Goal: Task Accomplishment & Management: Complete application form

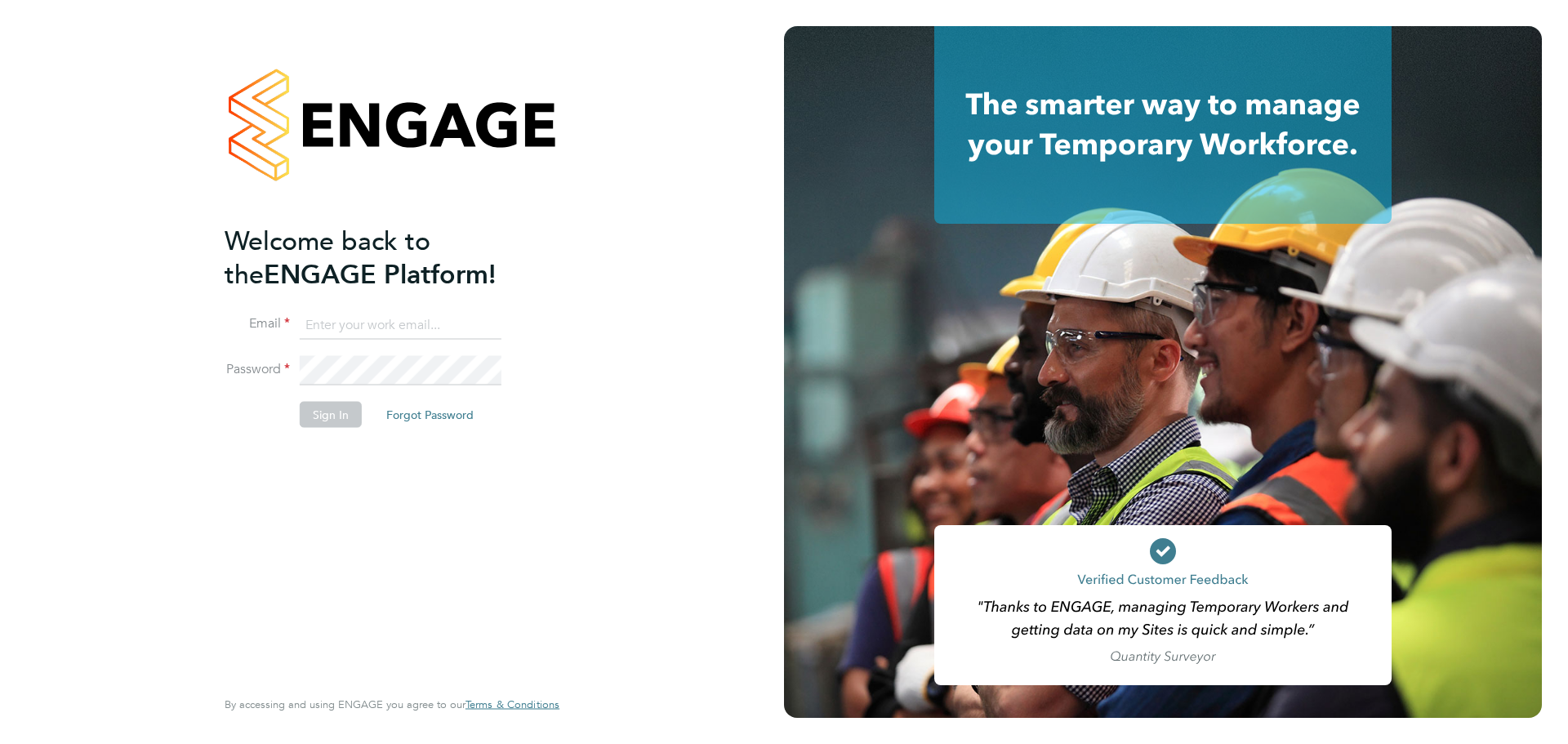
type input "chris.dodd@vistry.co.uk"
click at [314, 444] on div "Welcome back to the ENGAGE Platform! Email chris.dodd@vistry.co.uk Password Sig…" at bounding box center [383, 453] width 318 height 460
click at [332, 416] on button "Sign In" at bounding box center [331, 415] width 62 height 26
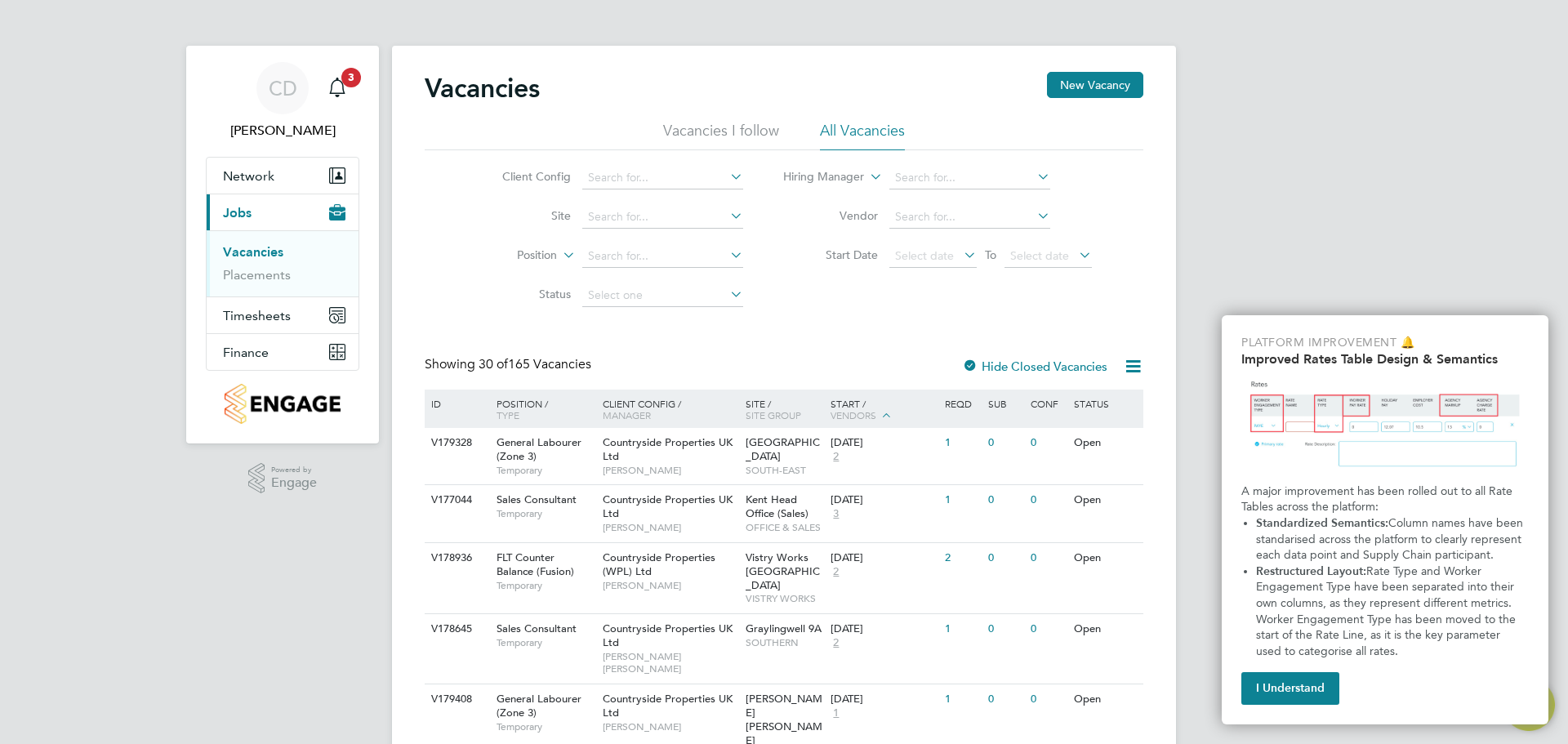
click at [250, 250] on link "Vacancies" at bounding box center [253, 251] width 61 height 16
click at [253, 279] on link "Placements" at bounding box center [257, 274] width 68 height 16
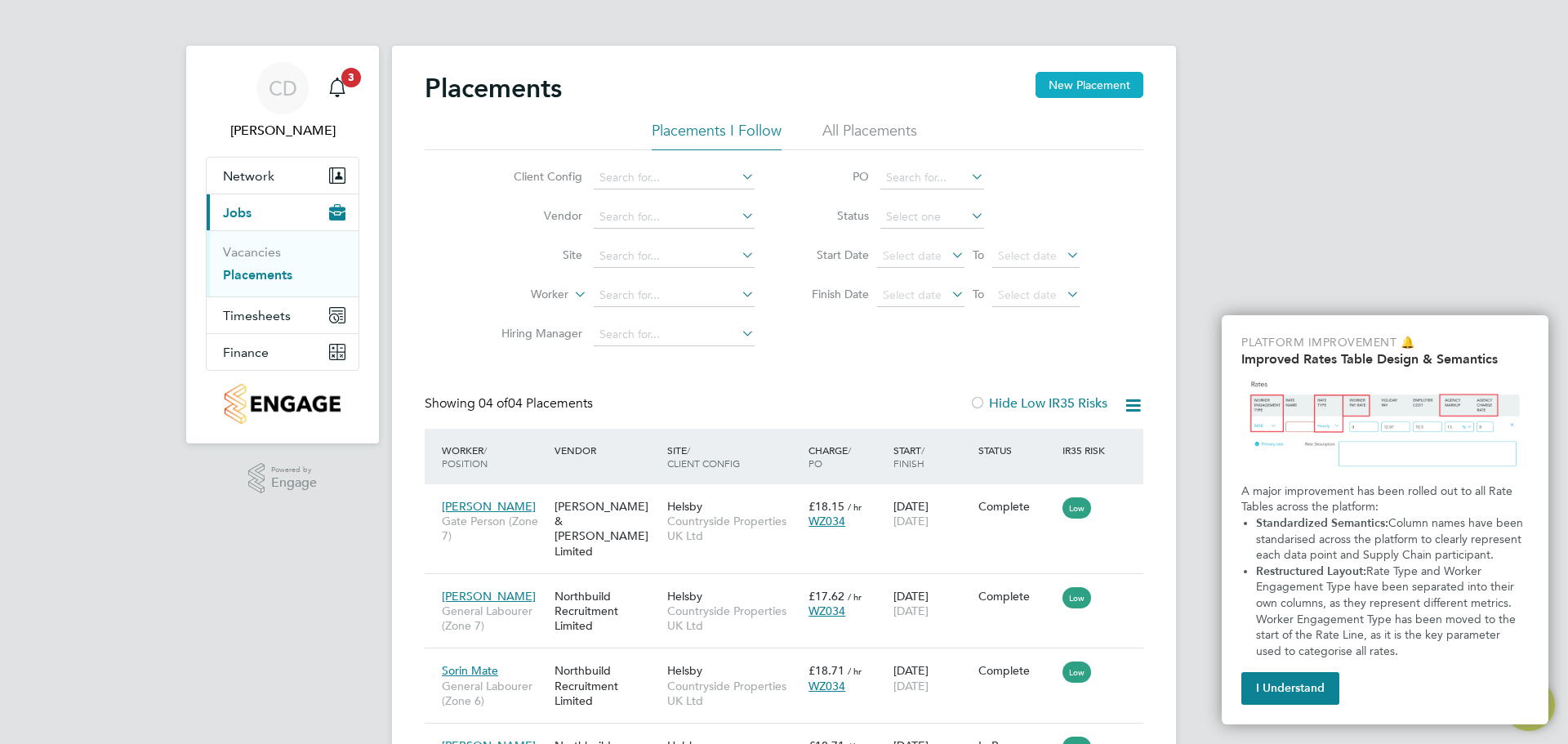
click at [1073, 94] on button "New Placement" at bounding box center [1089, 84] width 108 height 26
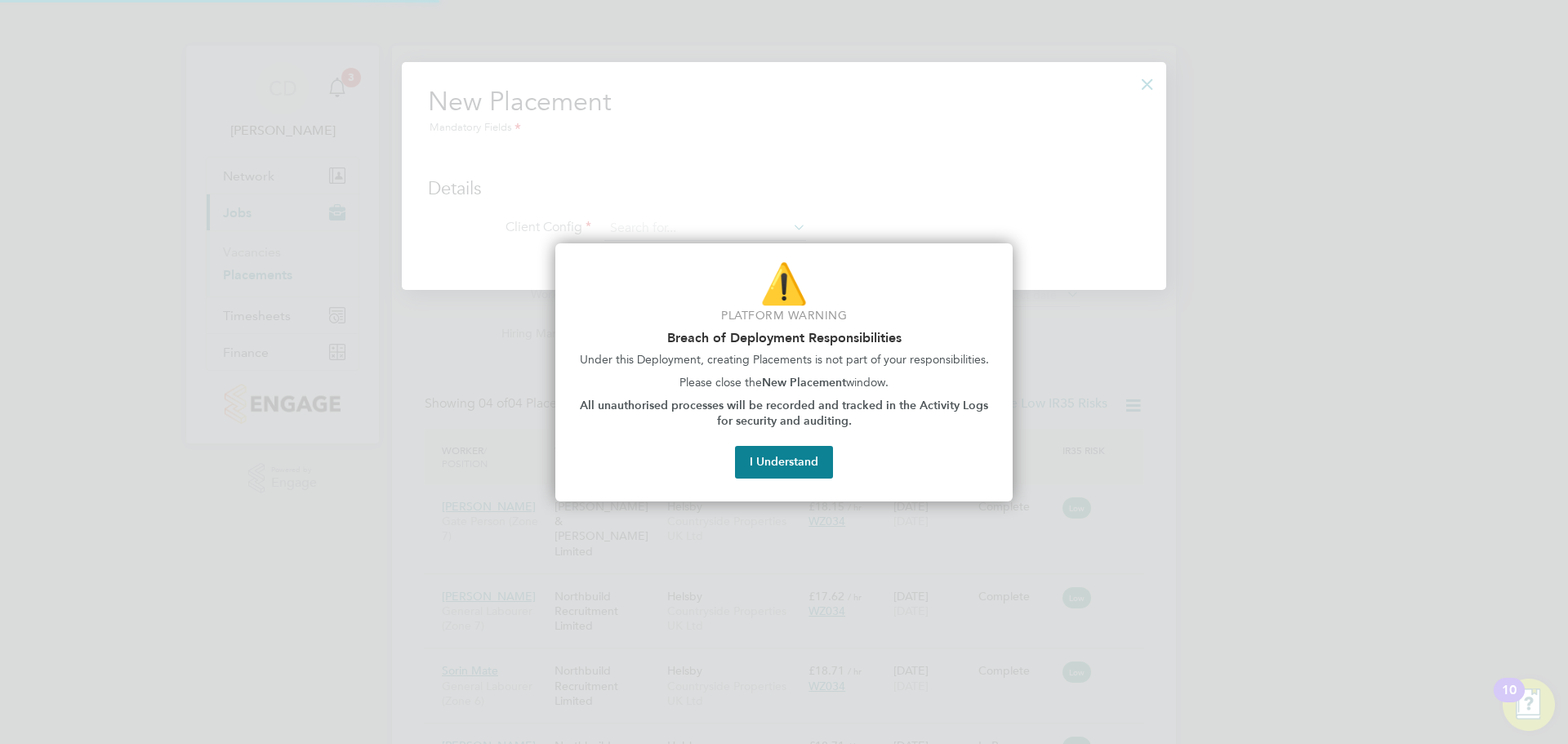
scroll to position [229, 765]
click at [819, 460] on button "I Understand" at bounding box center [783, 462] width 98 height 33
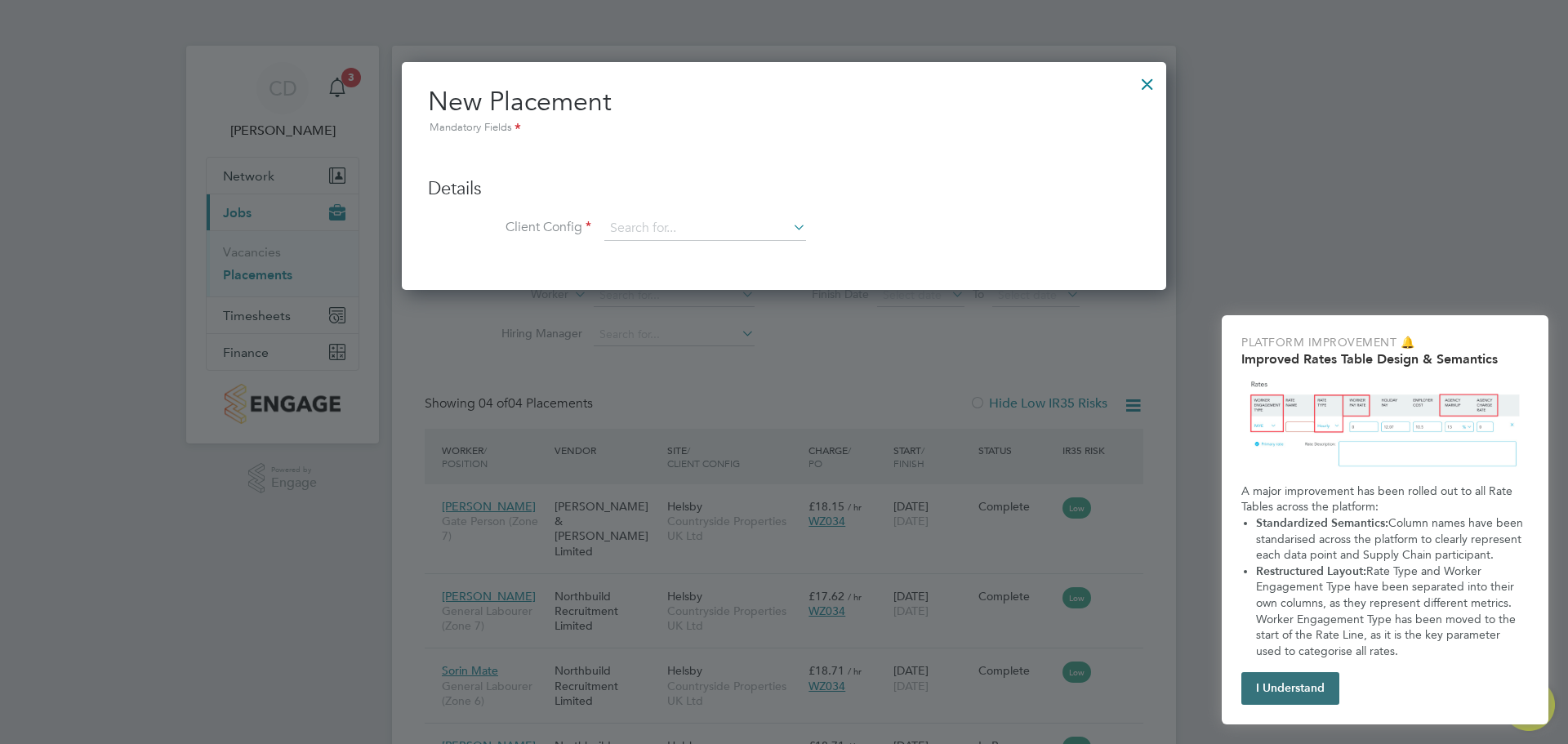
click at [1327, 672] on button "I Understand" at bounding box center [1290, 689] width 98 height 33
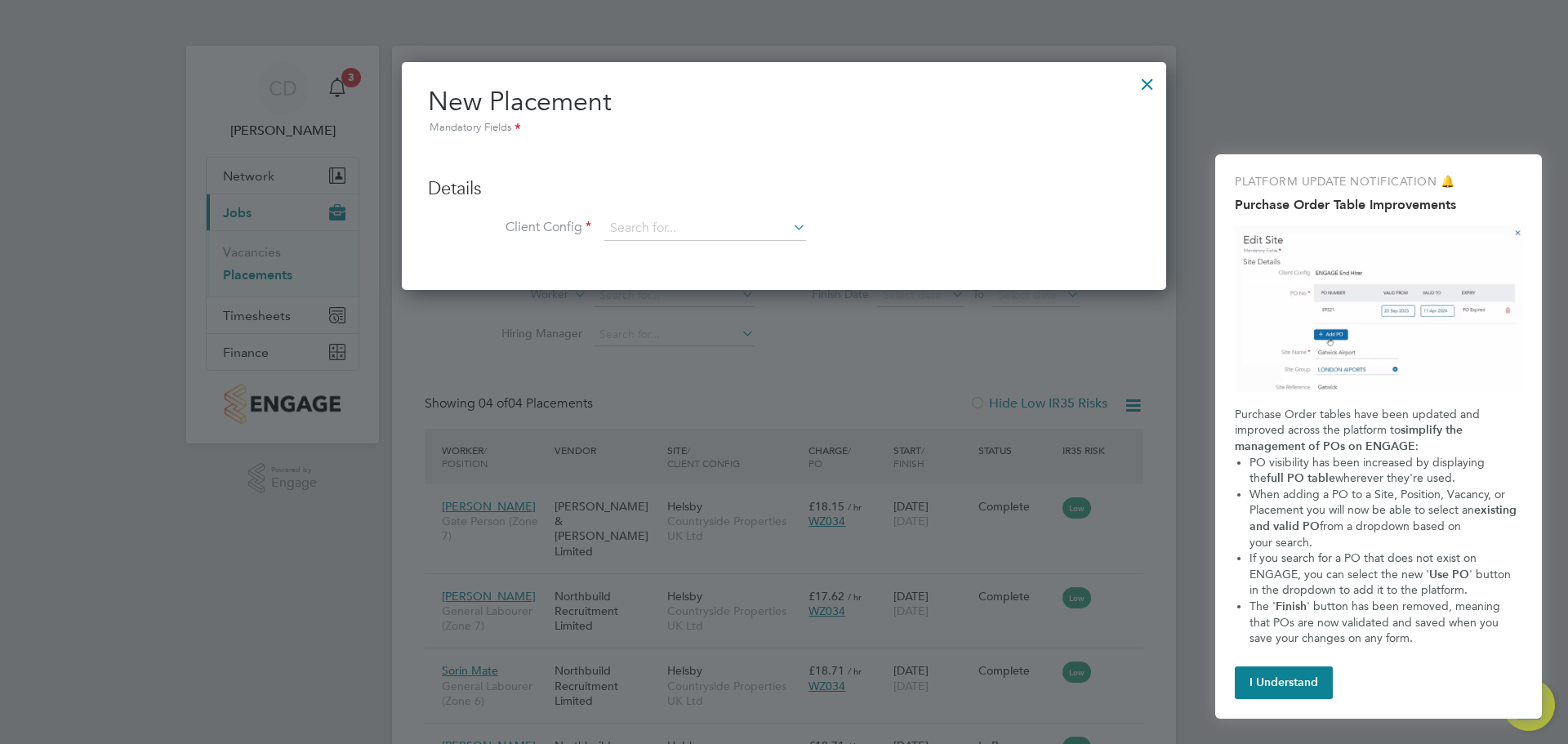
click at [809, 228] on li "Client Config" at bounding box center [784, 237] width 712 height 41
click at [790, 228] on icon at bounding box center [790, 227] width 0 height 23
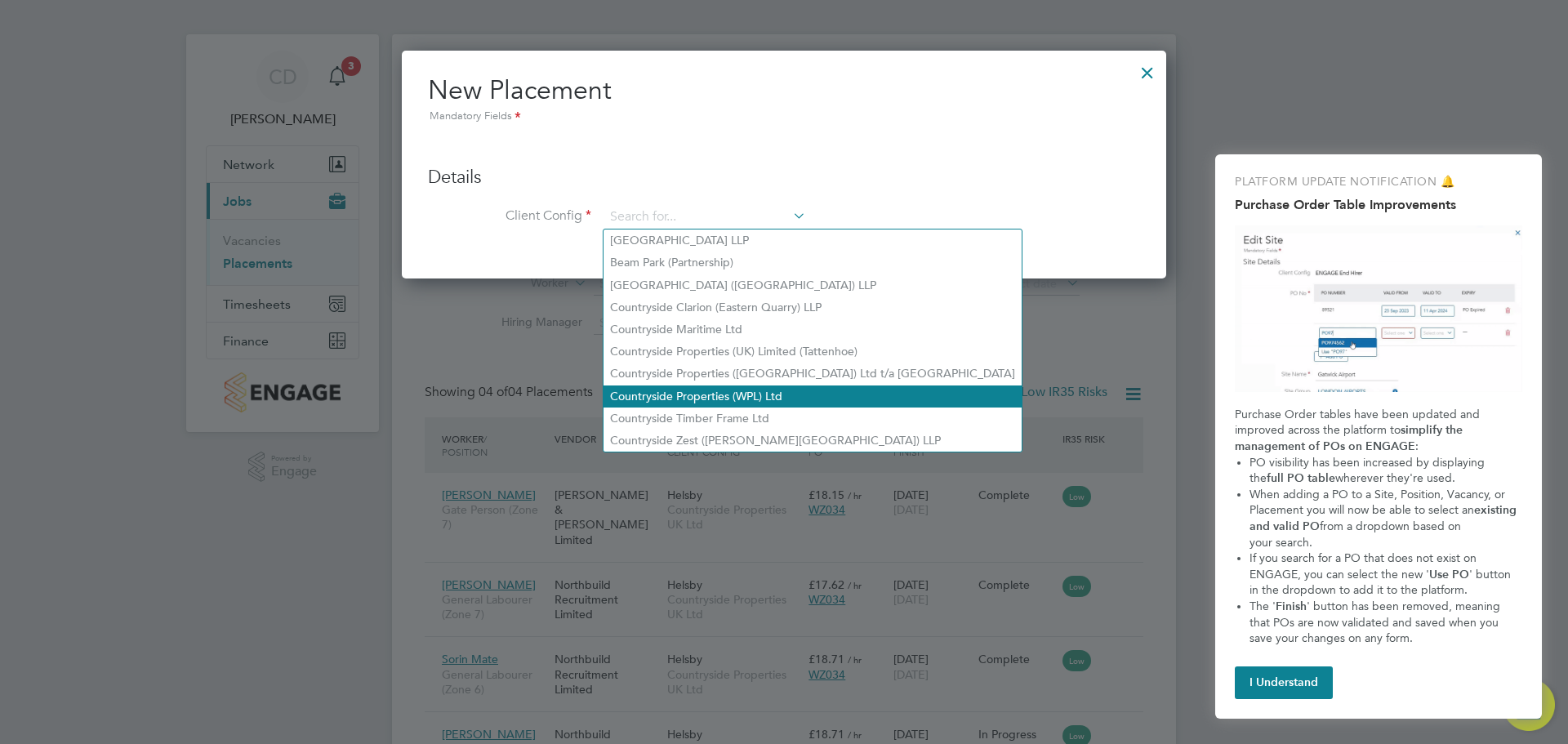
scroll to position [0, 0]
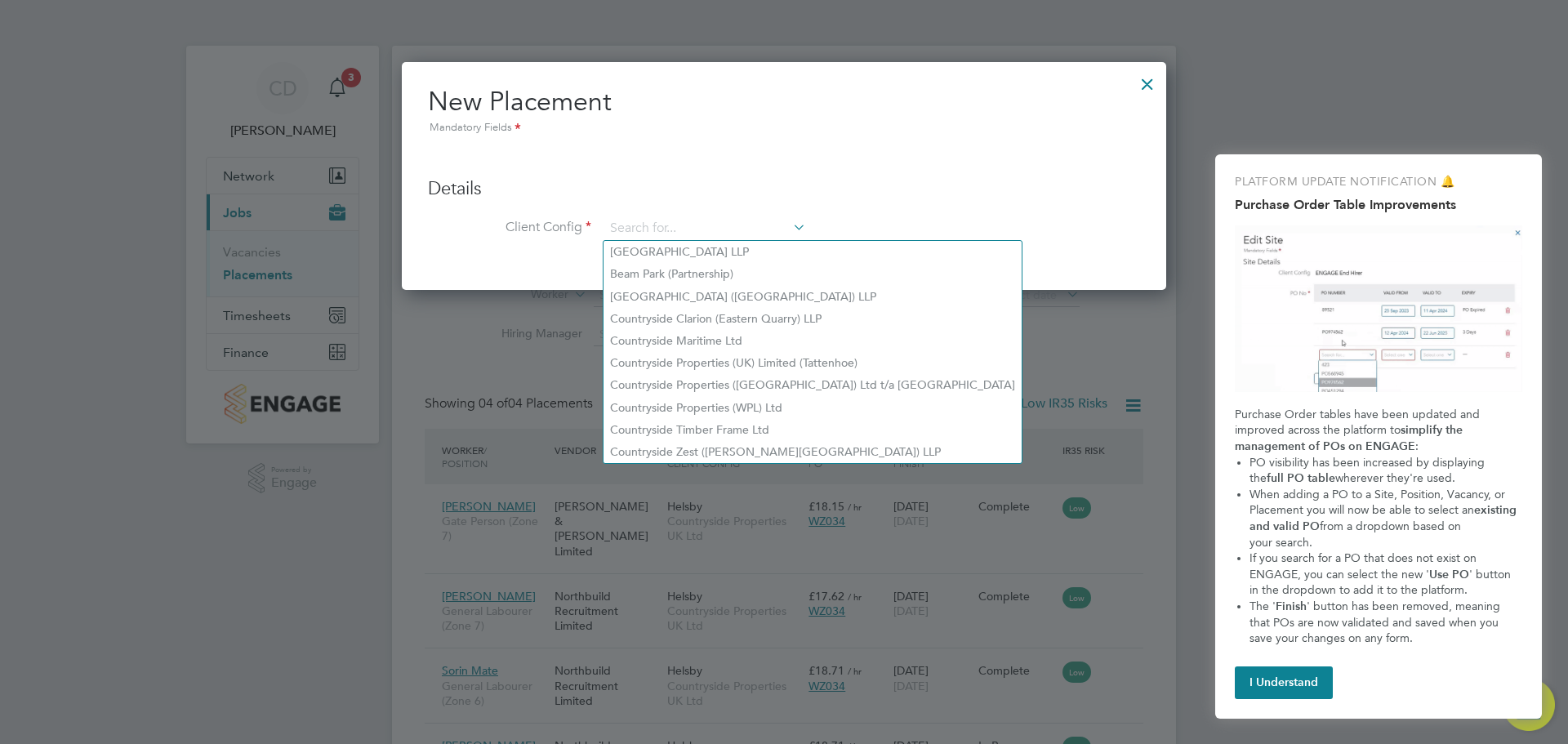
click at [778, 196] on h3 "Details" at bounding box center [784, 189] width 712 height 24
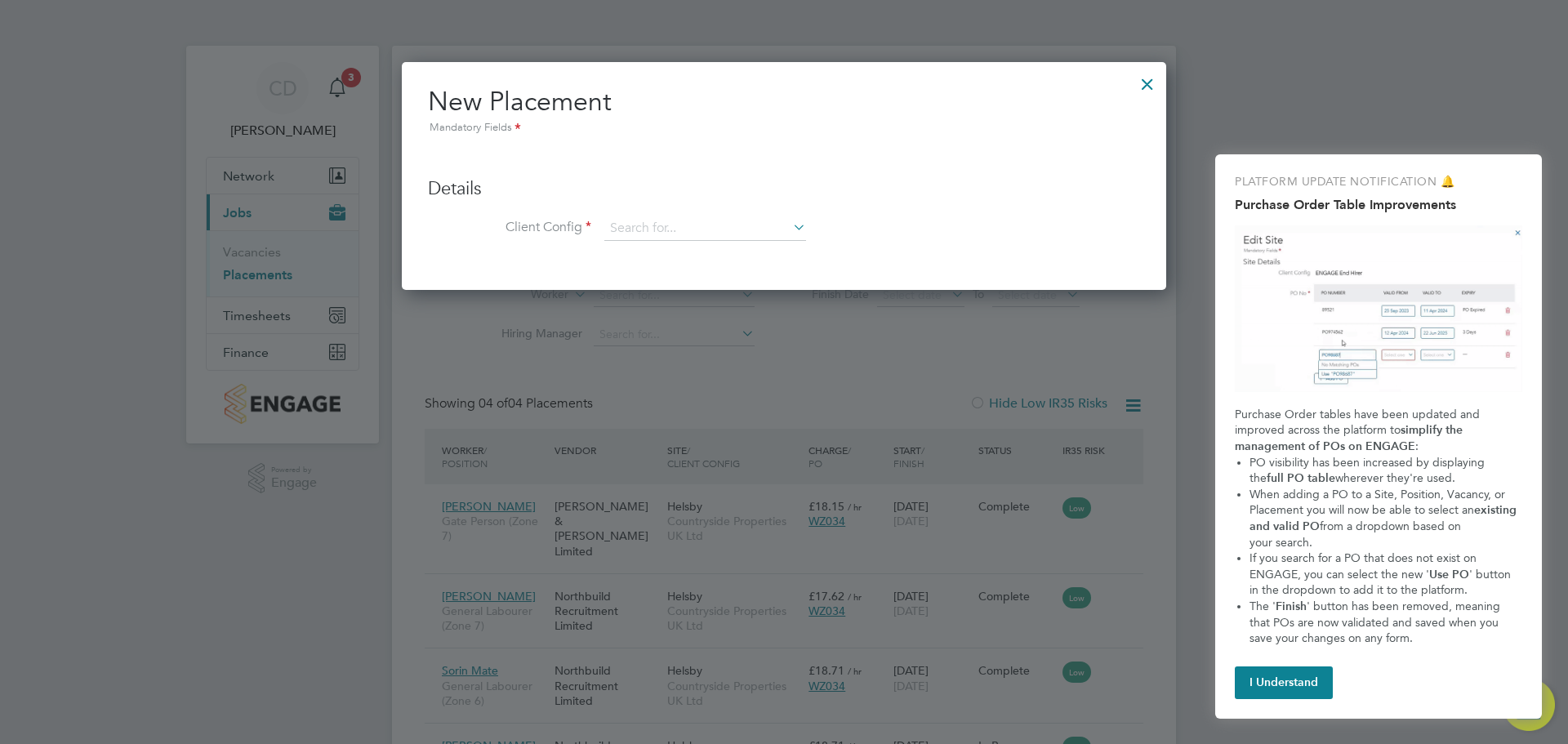
click at [1136, 86] on div at bounding box center [1147, 80] width 29 height 29
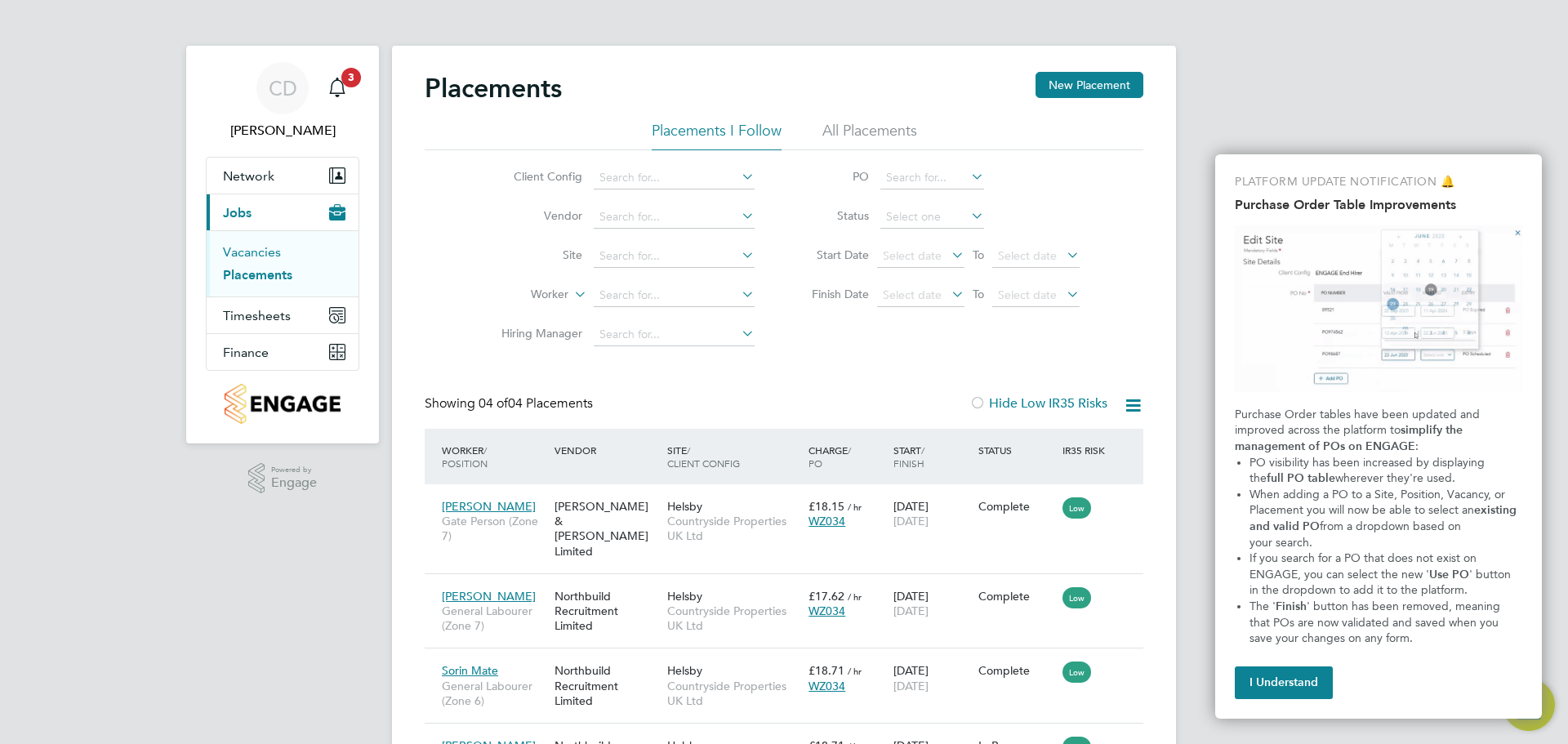
click at [250, 253] on link "Vacancies" at bounding box center [251, 251] width 58 height 16
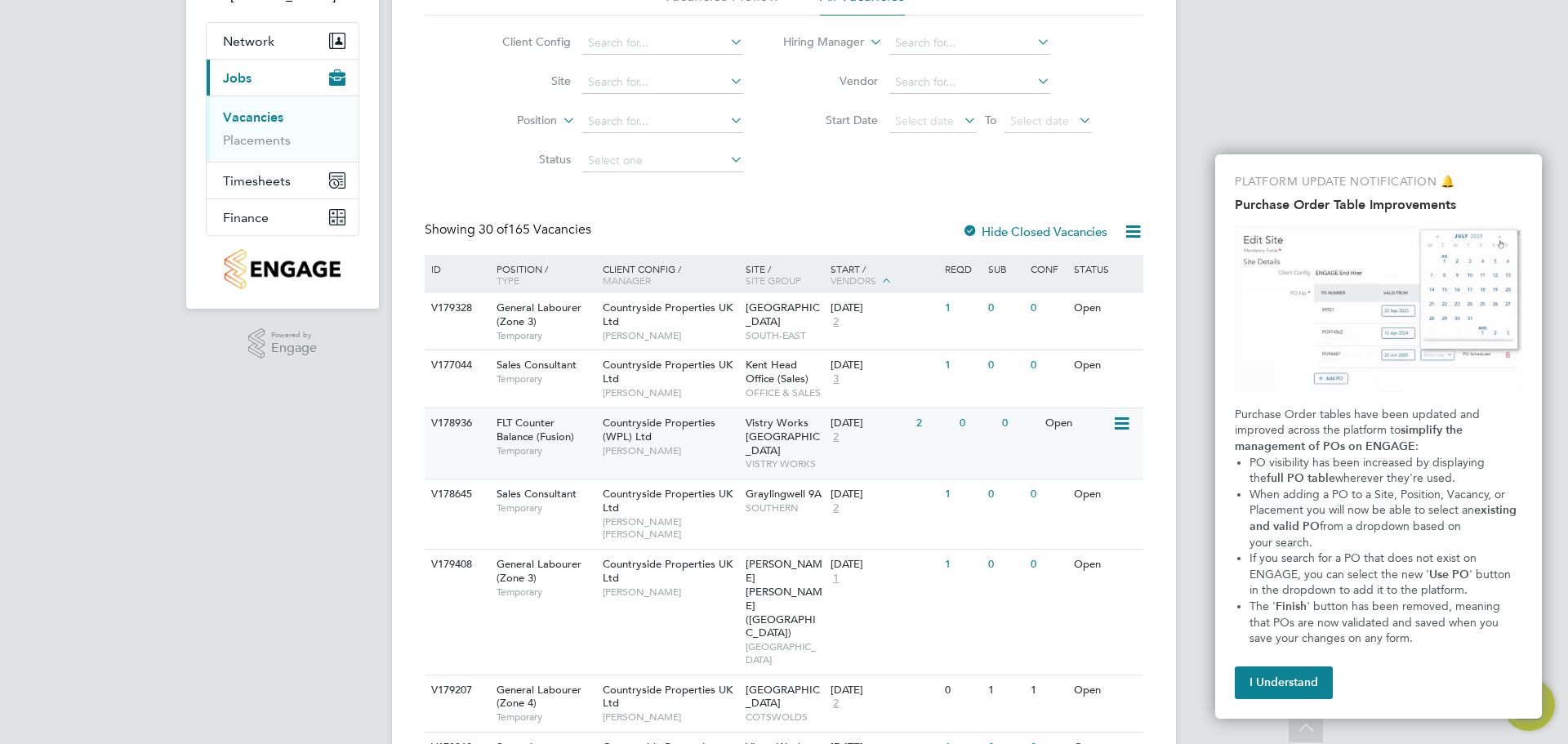
scroll to position [163, 0]
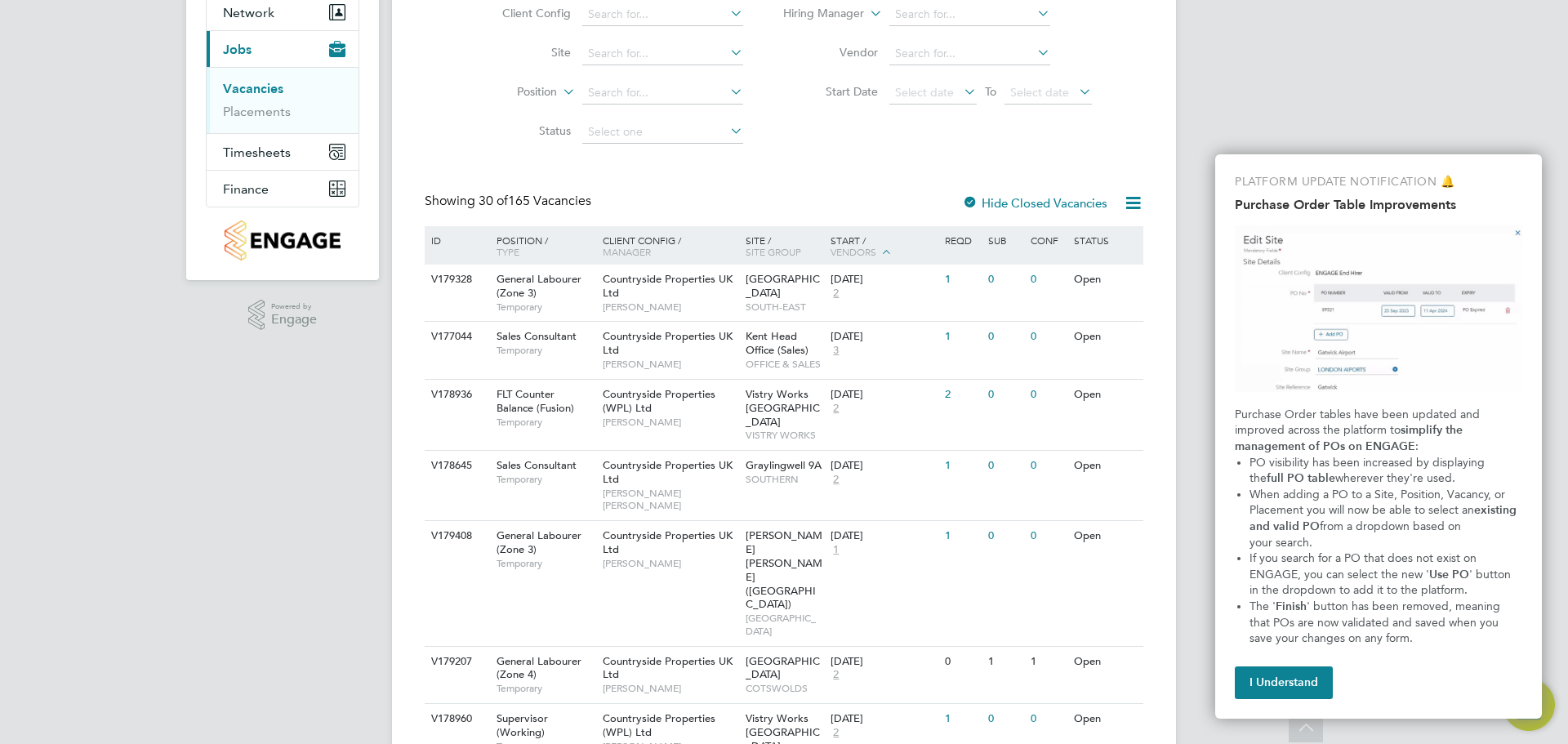
click at [882, 250] on icon at bounding box center [886, 251] width 15 height 15
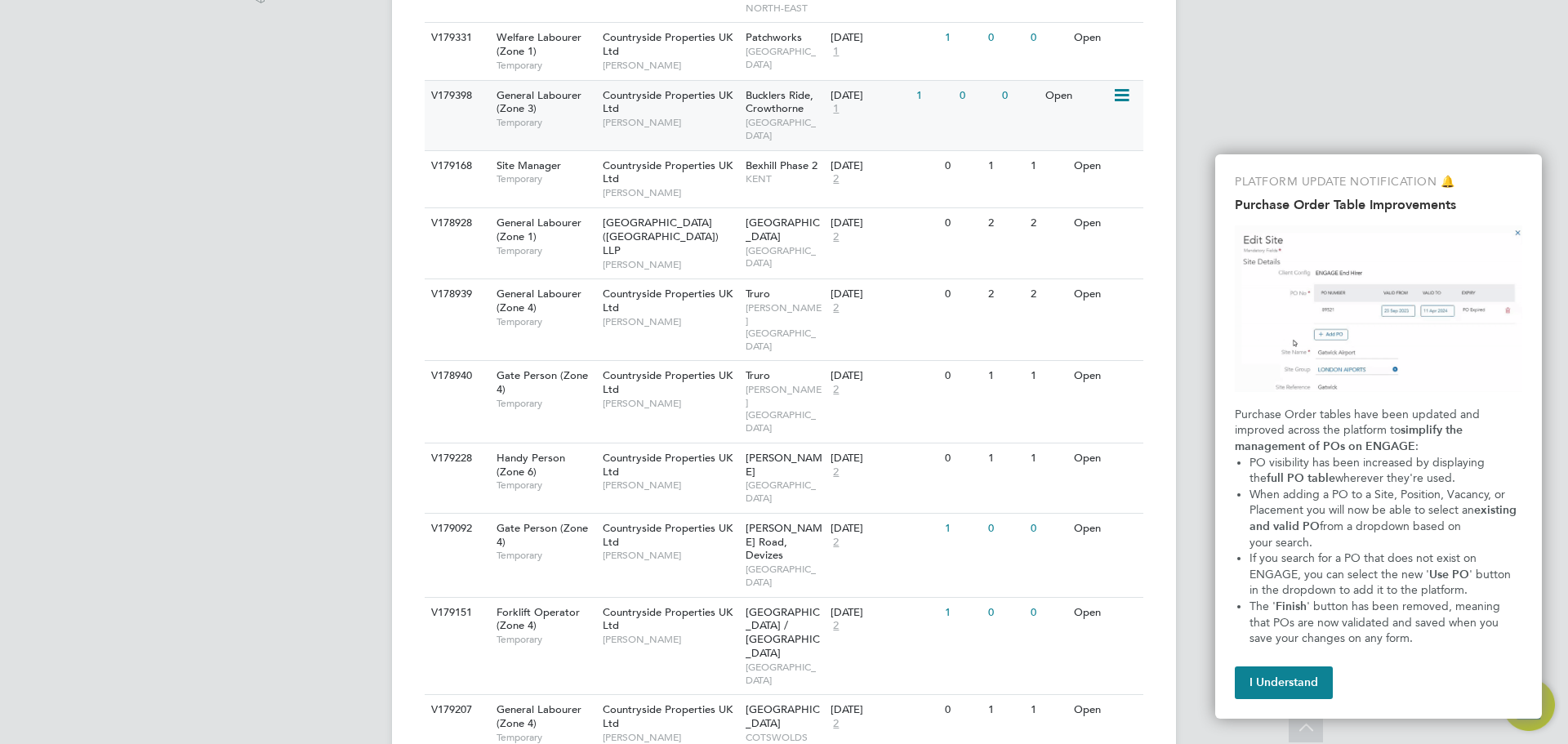
scroll to position [0, 0]
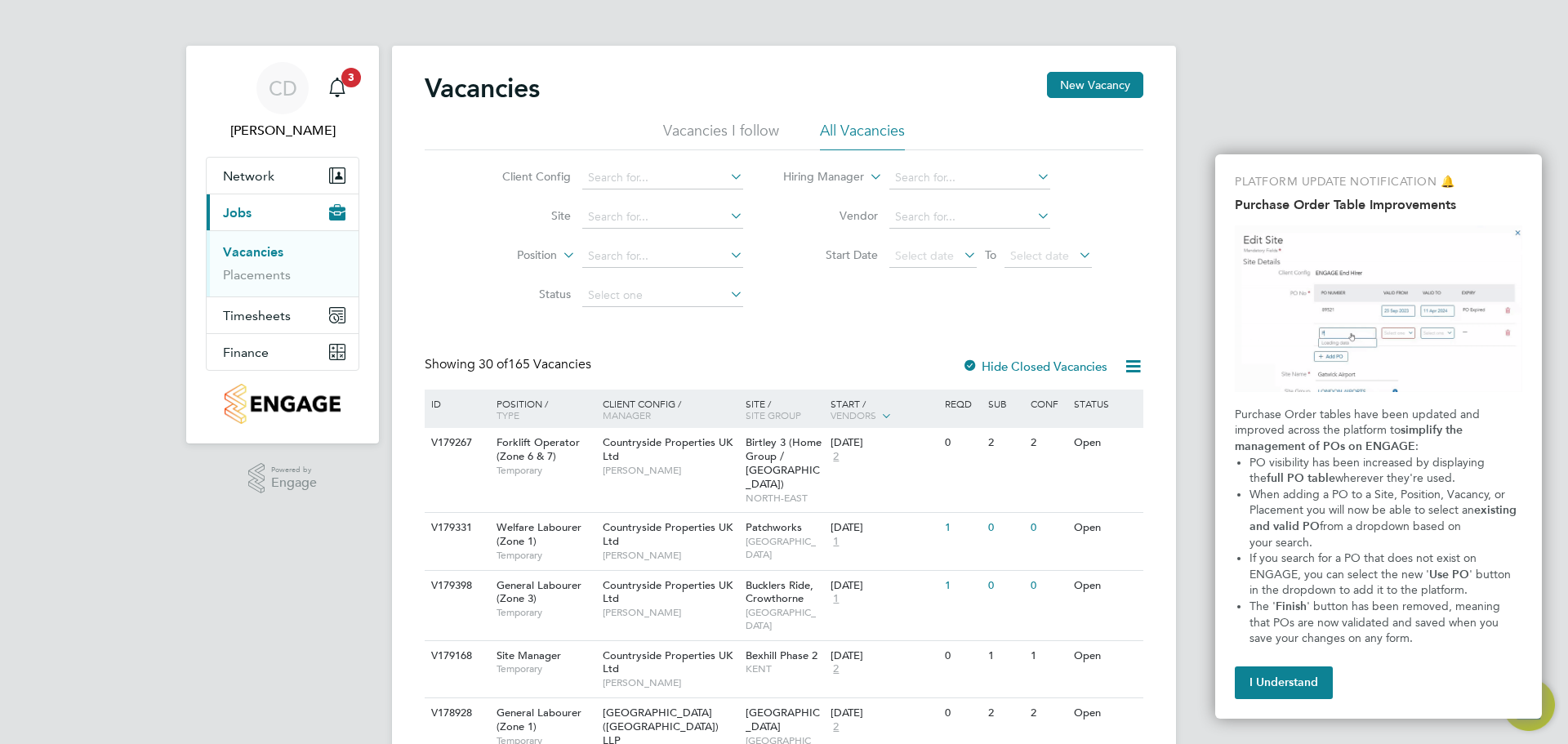
click at [740, 130] on li "Vacancies I follow" at bounding box center [721, 136] width 116 height 29
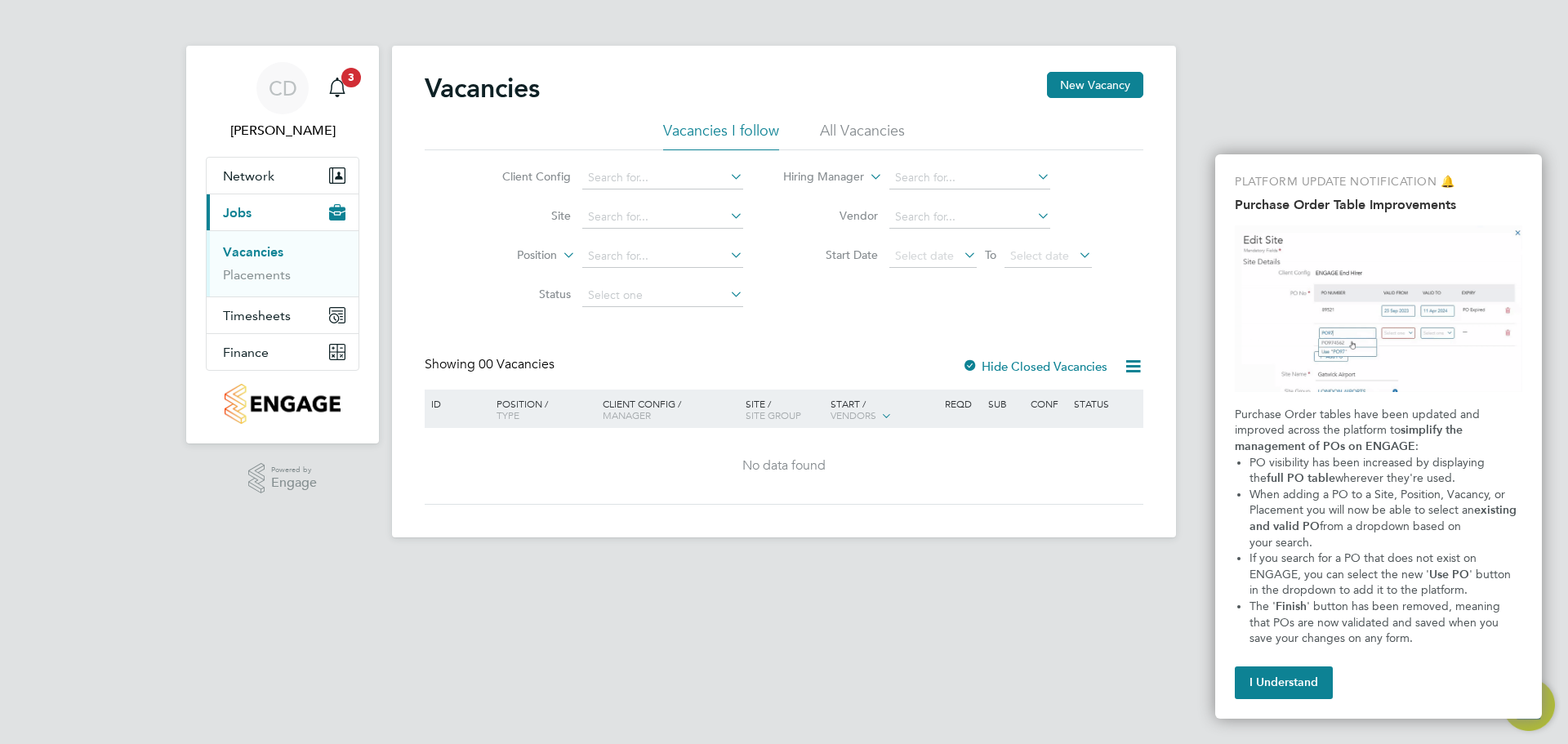
click at [824, 130] on li "All Vacancies" at bounding box center [862, 136] width 85 height 29
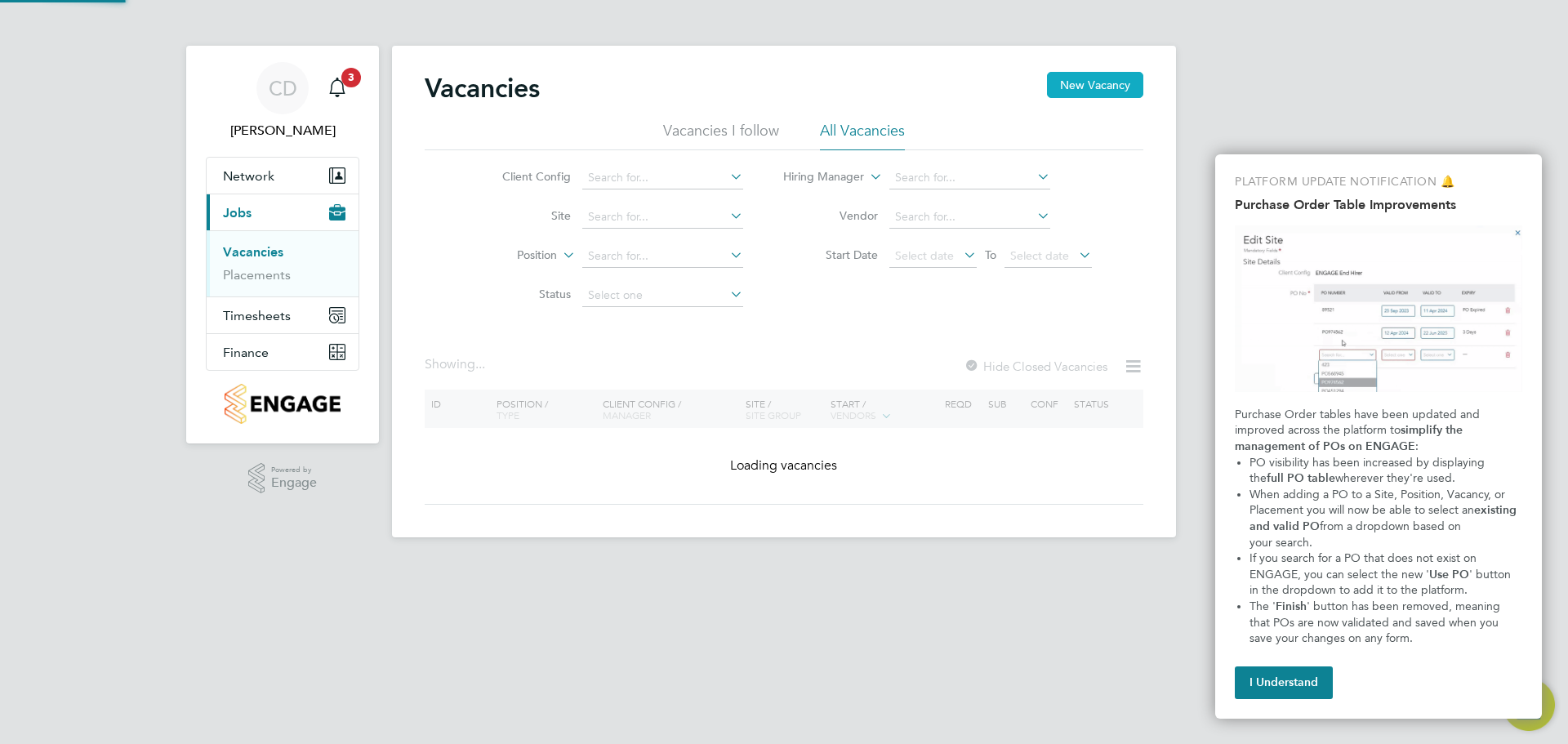
click at [1055, 82] on button "New Vacancy" at bounding box center [1095, 84] width 96 height 26
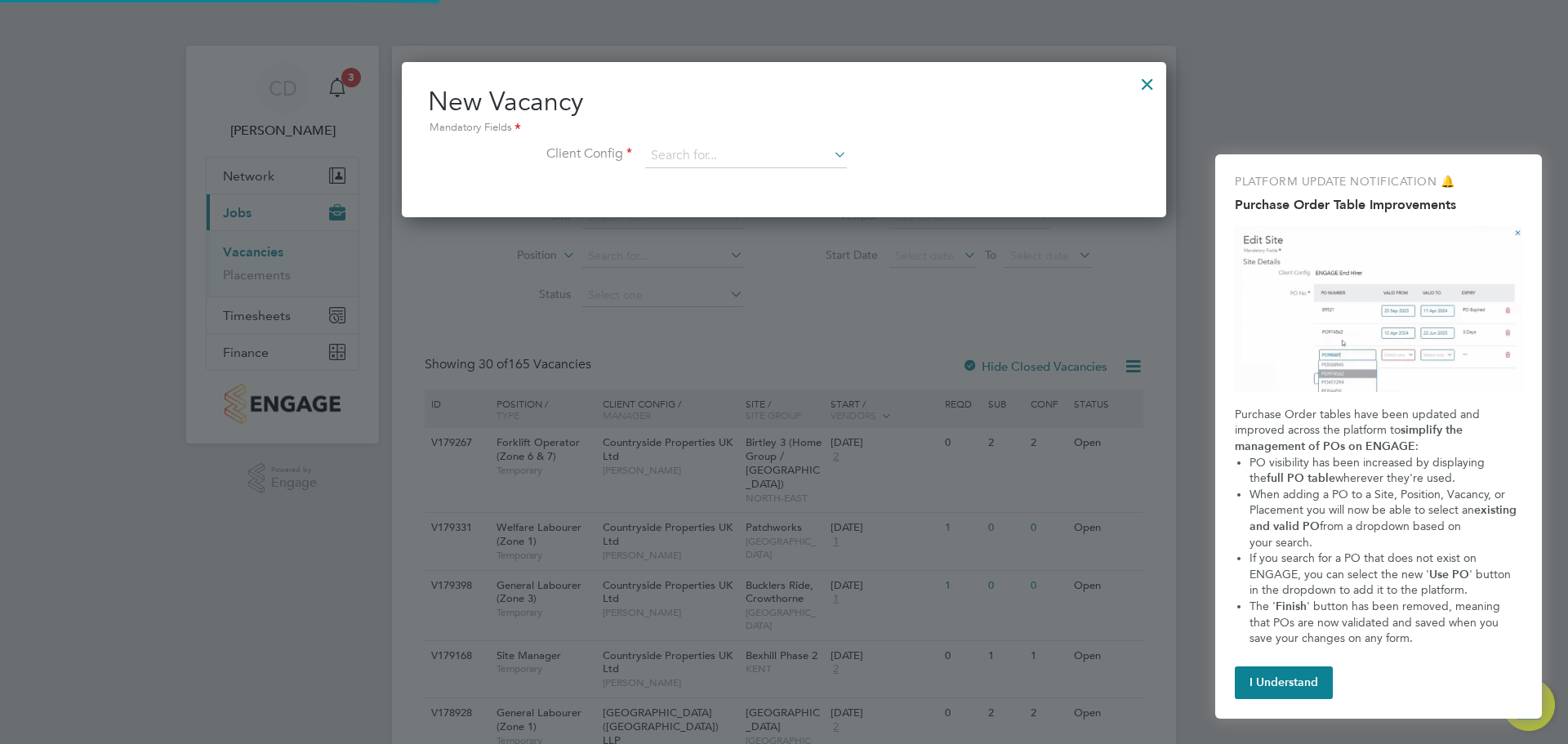
scroll to position [155, 765]
click at [821, 152] on input at bounding box center [746, 156] width 202 height 25
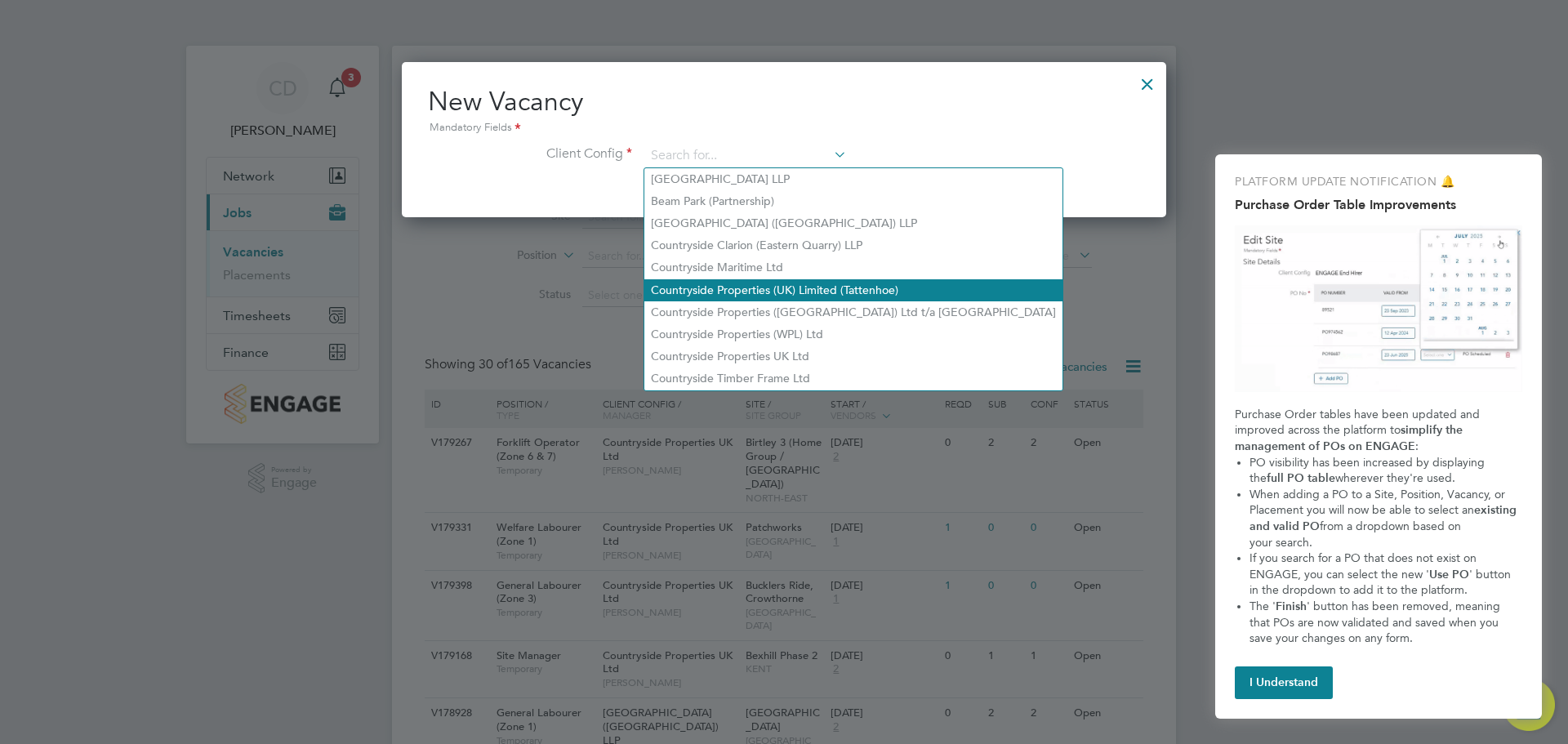
click at [808, 288] on li "Countryside Properties (UK) Limited (Tattenhoe)" at bounding box center [854, 291] width 418 height 22
type input "Countryside Properties (UK) Limited (Tattenhoe)"
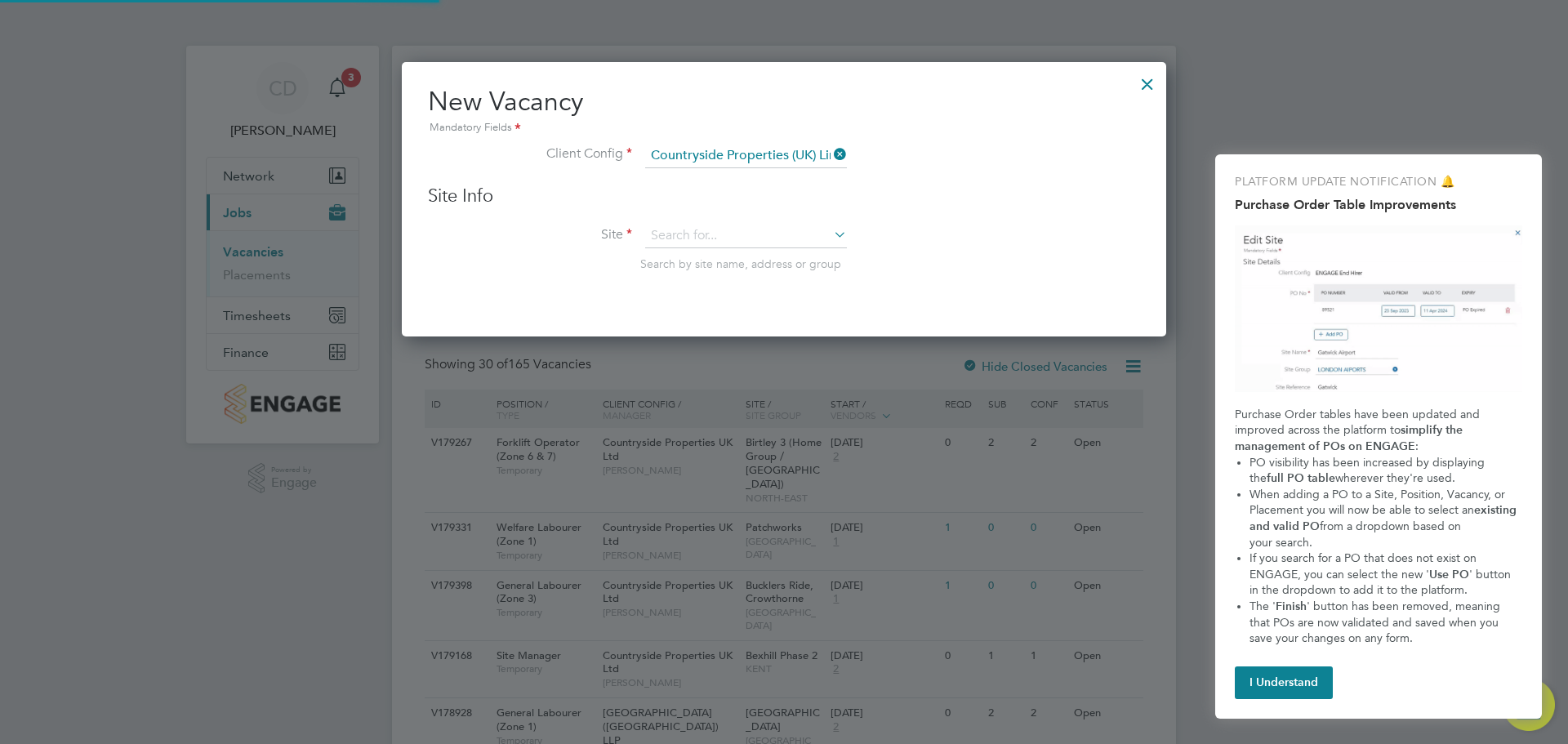
scroll to position [276, 765]
click at [817, 235] on input at bounding box center [746, 236] width 202 height 25
click at [831, 235] on icon at bounding box center [831, 234] width 0 height 23
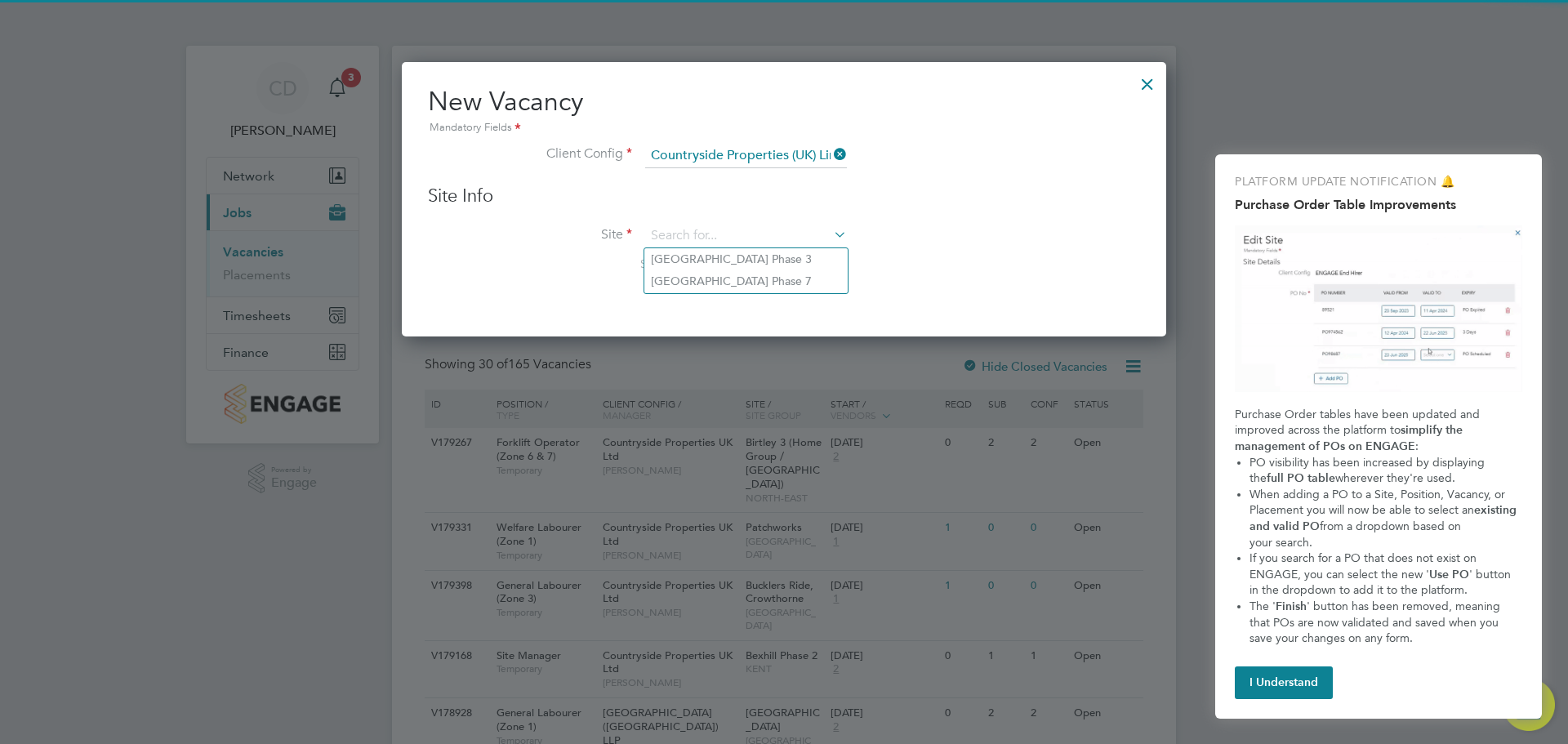
click at [831, 154] on icon at bounding box center [831, 154] width 0 height 23
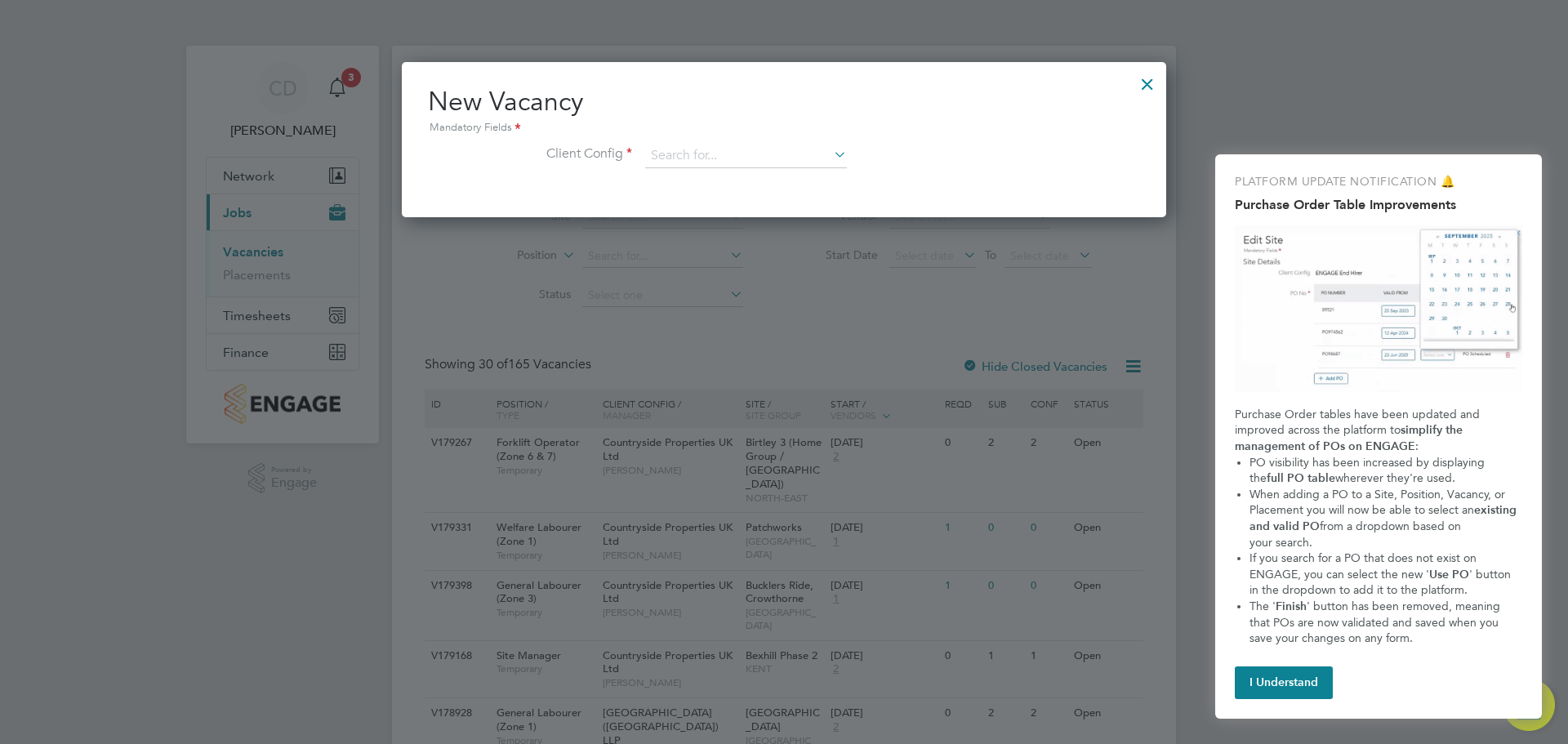
click at [831, 154] on icon at bounding box center [831, 154] width 0 height 23
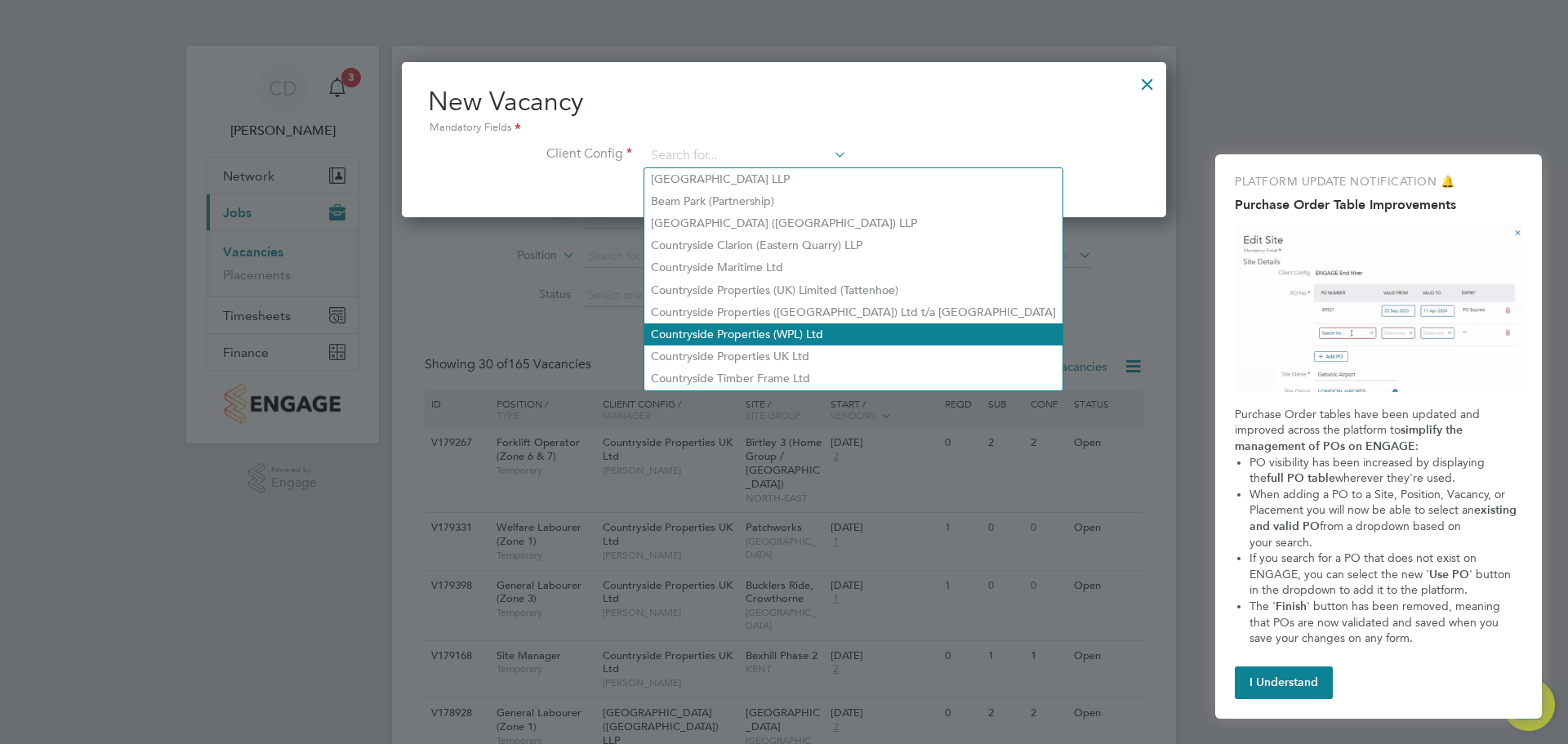
click at [787, 329] on li "Countryside Properties (WPL) Ltd" at bounding box center [854, 335] width 418 height 22
type input "Countryside Properties (WPL) Ltd"
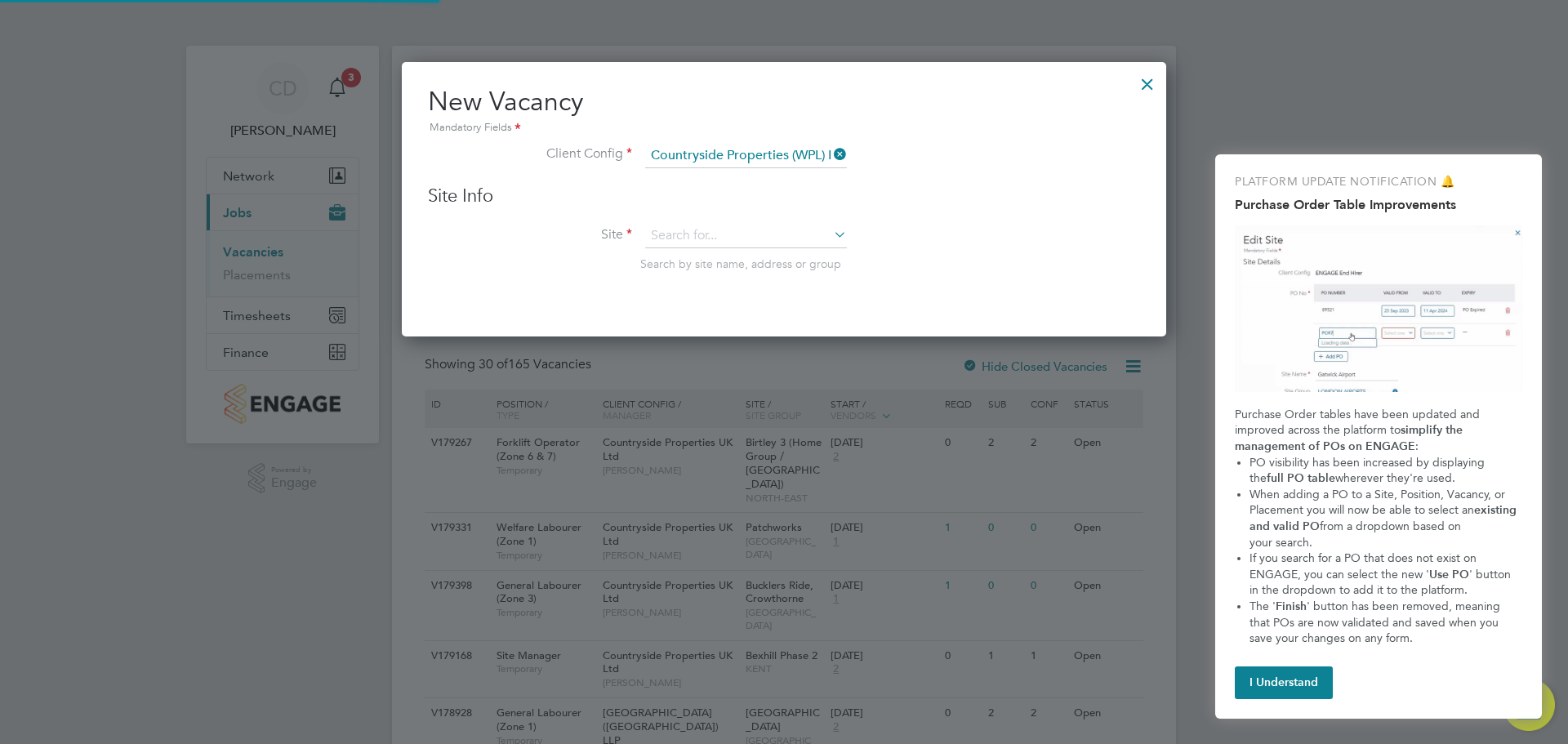
scroll to position [276, 765]
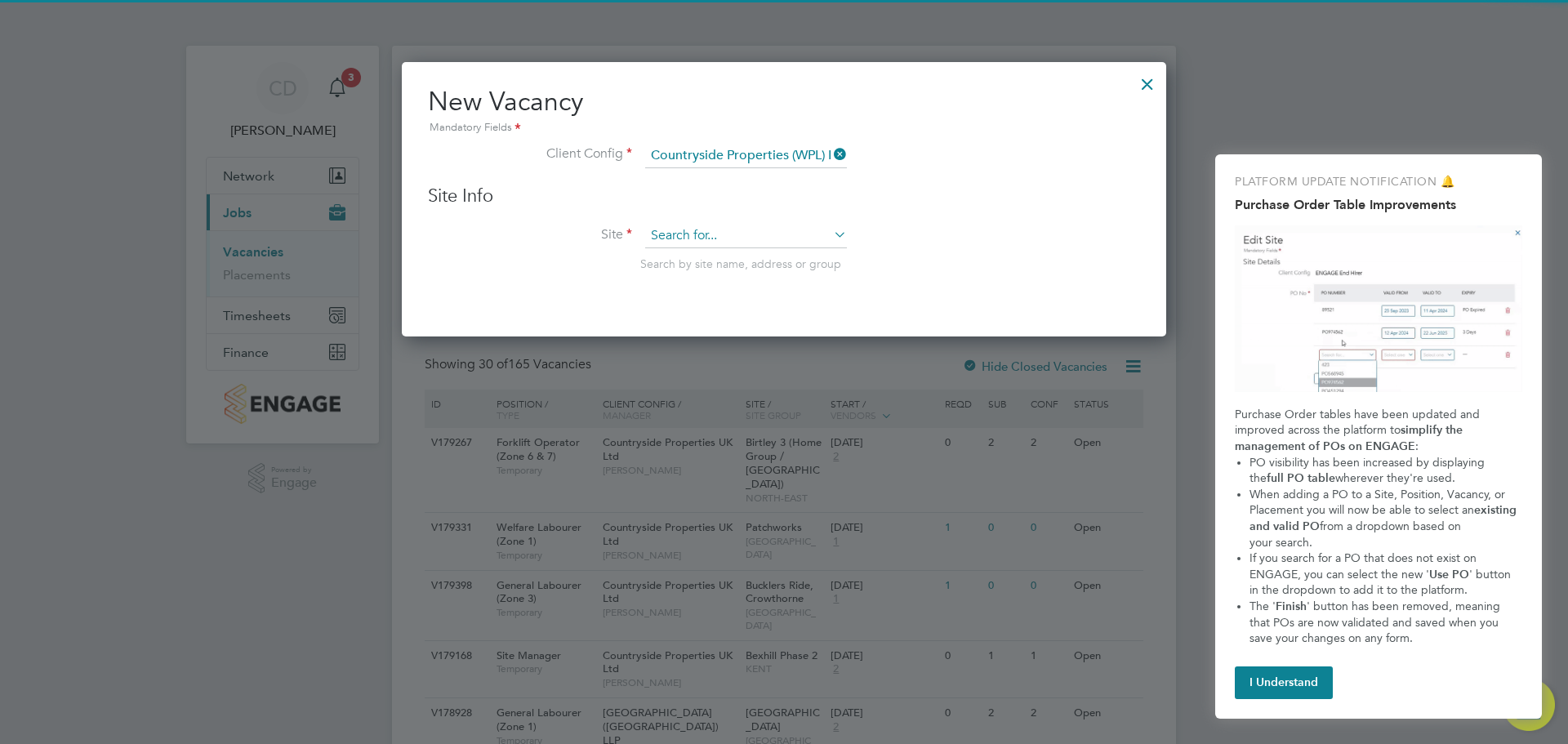
click at [751, 243] on input at bounding box center [746, 236] width 202 height 25
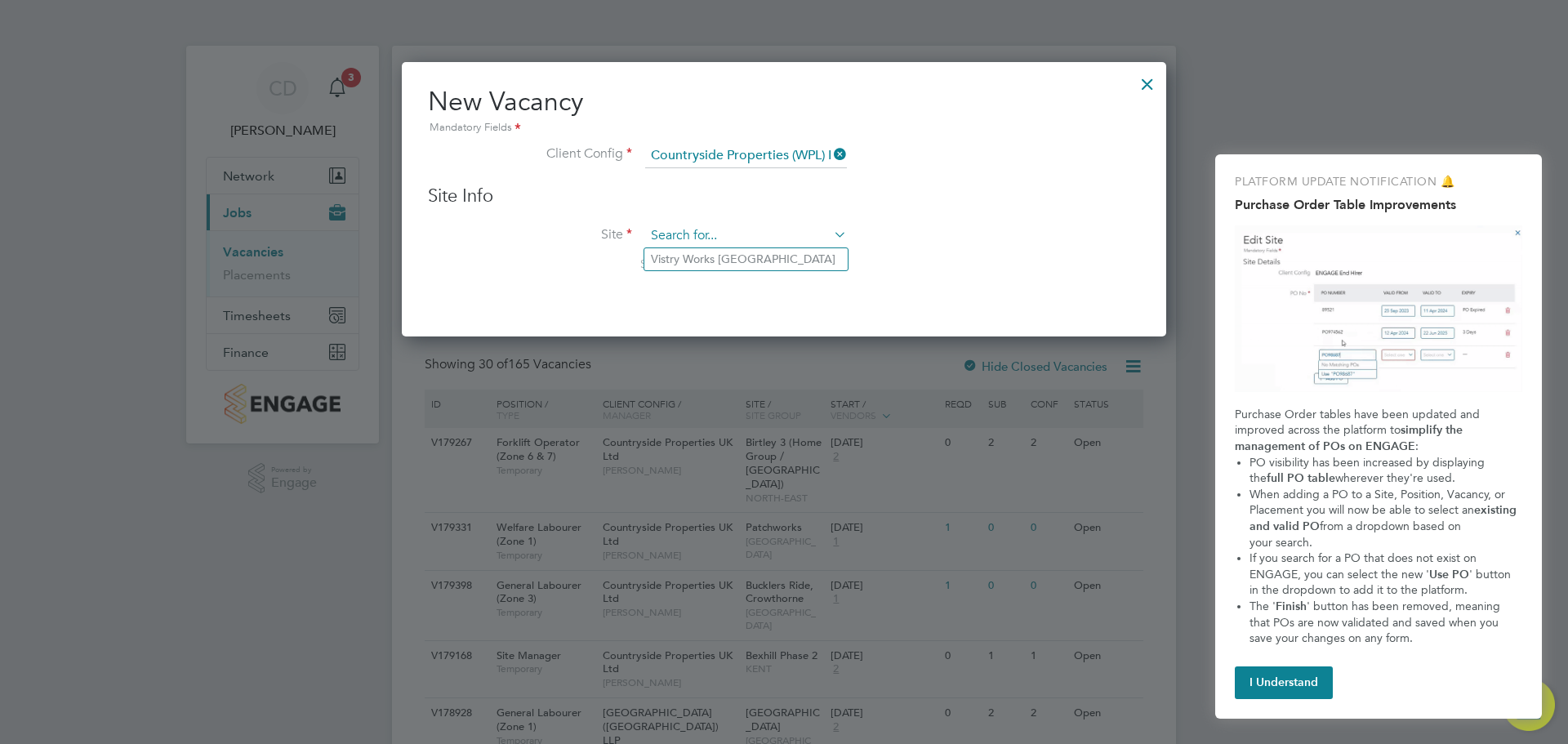
click at [814, 234] on input at bounding box center [746, 236] width 202 height 25
click at [831, 234] on icon at bounding box center [831, 234] width 0 height 23
click at [798, 233] on input at bounding box center [746, 236] width 202 height 25
type input "h"
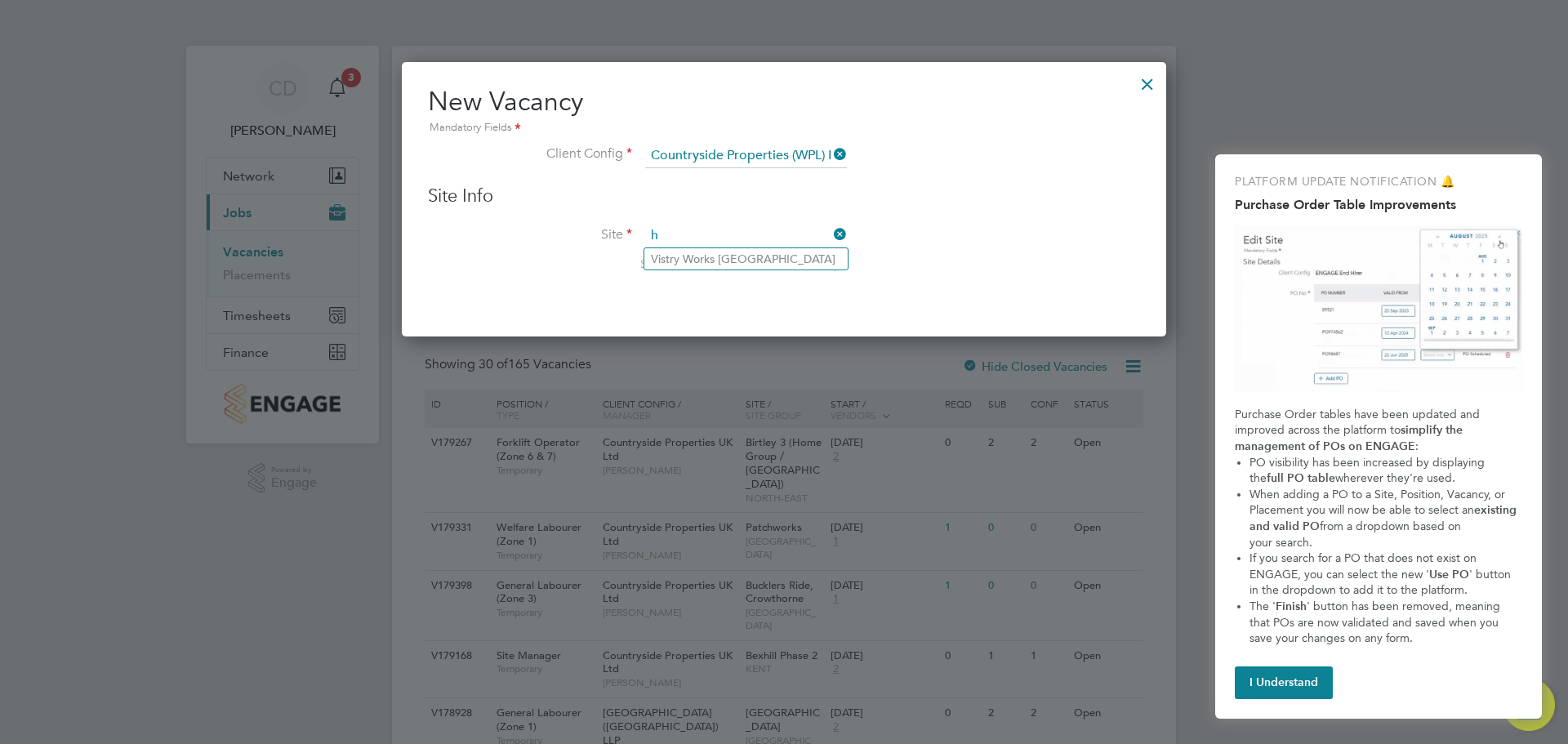
click at [831, 235] on icon at bounding box center [831, 234] width 0 height 23
click at [831, 153] on icon at bounding box center [831, 154] width 0 height 23
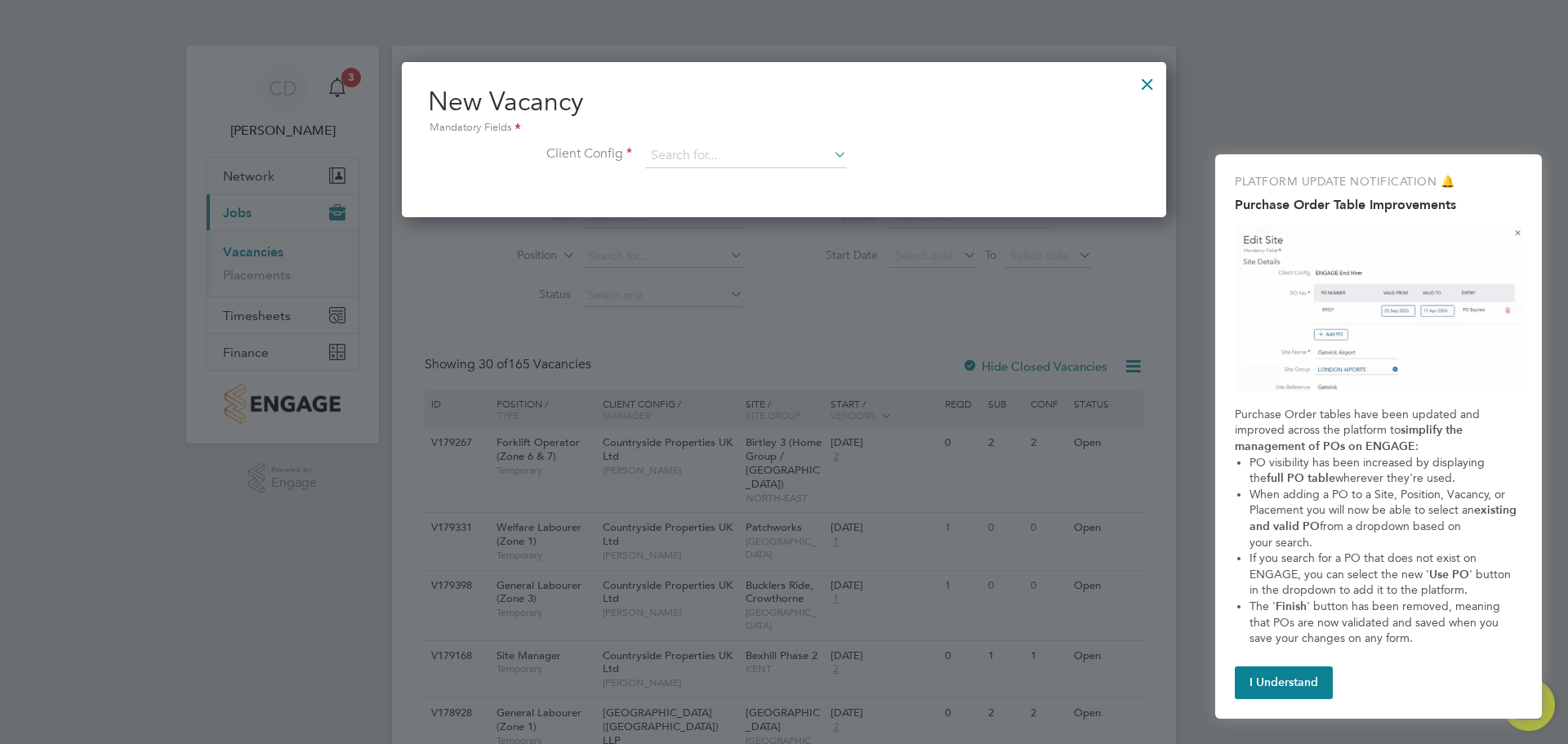
scroll to position [155, 765]
click at [831, 155] on icon at bounding box center [831, 154] width 0 height 23
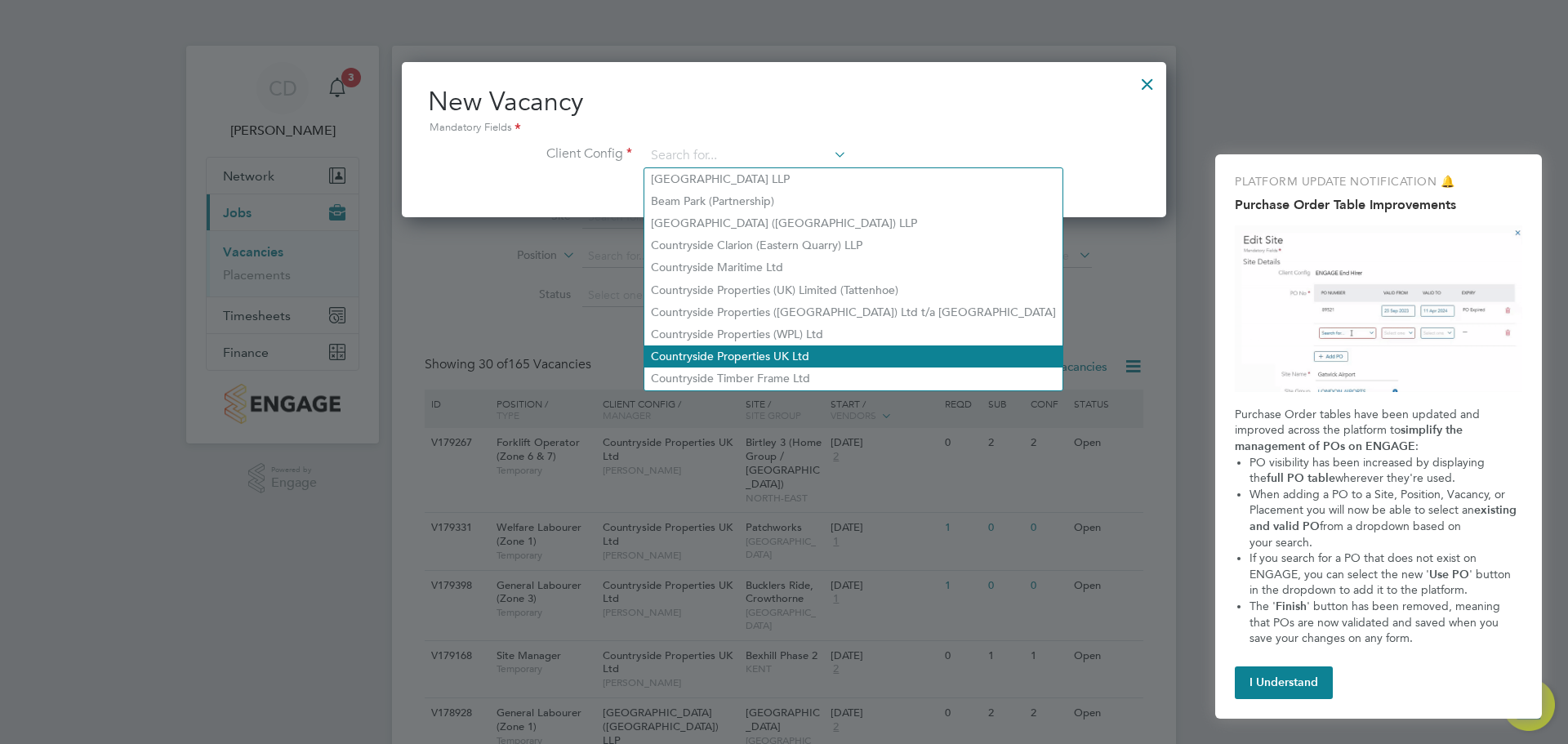
click at [765, 346] on li "Countryside Properties UK Ltd" at bounding box center [854, 357] width 418 height 22
type input "Countryside Properties UK Ltd"
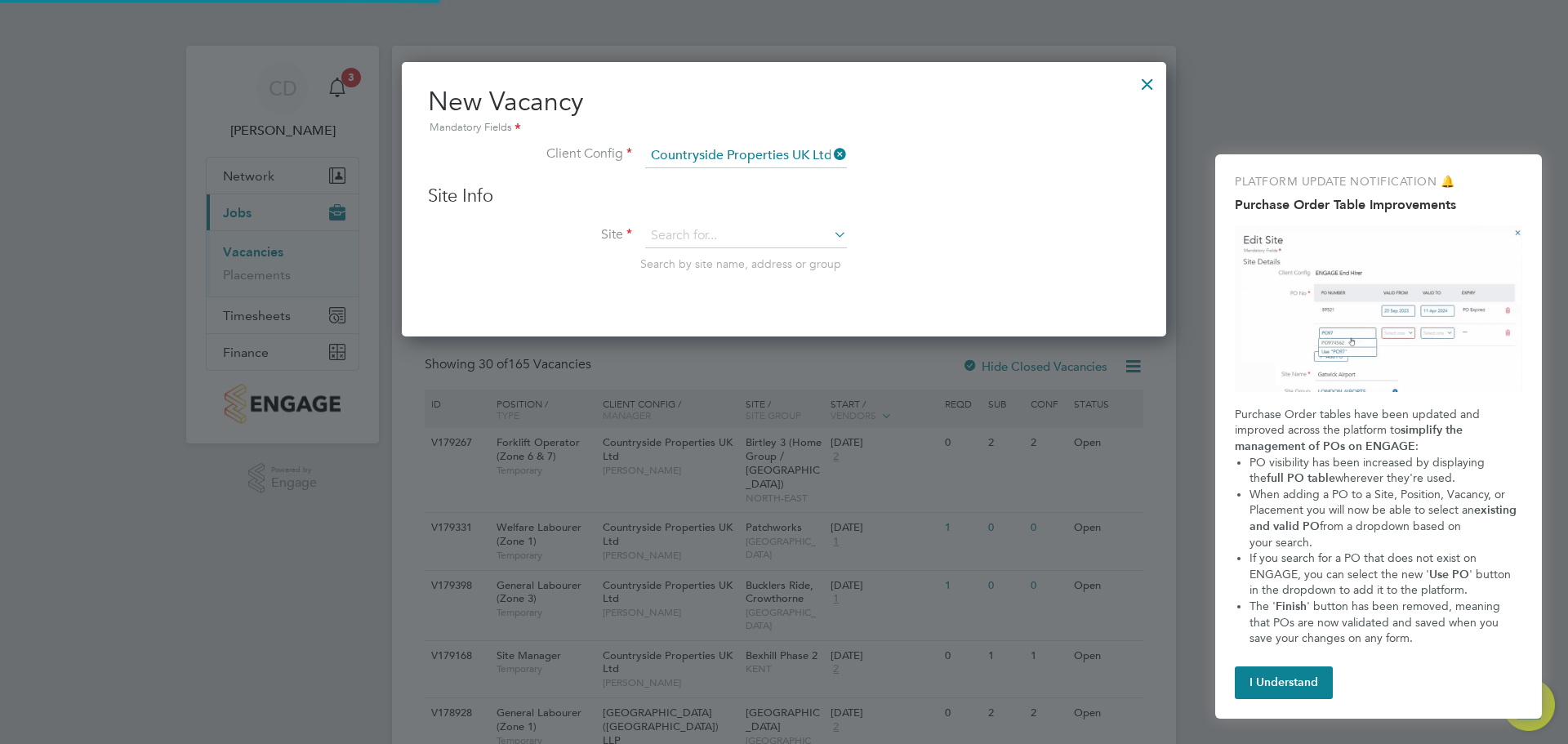
scroll to position [276, 765]
click at [831, 242] on icon at bounding box center [831, 234] width 0 height 23
click at [701, 435] on li "Hel sby" at bounding box center [821, 432] width 352 height 22
type input "Helsby"
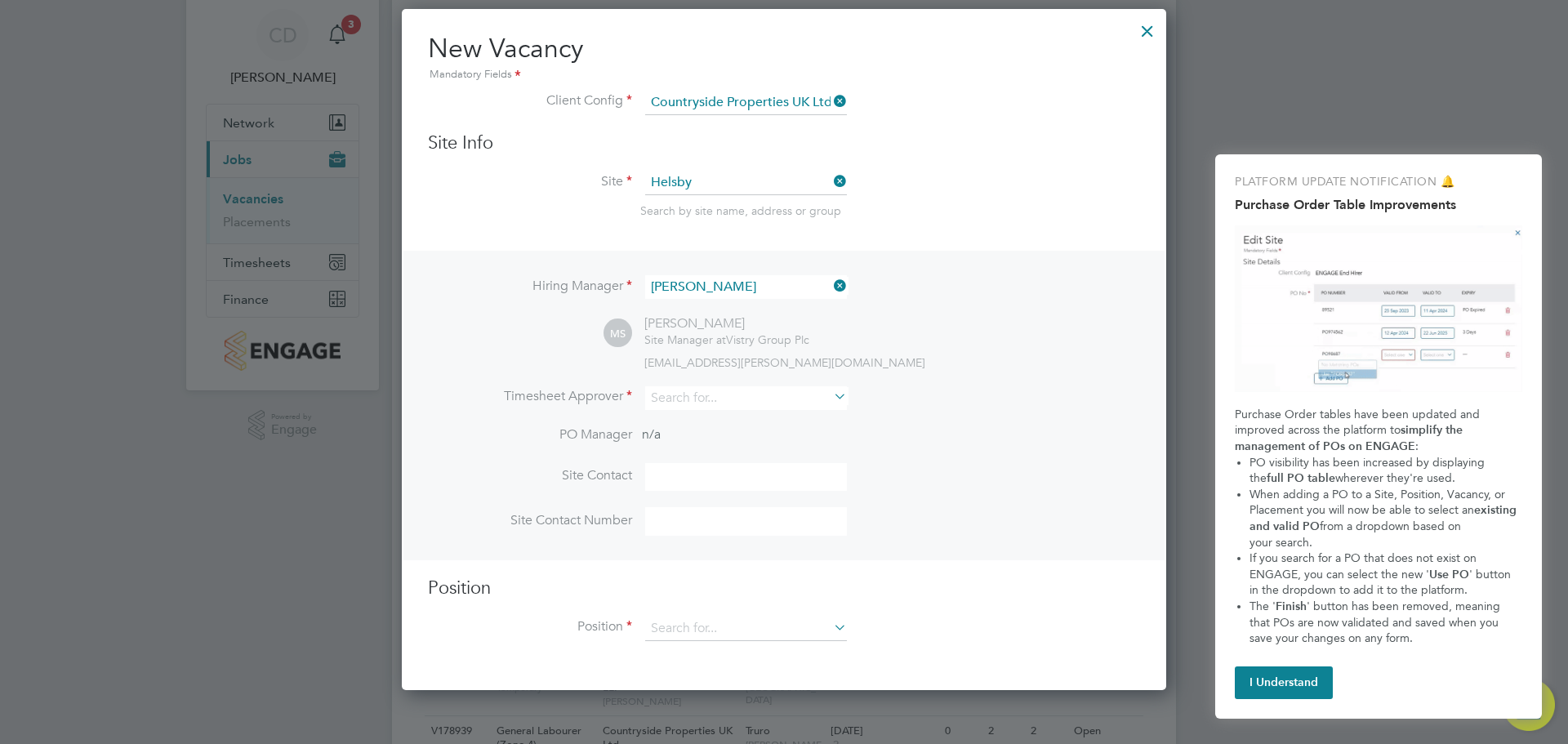
scroll to position [82, 0]
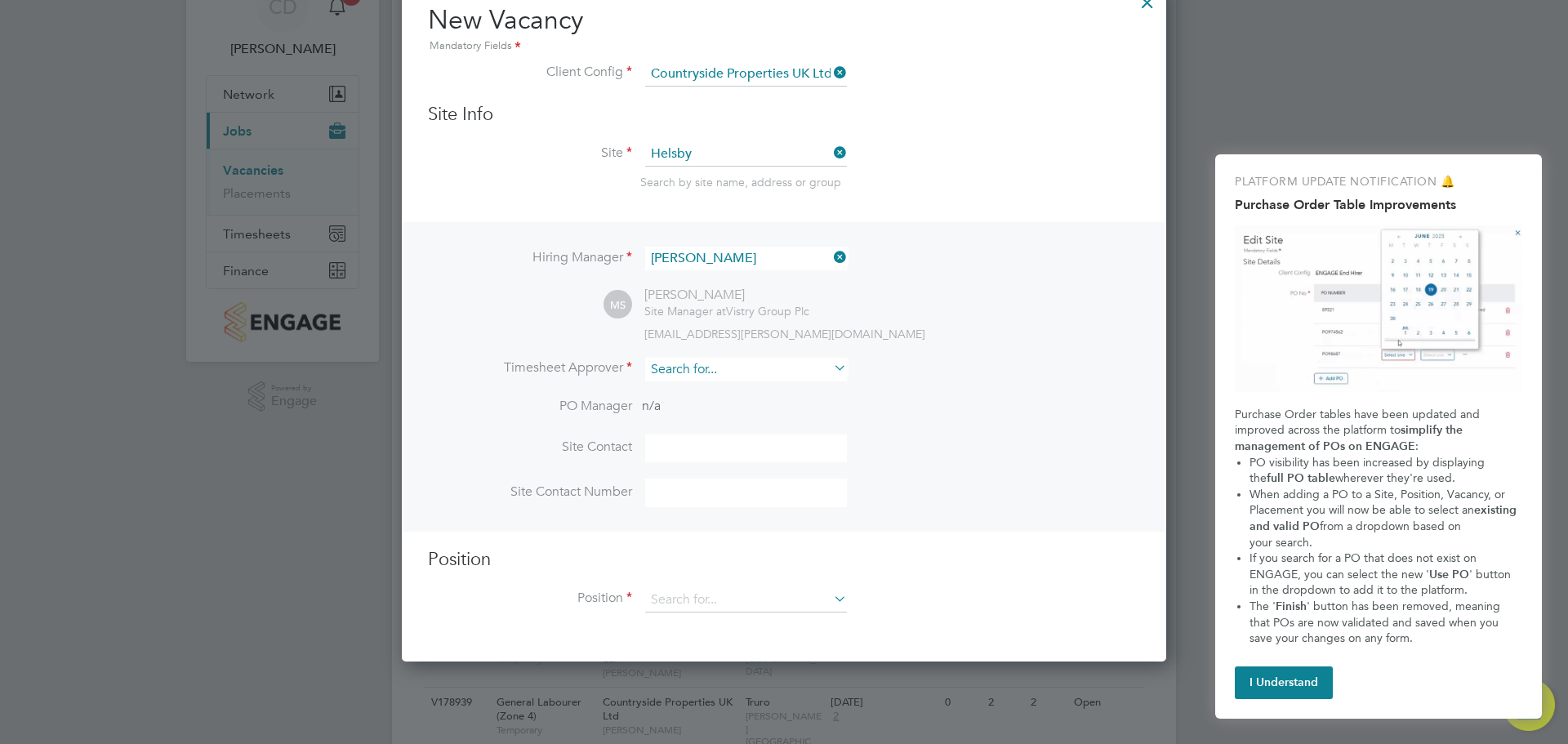
click at [785, 376] on input at bounding box center [746, 370] width 202 height 24
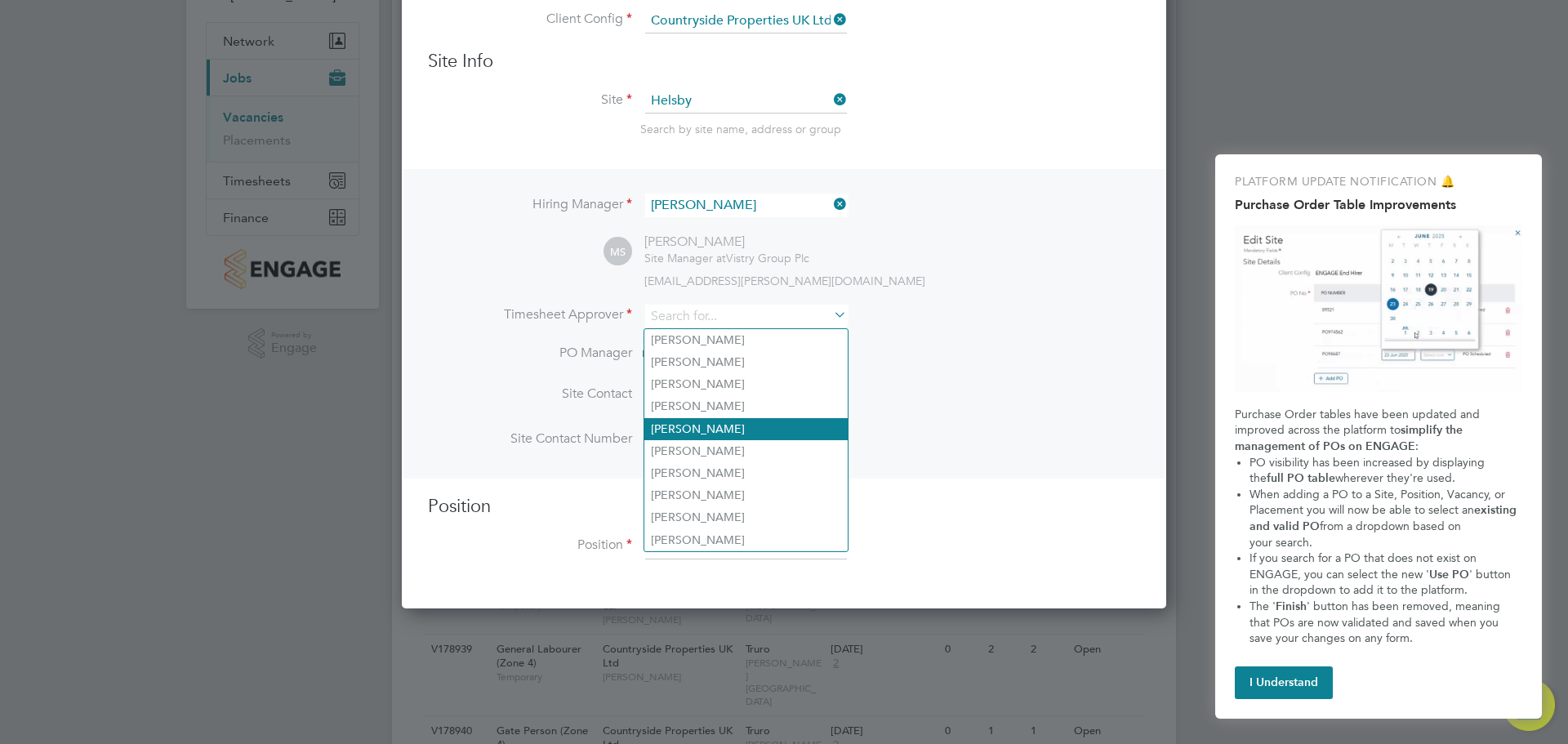
scroll to position [163, 0]
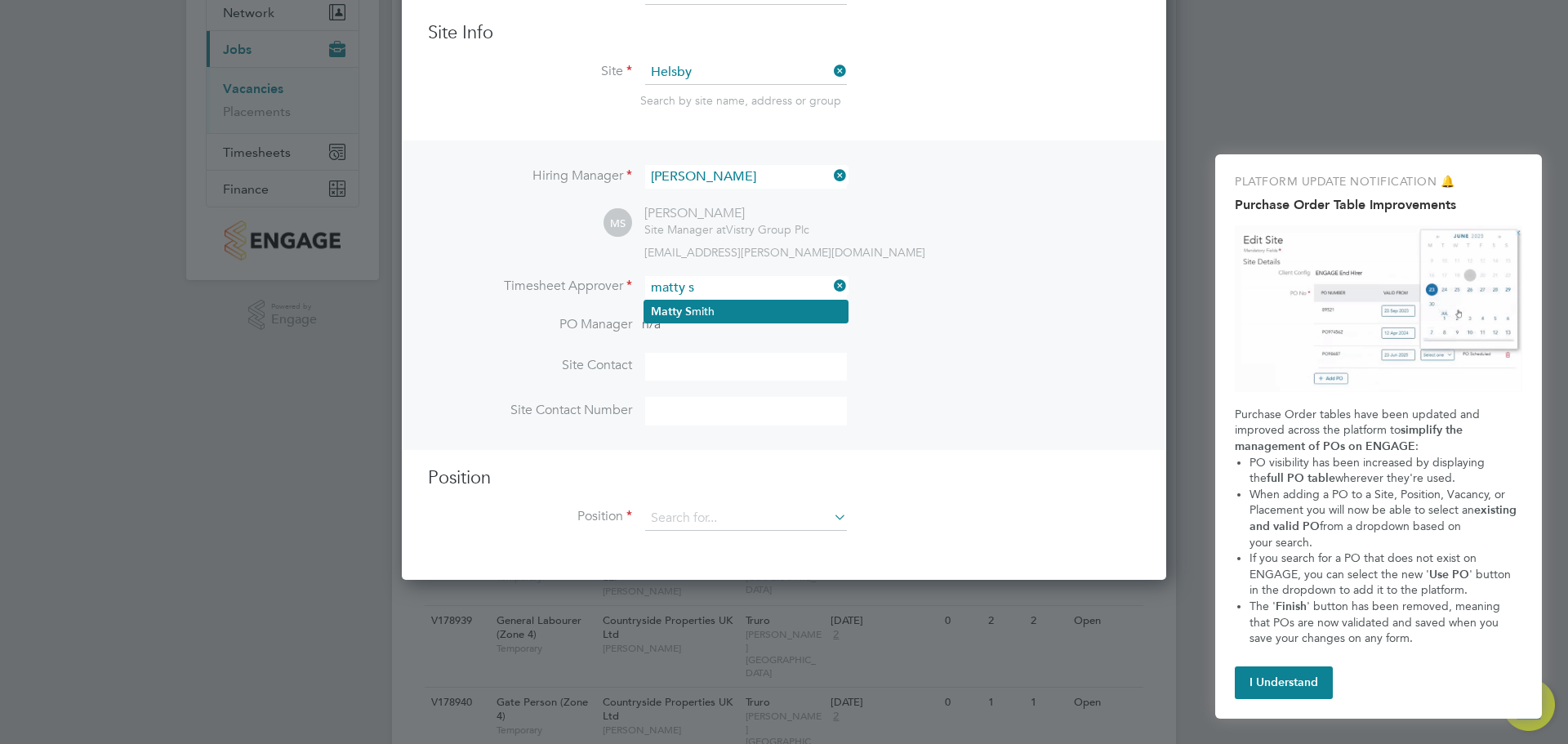
click at [744, 304] on li "[PERSON_NAME]" at bounding box center [746, 312] width 204 height 22
type input "[PERSON_NAME]"
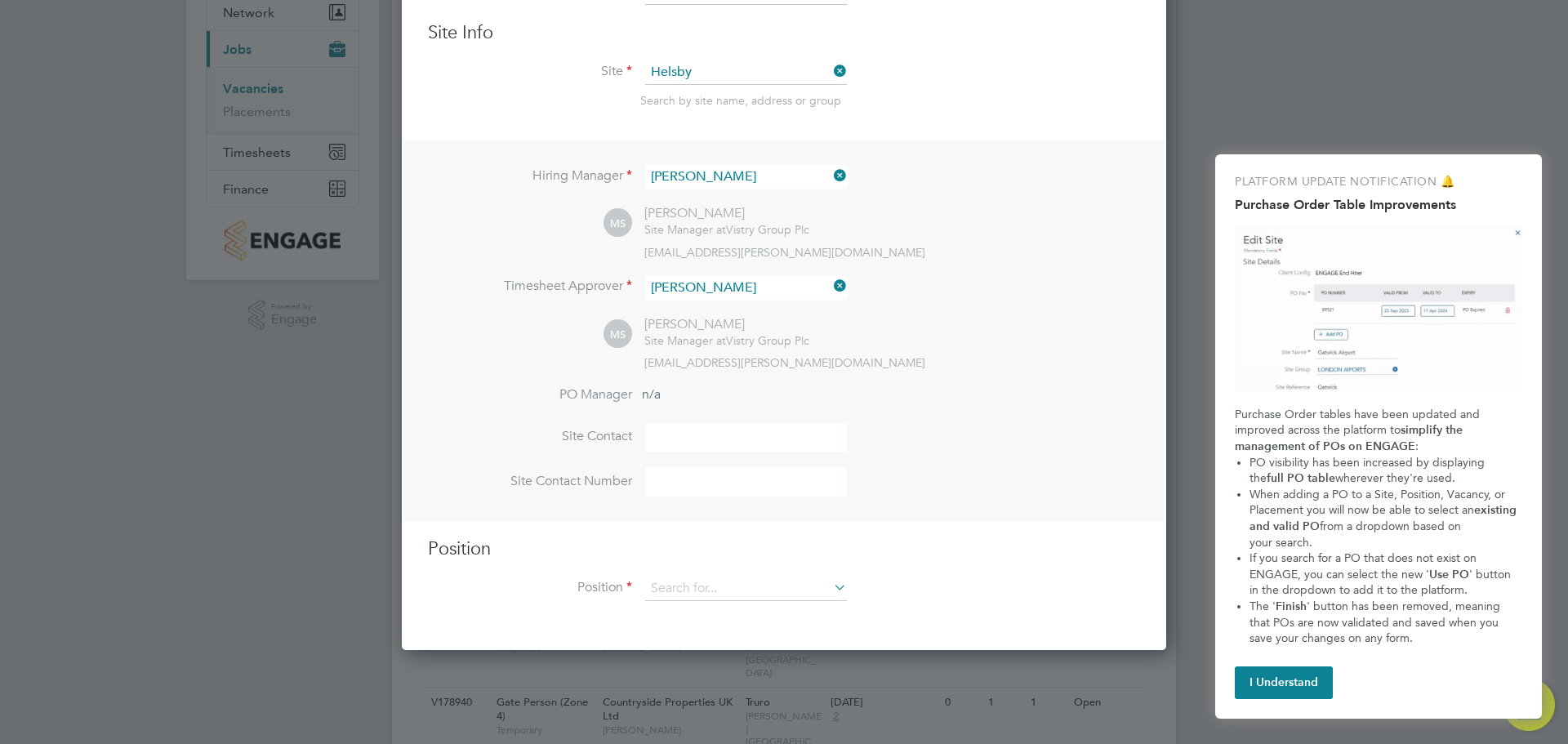
click at [710, 439] on input at bounding box center [746, 437] width 202 height 28
type input "[PERSON_NAME]"
click at [705, 485] on input at bounding box center [746, 482] width 202 height 28
type input "07584533744"
click at [818, 588] on input at bounding box center [746, 589] width 202 height 25
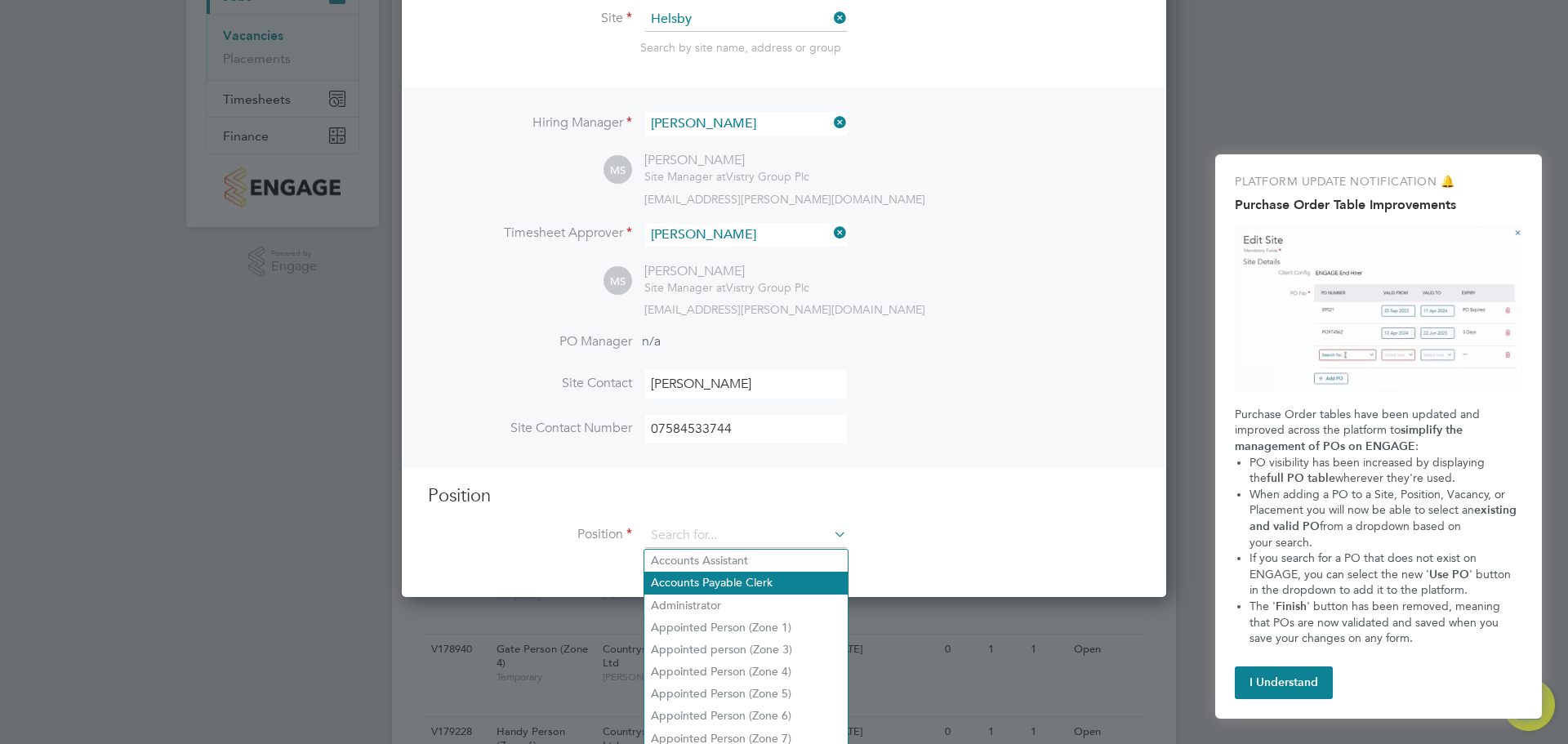
scroll to position [327, 0]
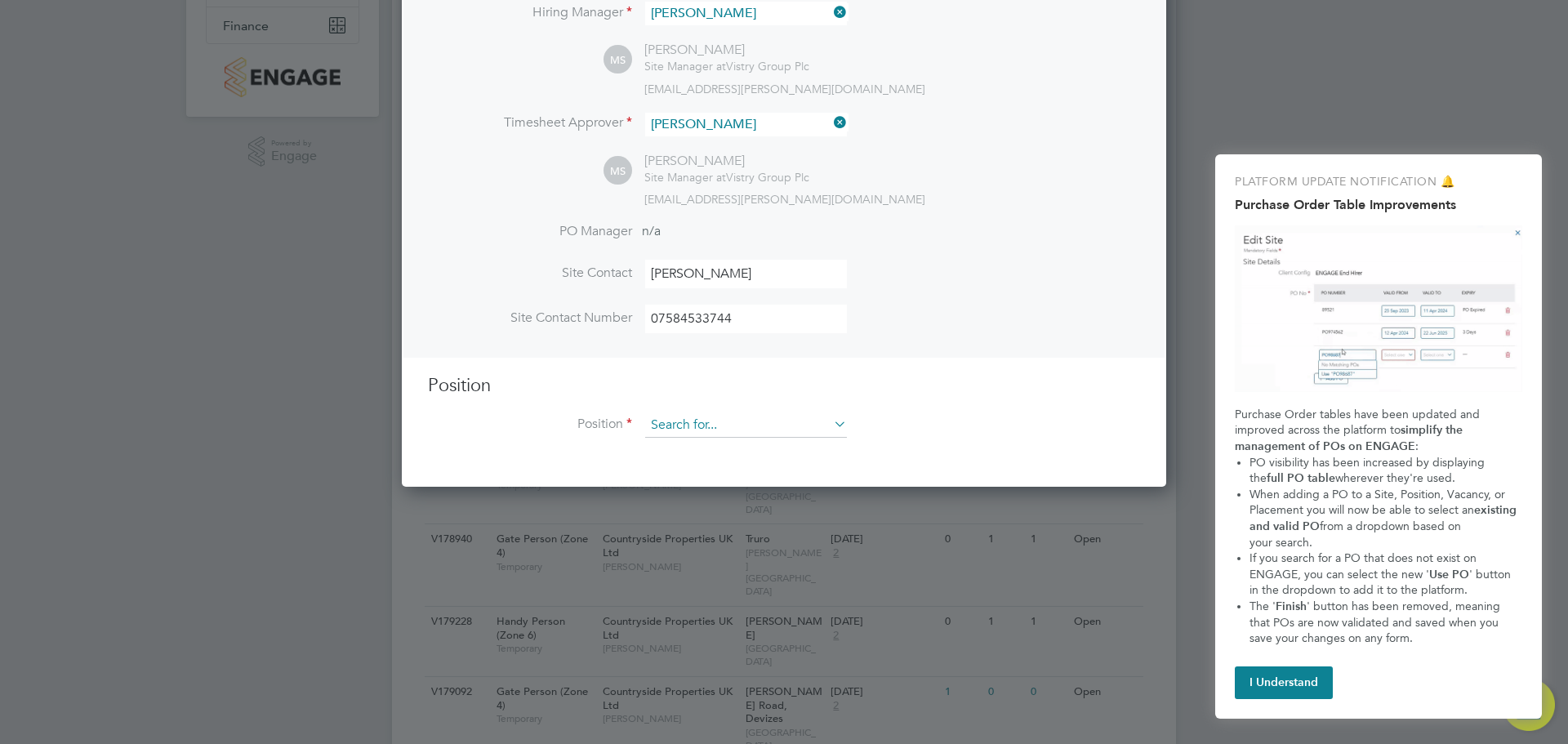
click at [767, 430] on input at bounding box center [746, 426] width 202 height 25
click at [732, 617] on li "Appointed Person (Zone 7)" at bounding box center [746, 628] width 204 height 22
type input "Appointed Person (Zone 7)"
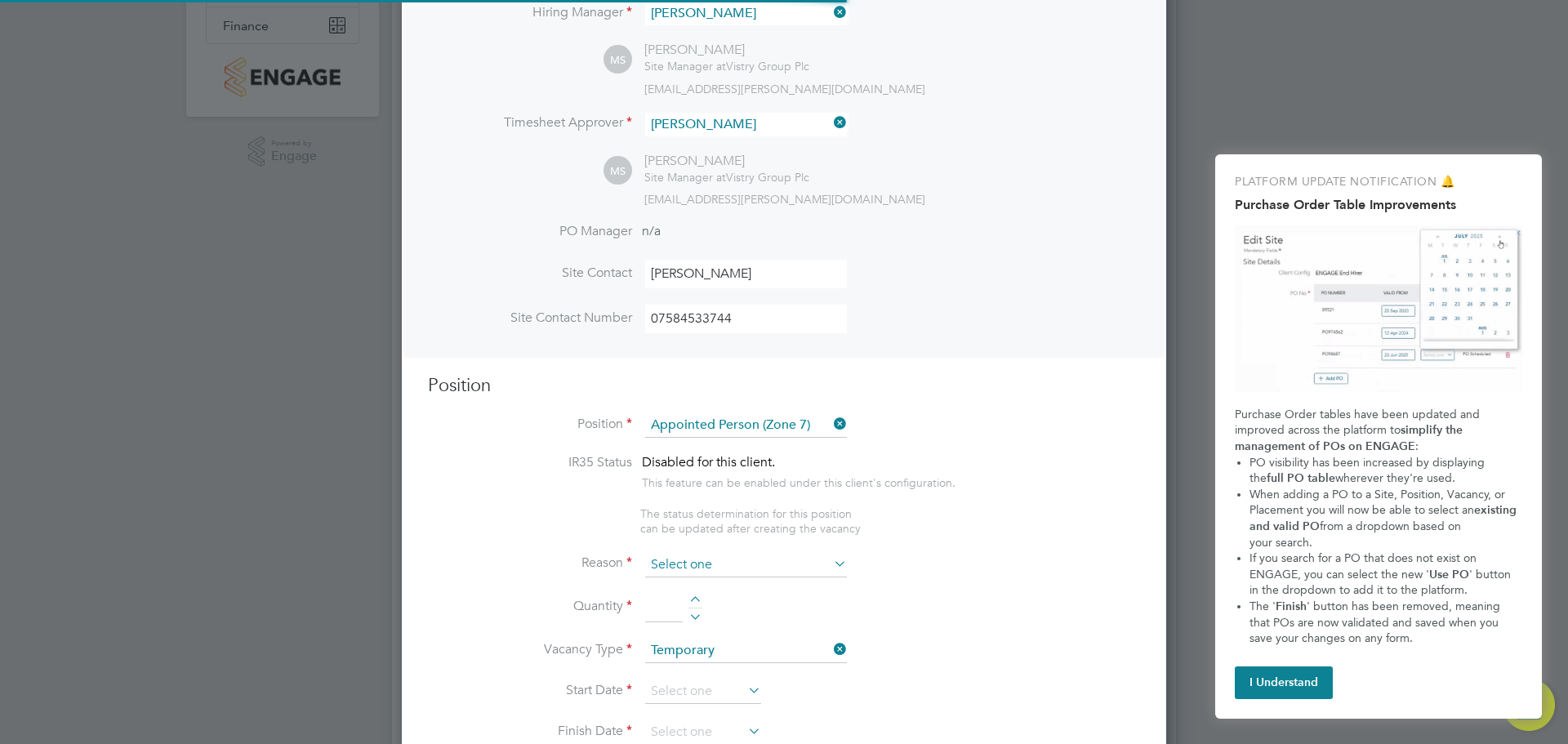
scroll to position [2355, 765]
type textarea "• The Appointed Person (AP) shall ensure that the Construction Phase Lifting Pl…"
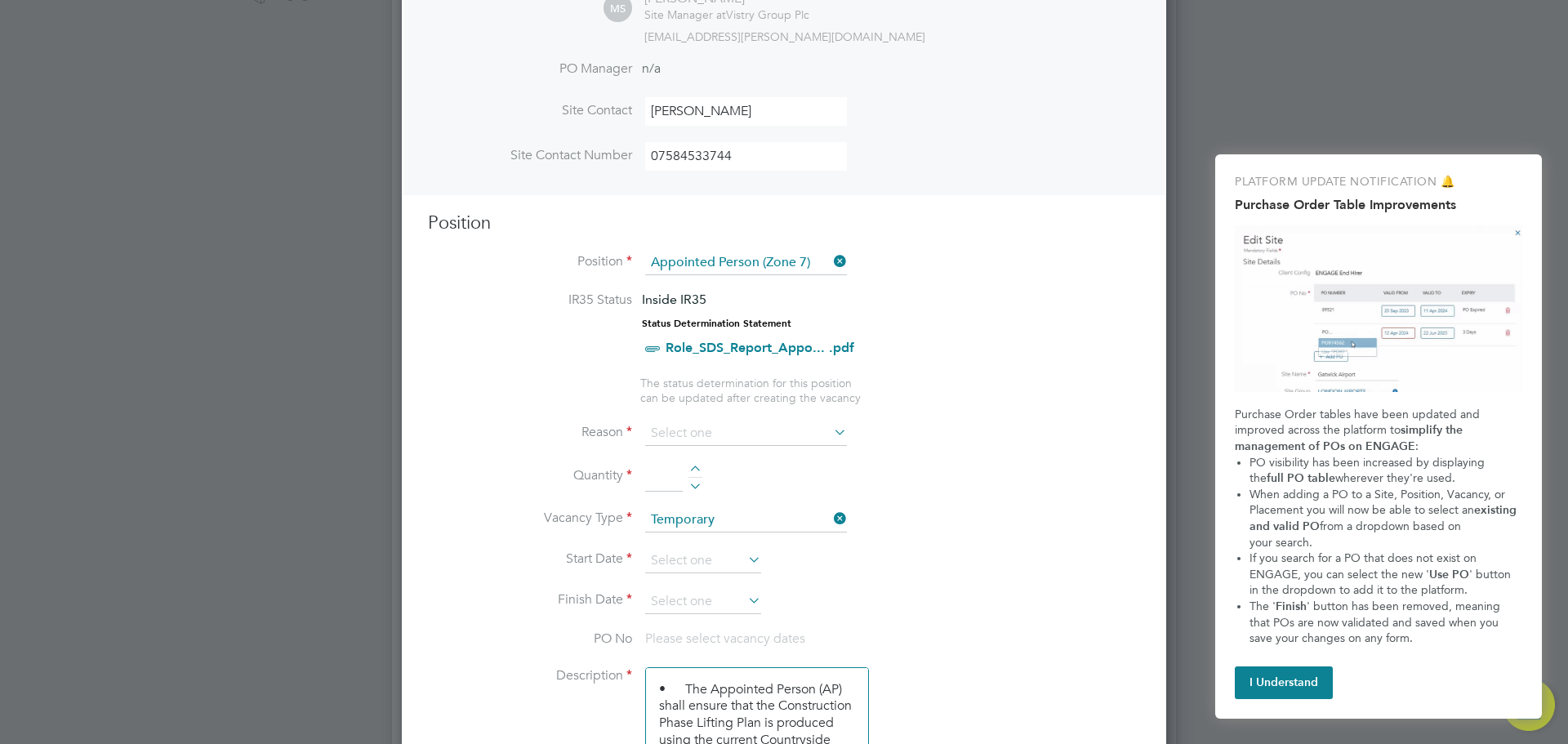
scroll to position [490, 0]
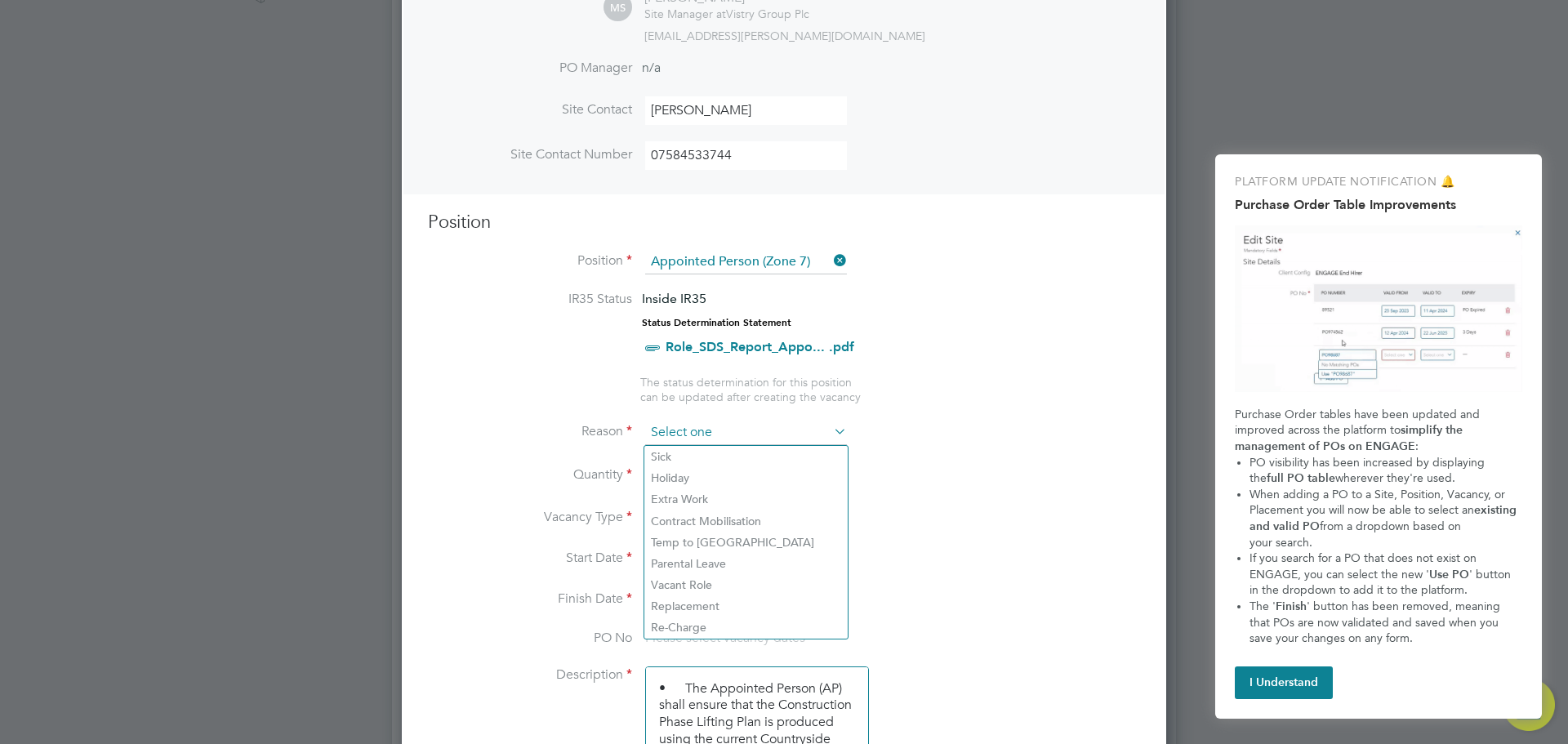
click at [805, 434] on input at bounding box center [746, 433] width 202 height 25
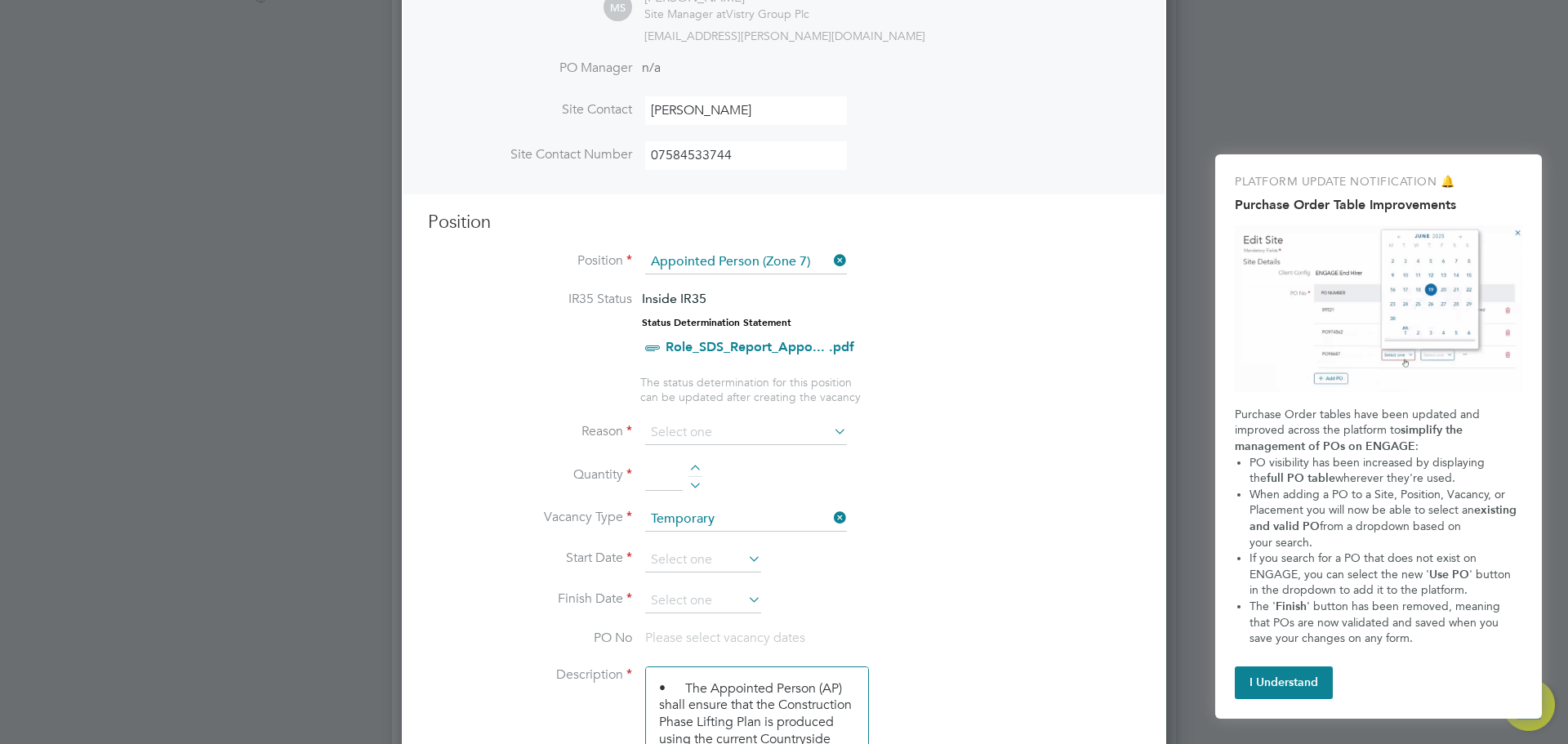
click at [739, 439] on input at bounding box center [746, 433] width 202 height 25
click at [705, 482] on li "Holiday" at bounding box center [746, 477] width 204 height 21
type input "Holiday"
click at [698, 473] on div at bounding box center [695, 471] width 14 height 11
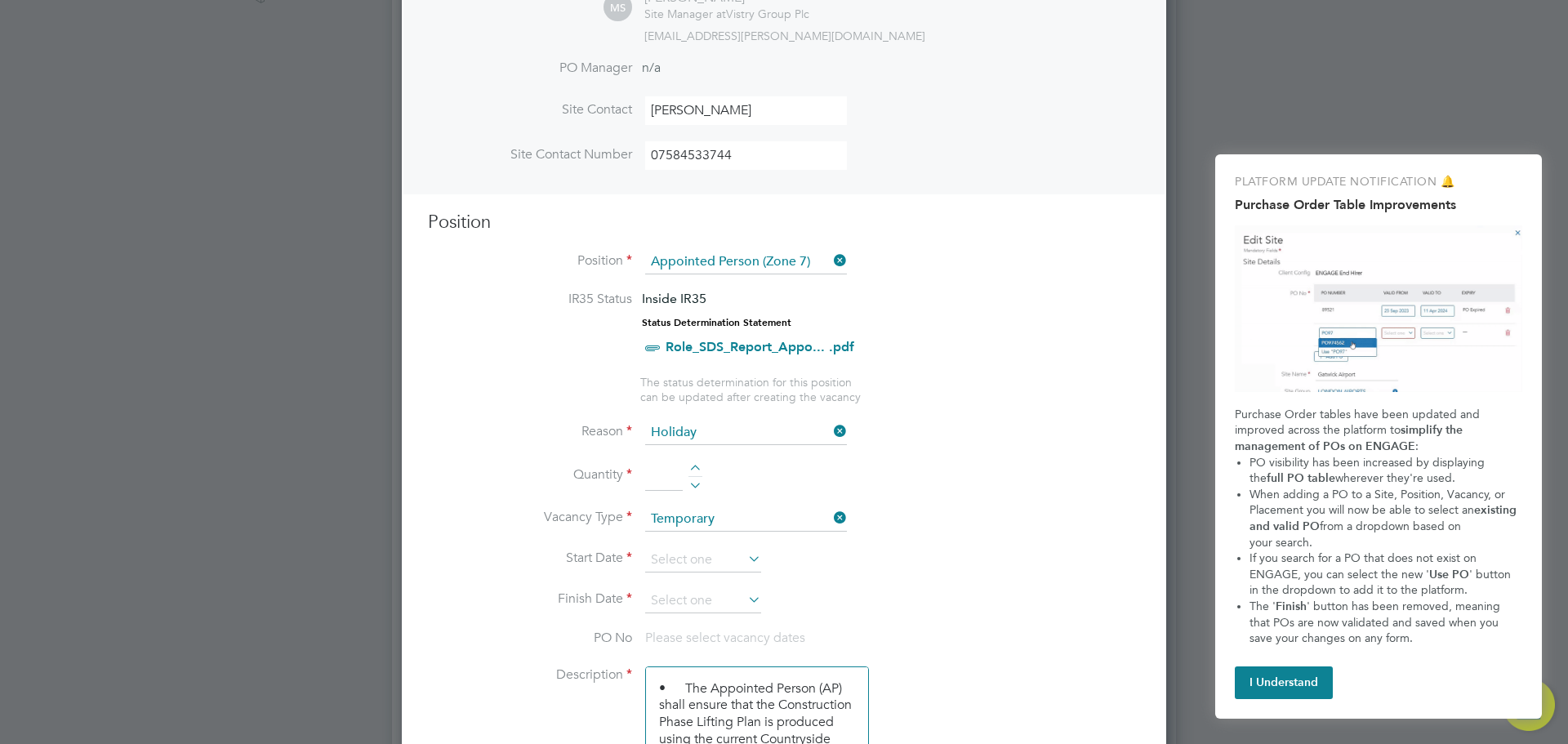
type input "1"
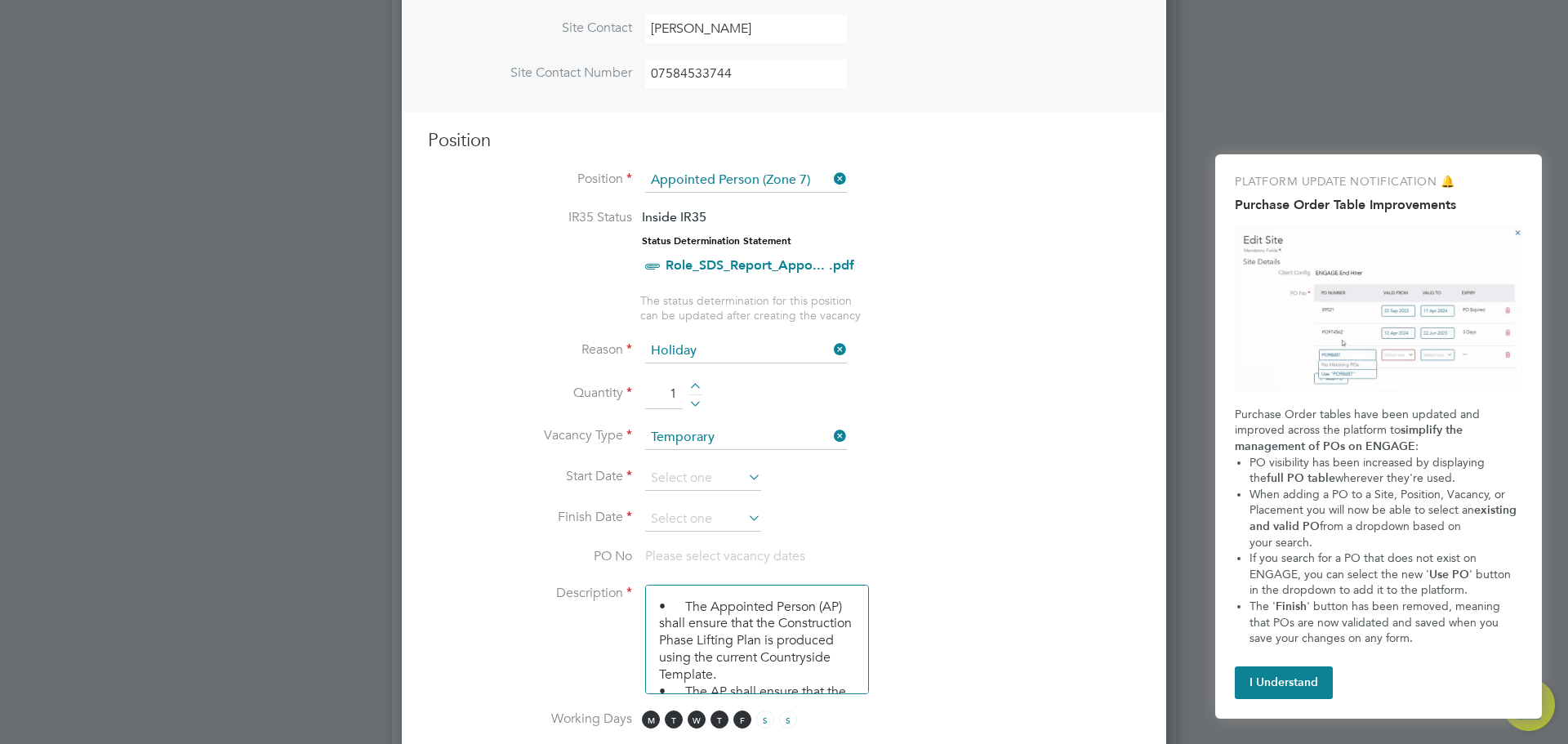
click at [745, 478] on icon at bounding box center [745, 477] width 0 height 23
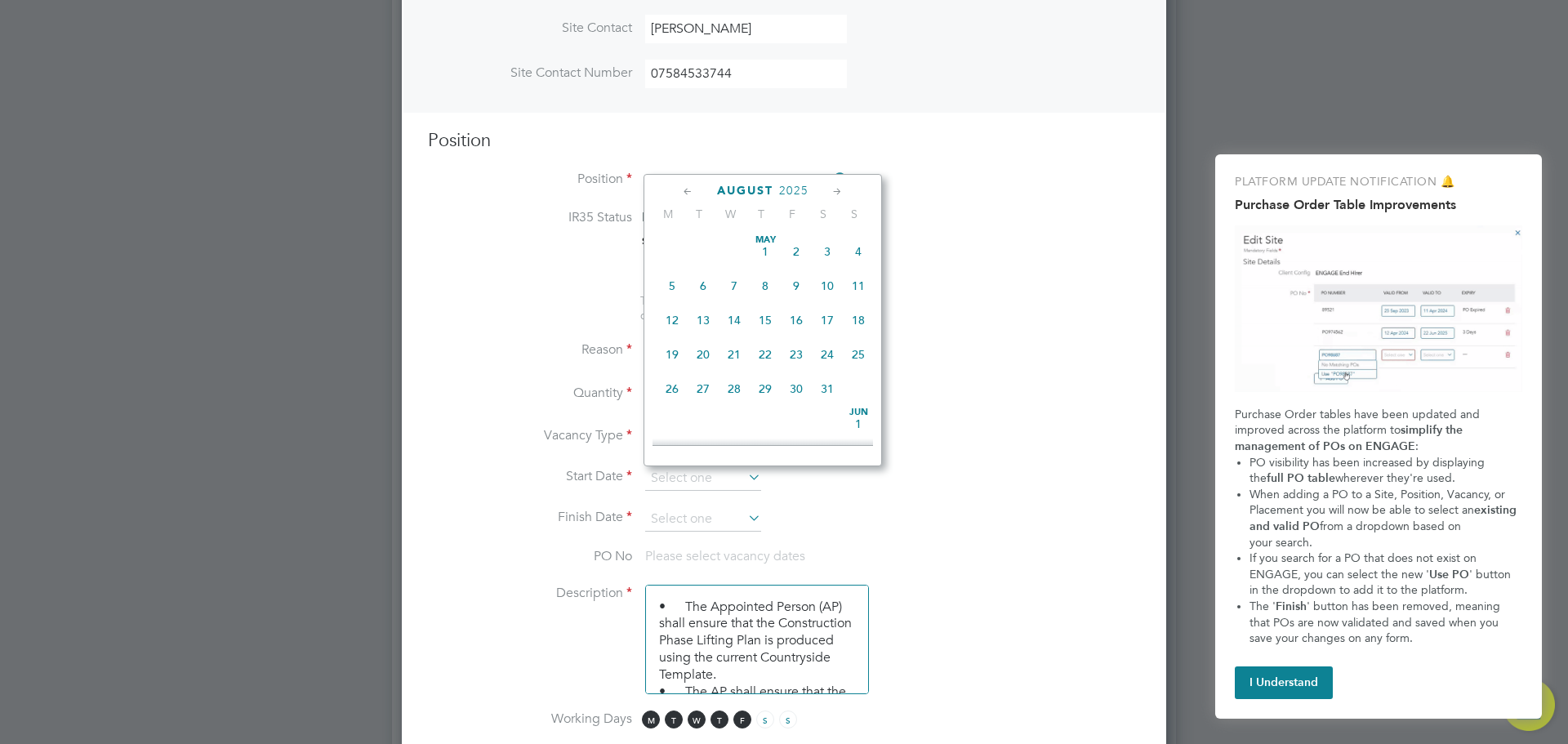
scroll to position [637, 0]
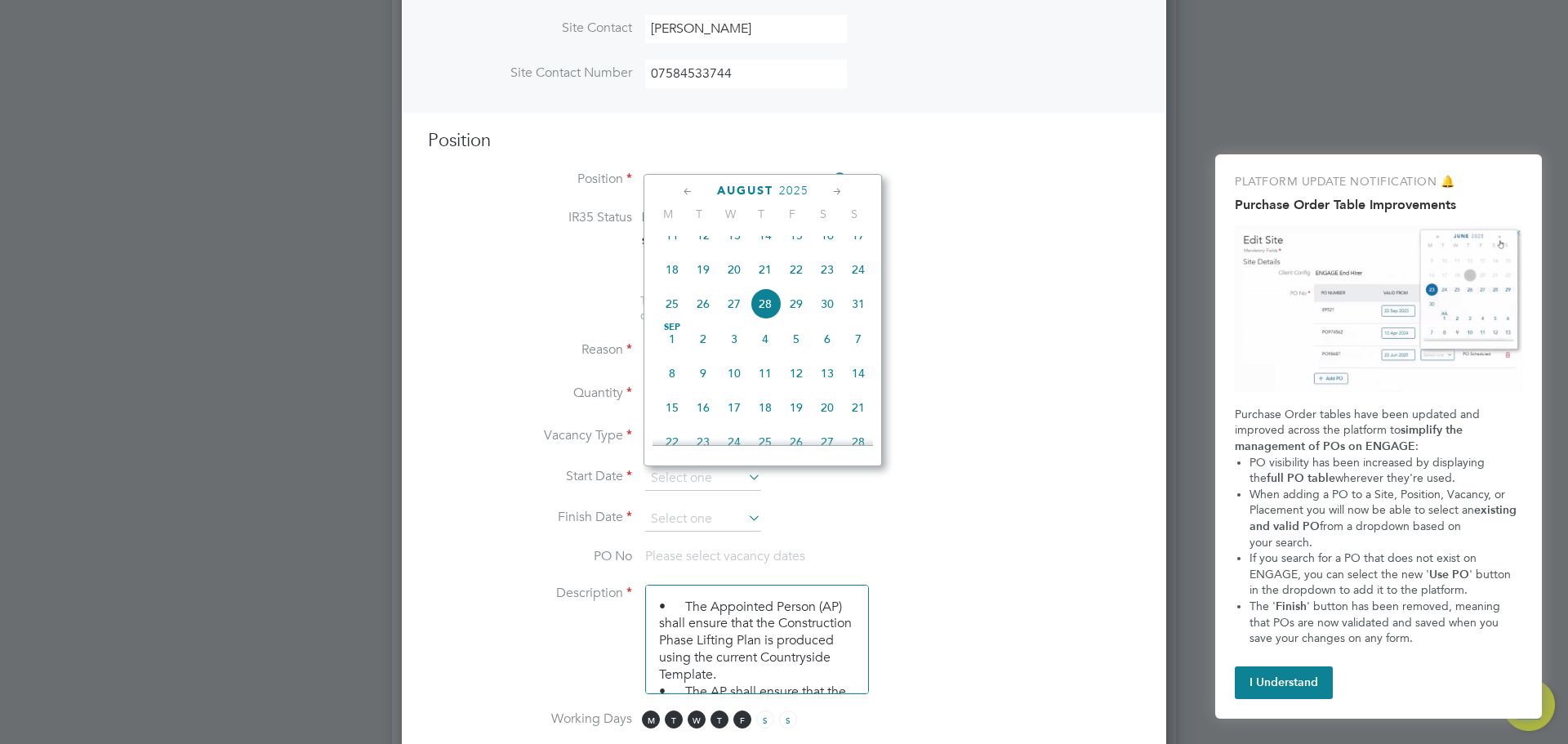
click at [768, 319] on span "28" at bounding box center [766, 304] width 31 height 31
type input "[DATE]"
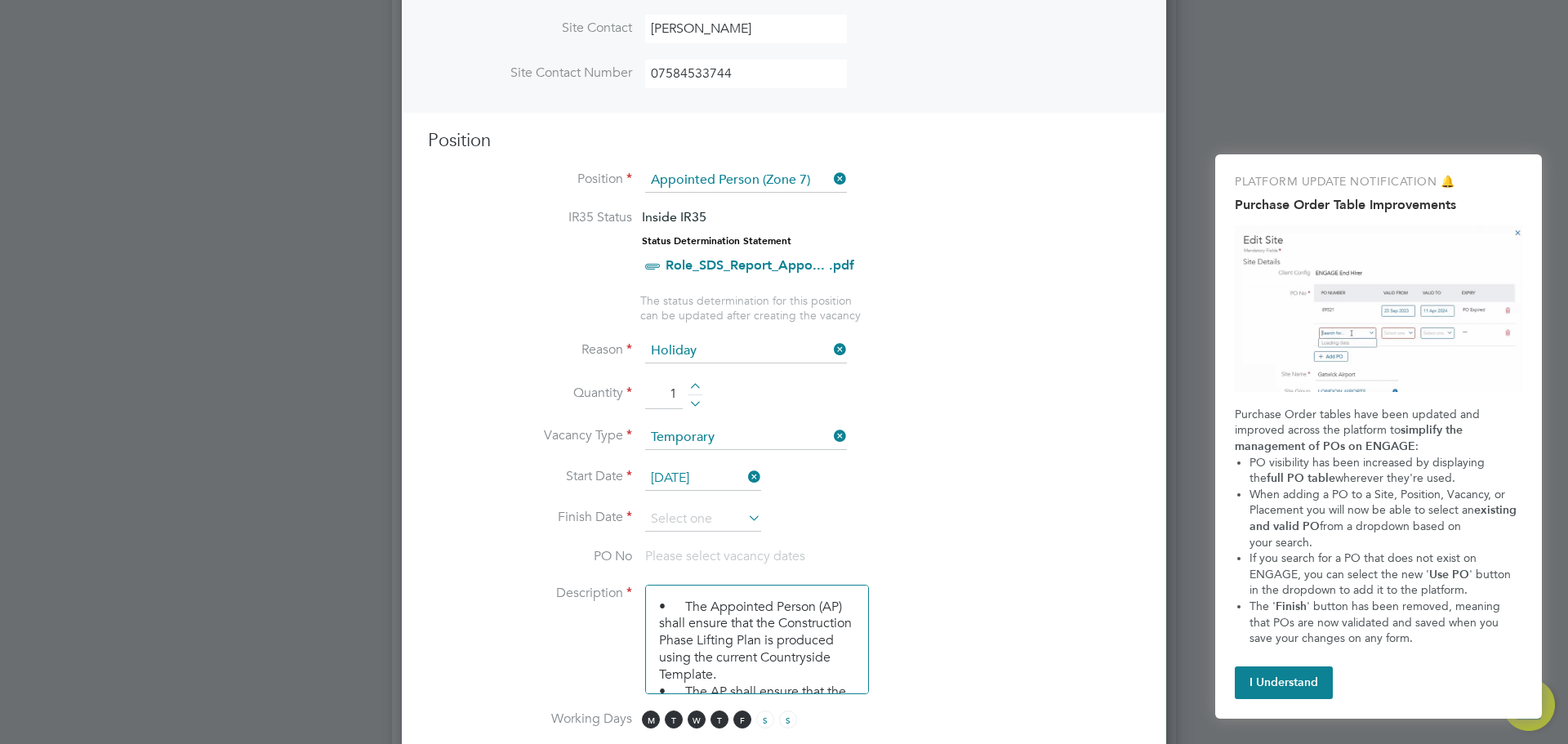
click at [745, 479] on icon at bounding box center [745, 477] width 0 height 23
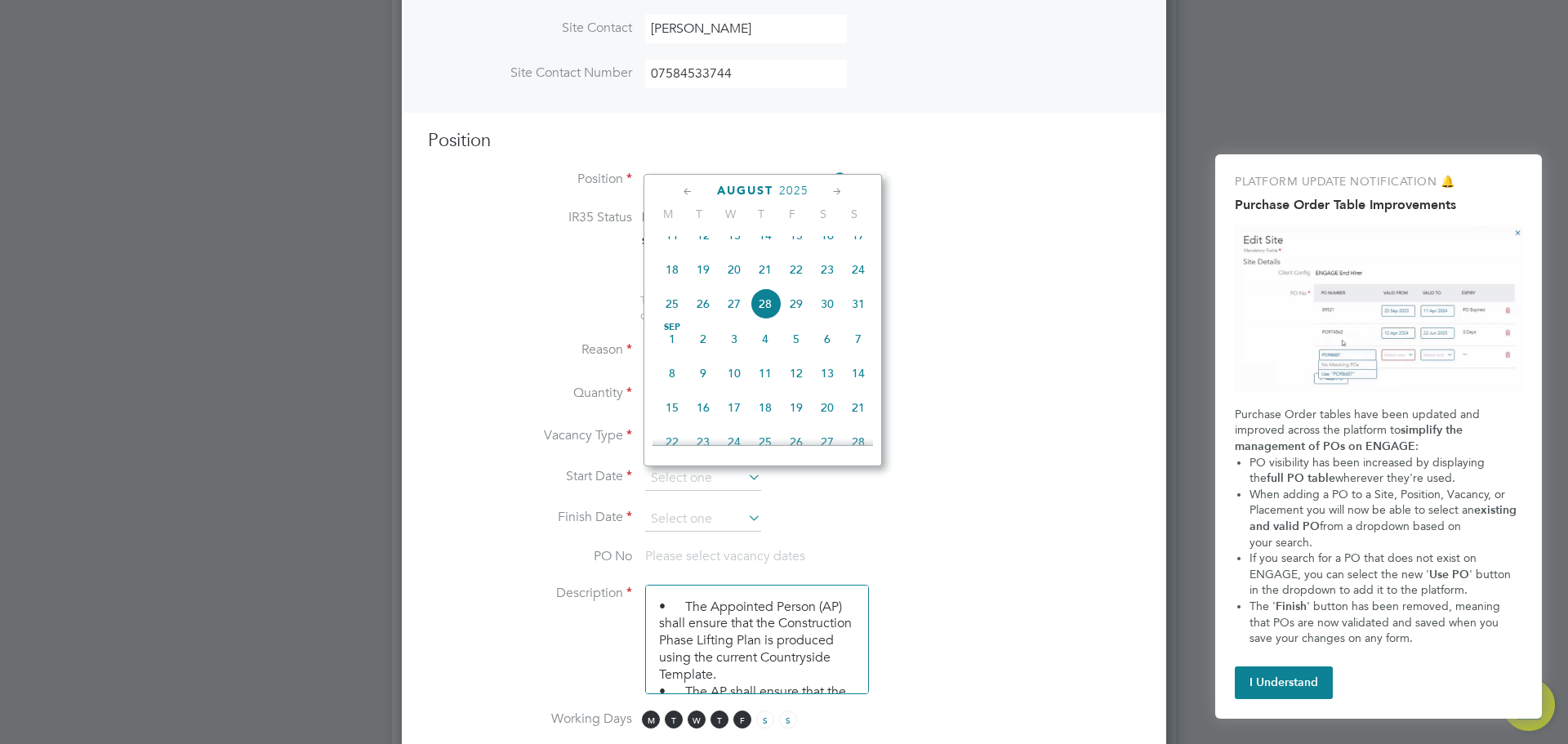
click at [675, 319] on span "25" at bounding box center [672, 304] width 31 height 31
type input "[DATE]"
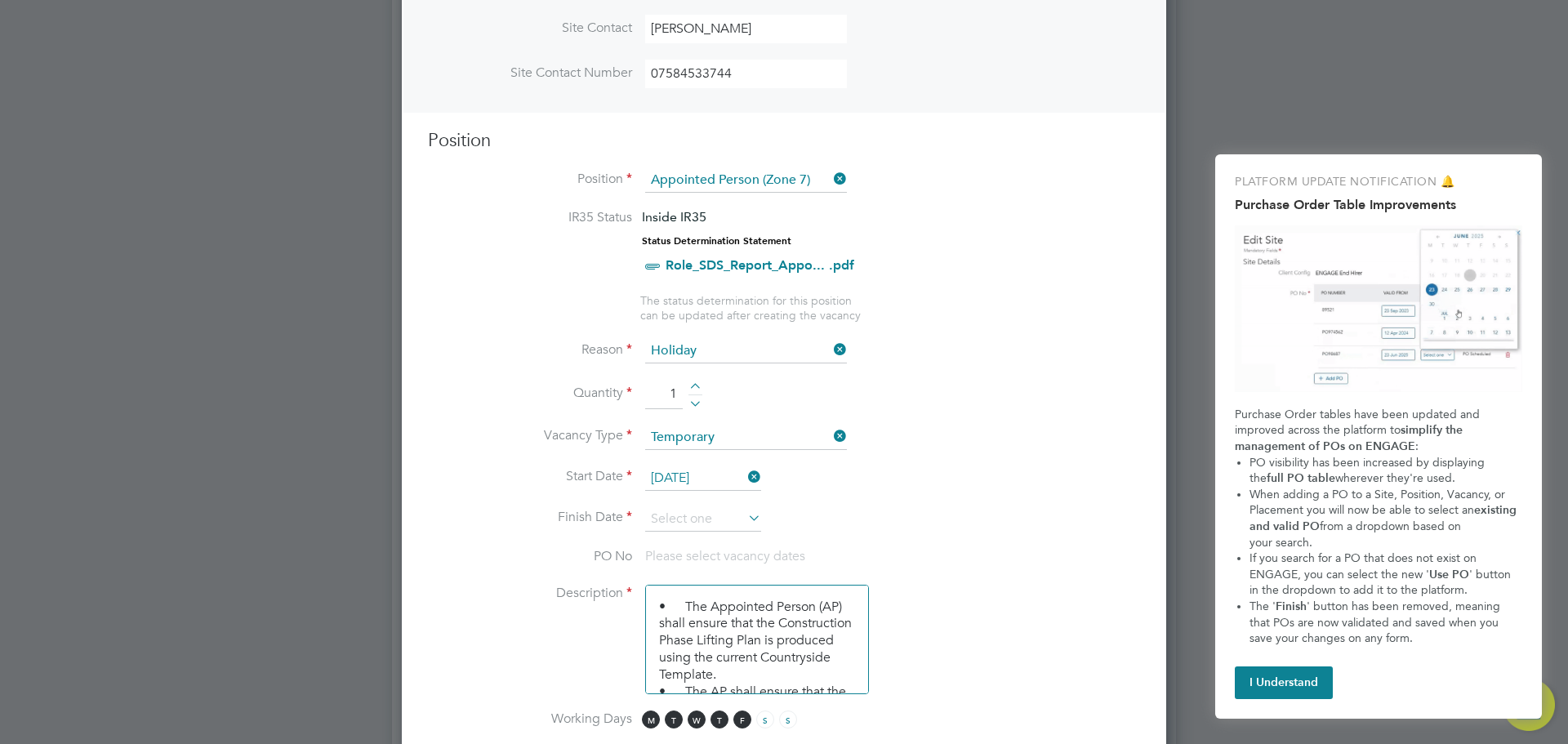
click at [745, 515] on icon at bounding box center [745, 517] width 0 height 23
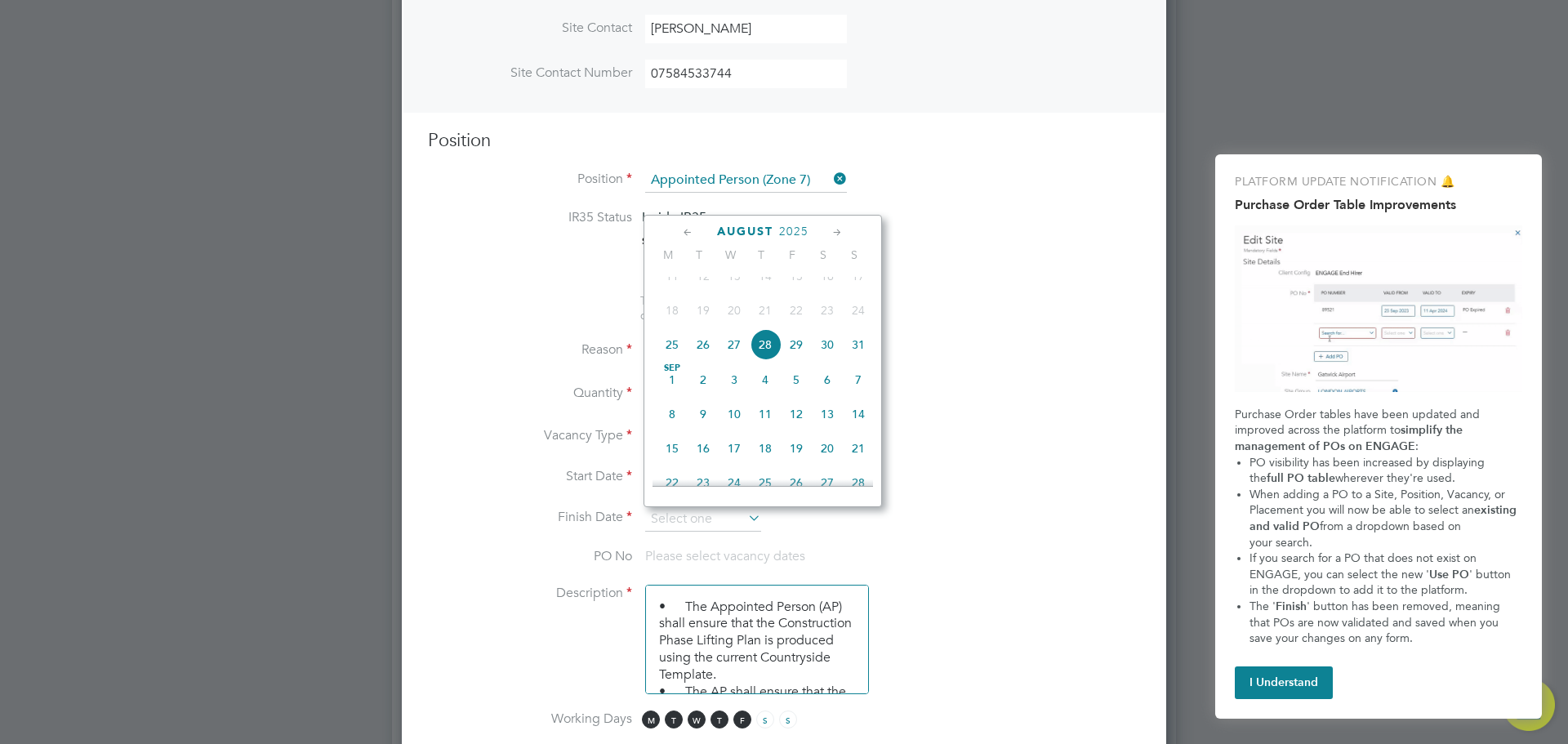
click at [798, 395] on span "5" at bounding box center [796, 380] width 31 height 31
type input "[DATE]"
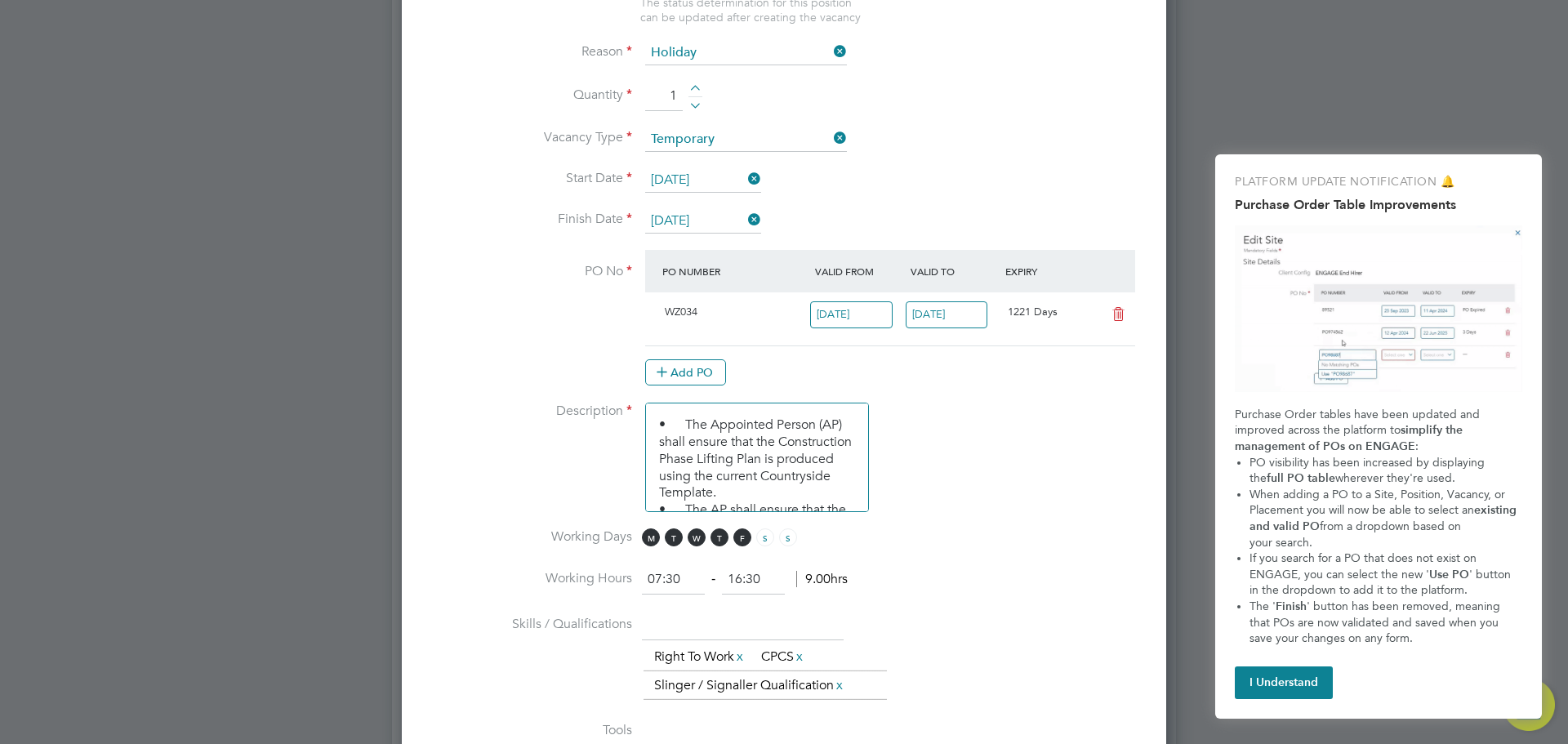
scroll to position [572, 0]
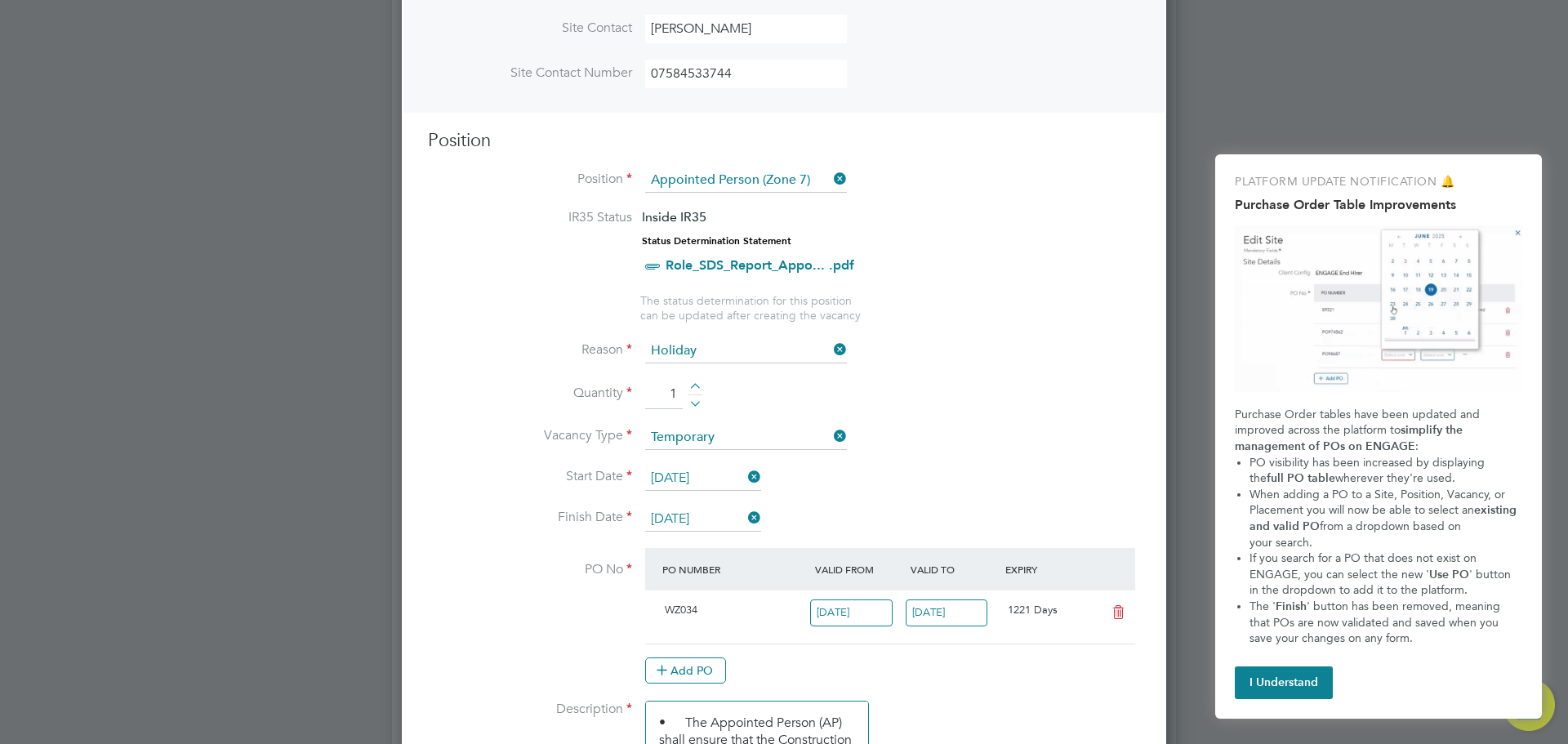
click at [831, 172] on icon at bounding box center [831, 179] width 0 height 23
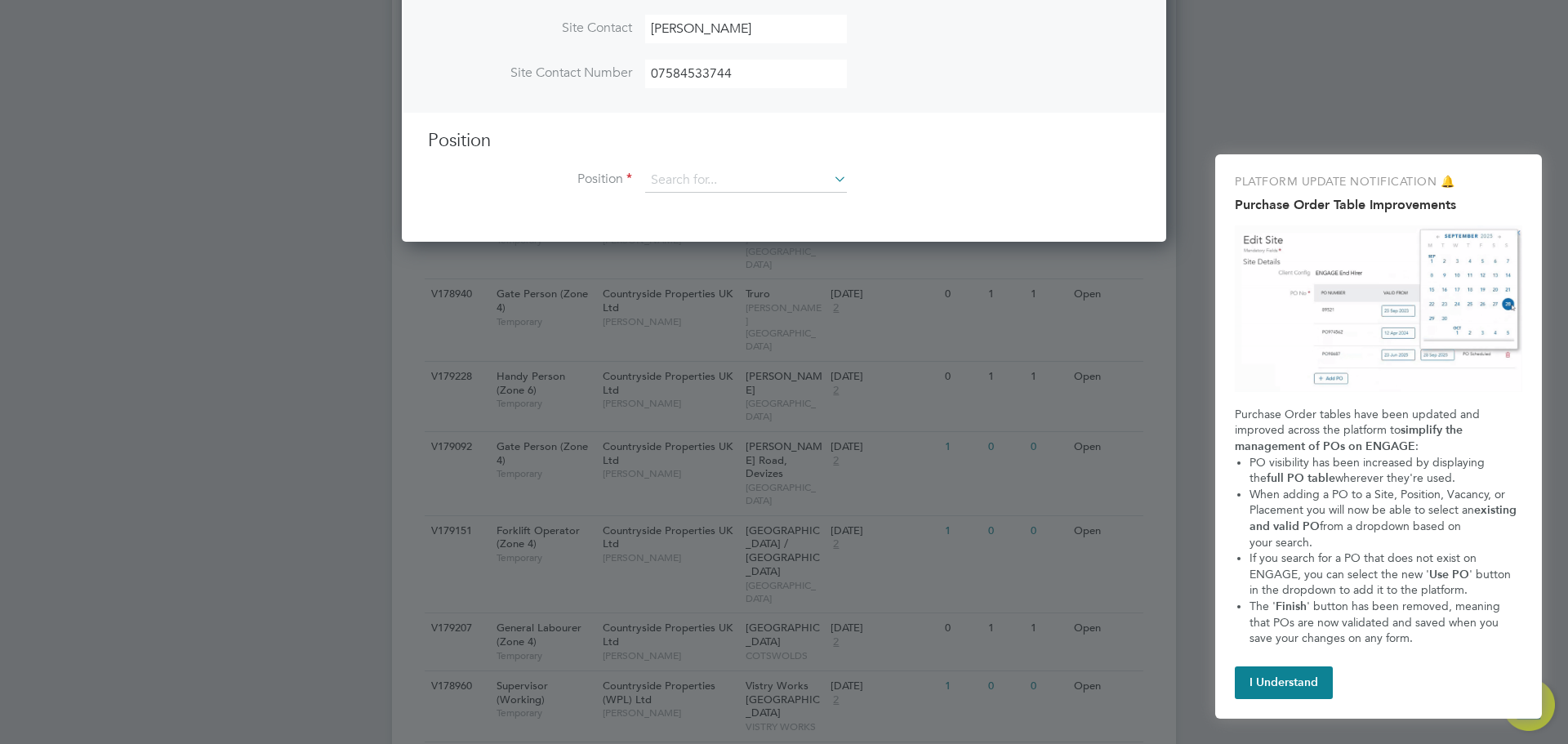
click at [831, 175] on icon at bounding box center [831, 179] width 0 height 23
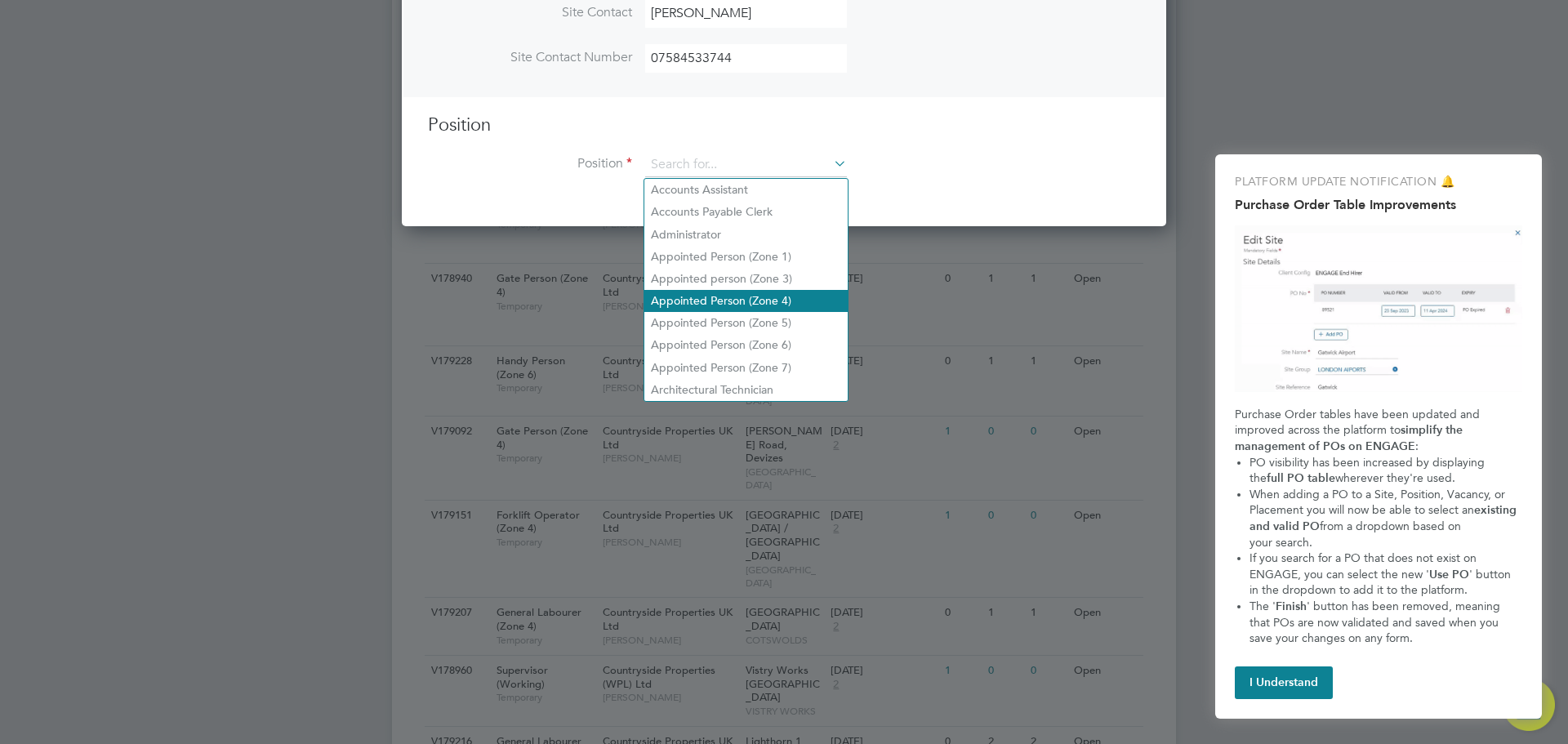
scroll to position [572, 0]
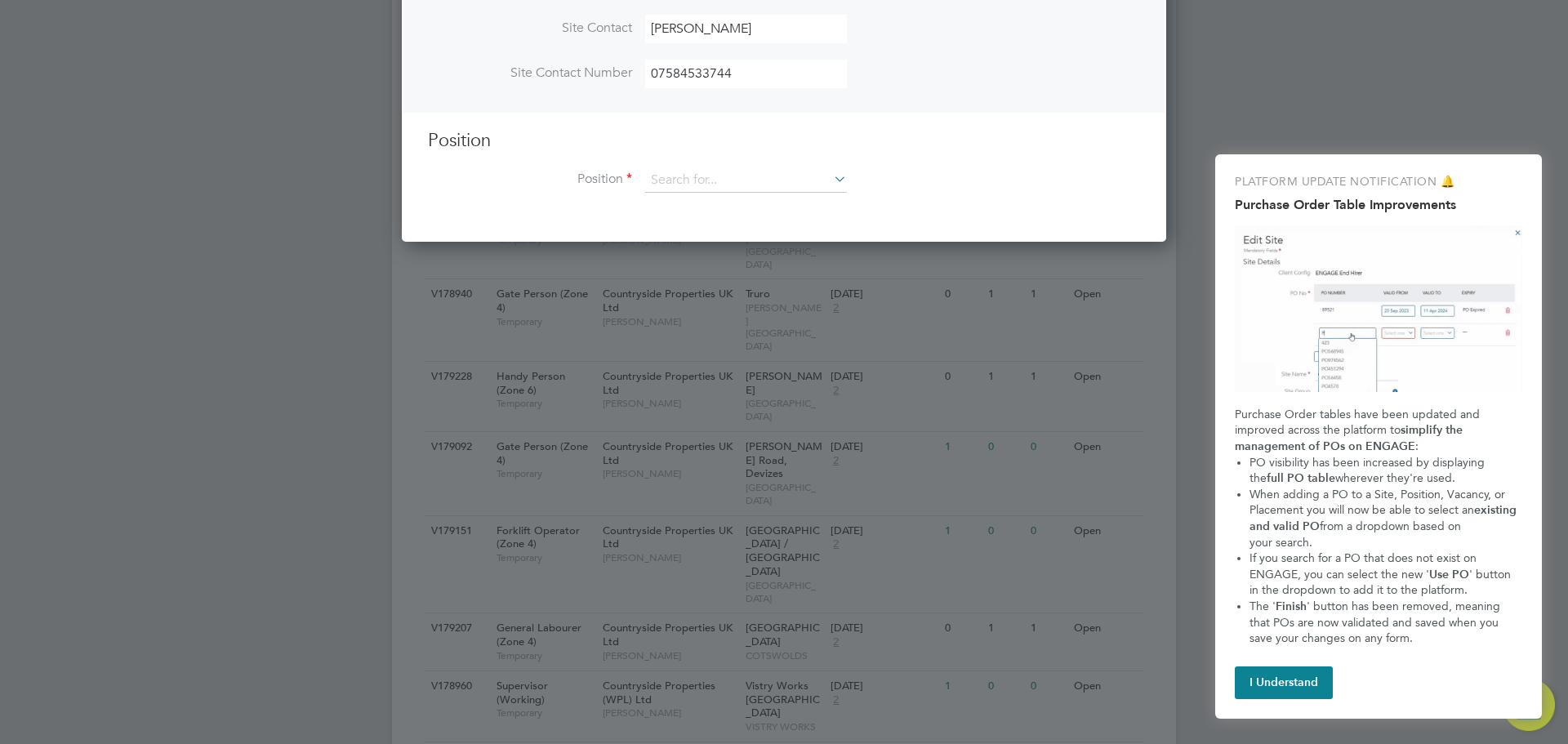
click at [719, 372] on li "Appointed Person (Zone 7)" at bounding box center [746, 383] width 204 height 22
type input "Appointed Person (Zone 7)"
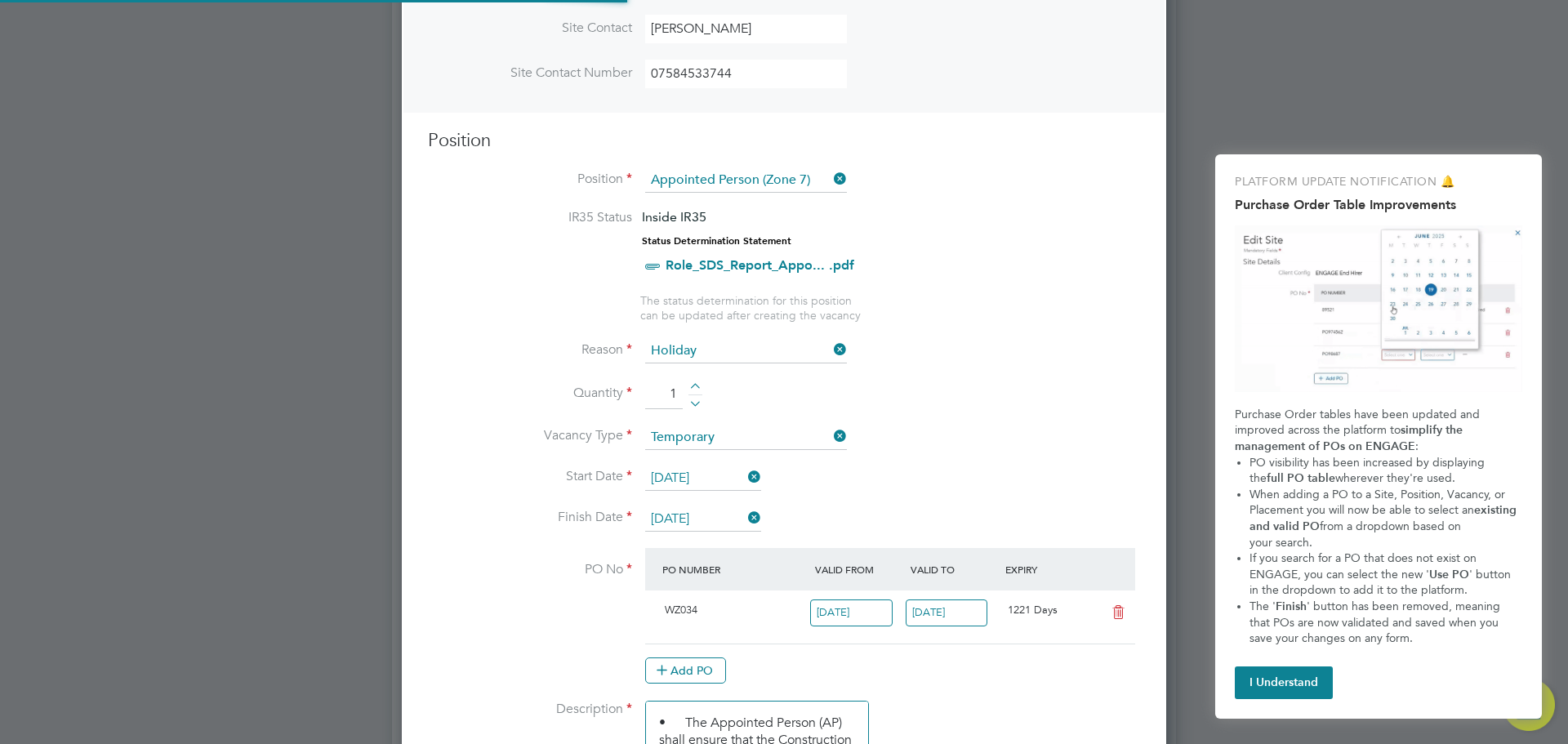
scroll to position [8, 8]
click at [745, 263] on link "Role_SDS_Report_Appo... .pdf" at bounding box center [760, 265] width 189 height 16
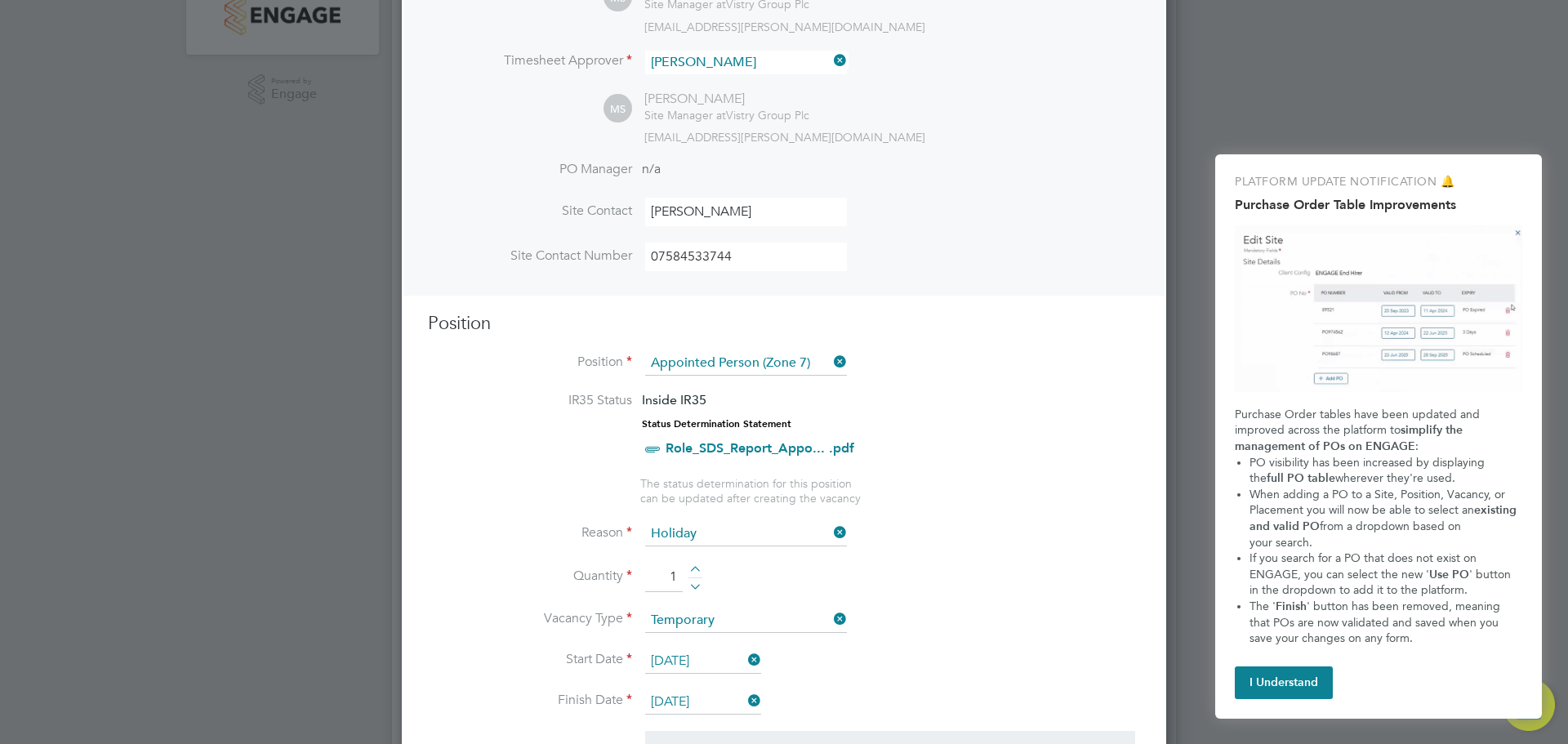
scroll to position [572, 0]
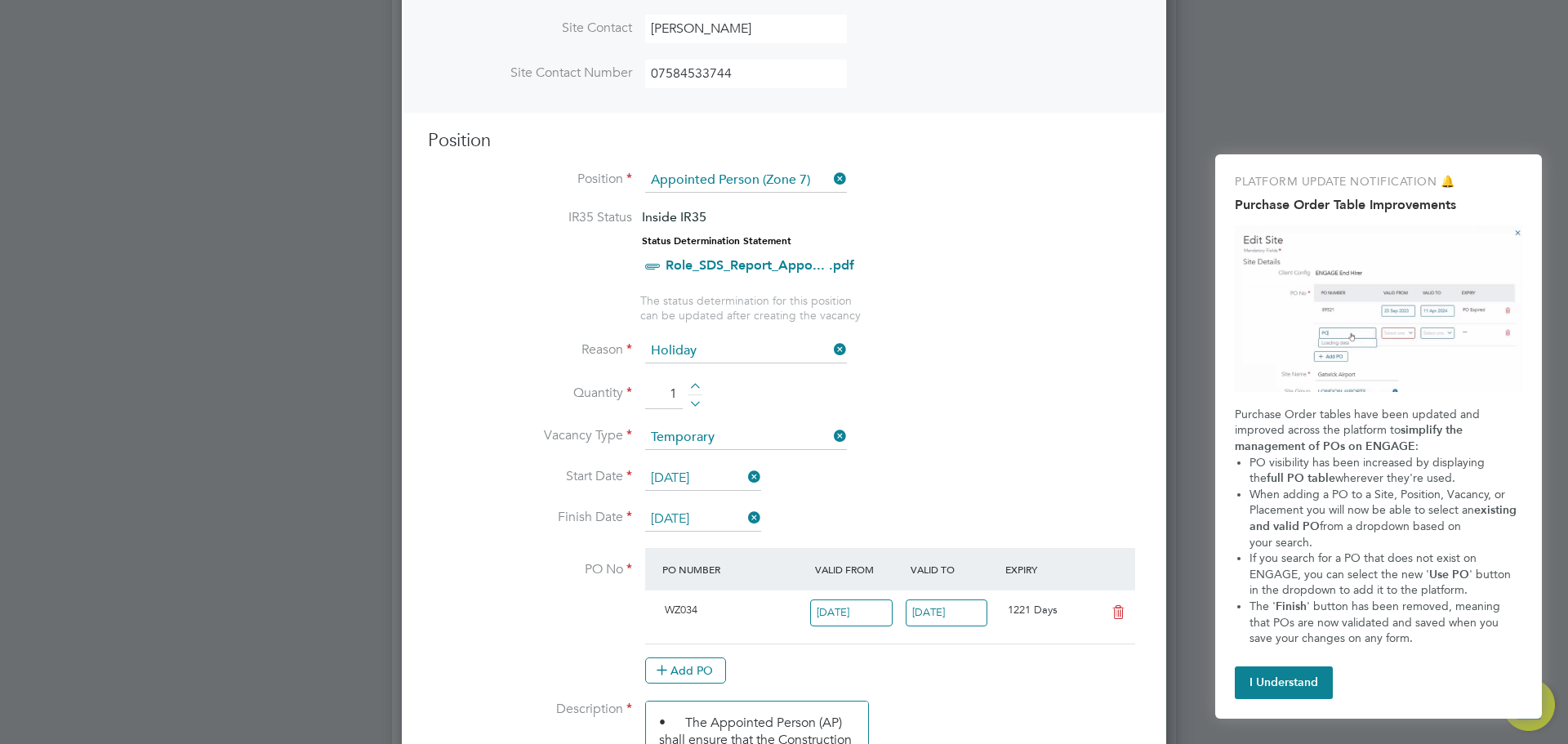
click at [831, 183] on icon at bounding box center [831, 179] width 0 height 23
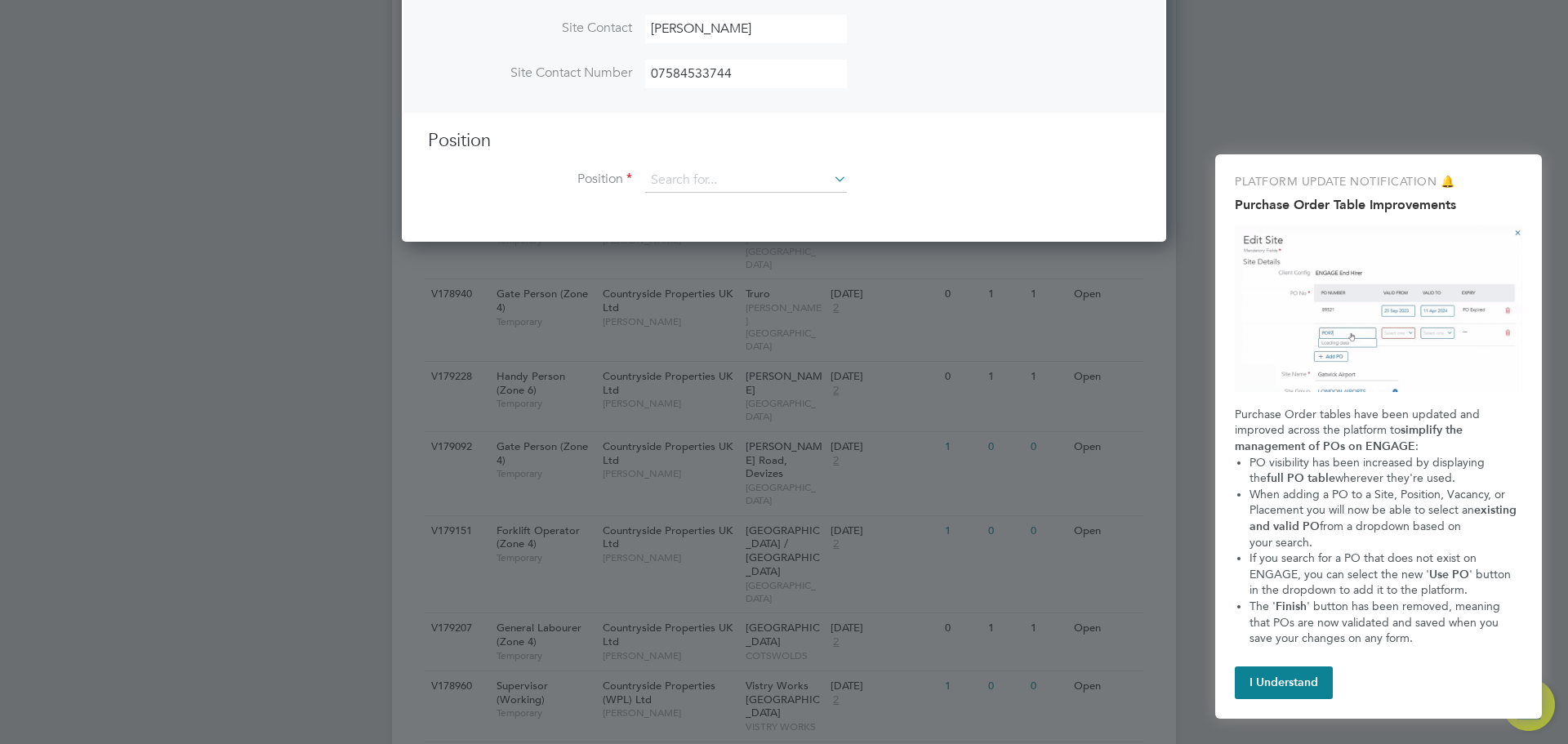
scroll to position [754, 765]
click at [831, 182] on icon at bounding box center [831, 179] width 0 height 23
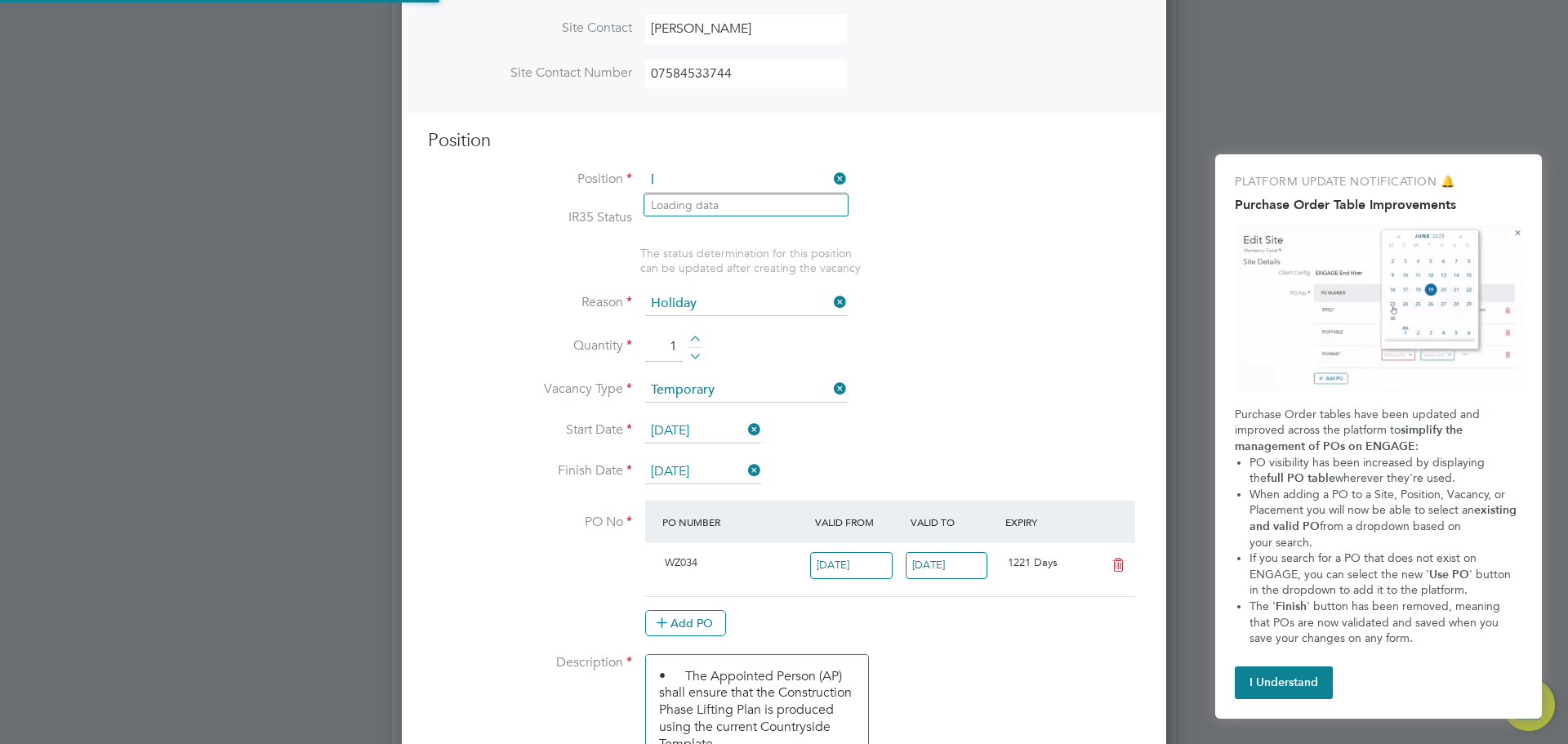
scroll to position [28, 153]
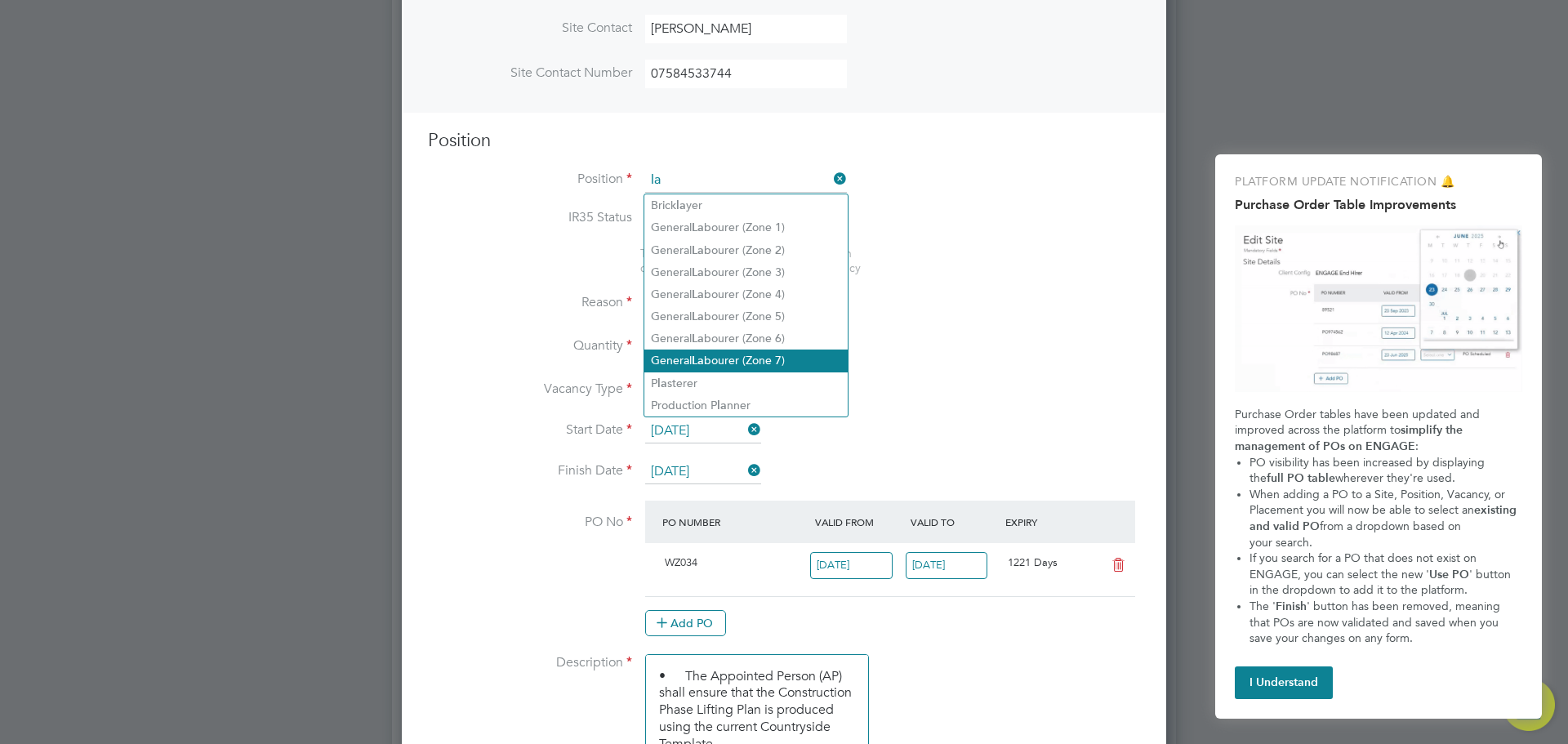
type input "la"
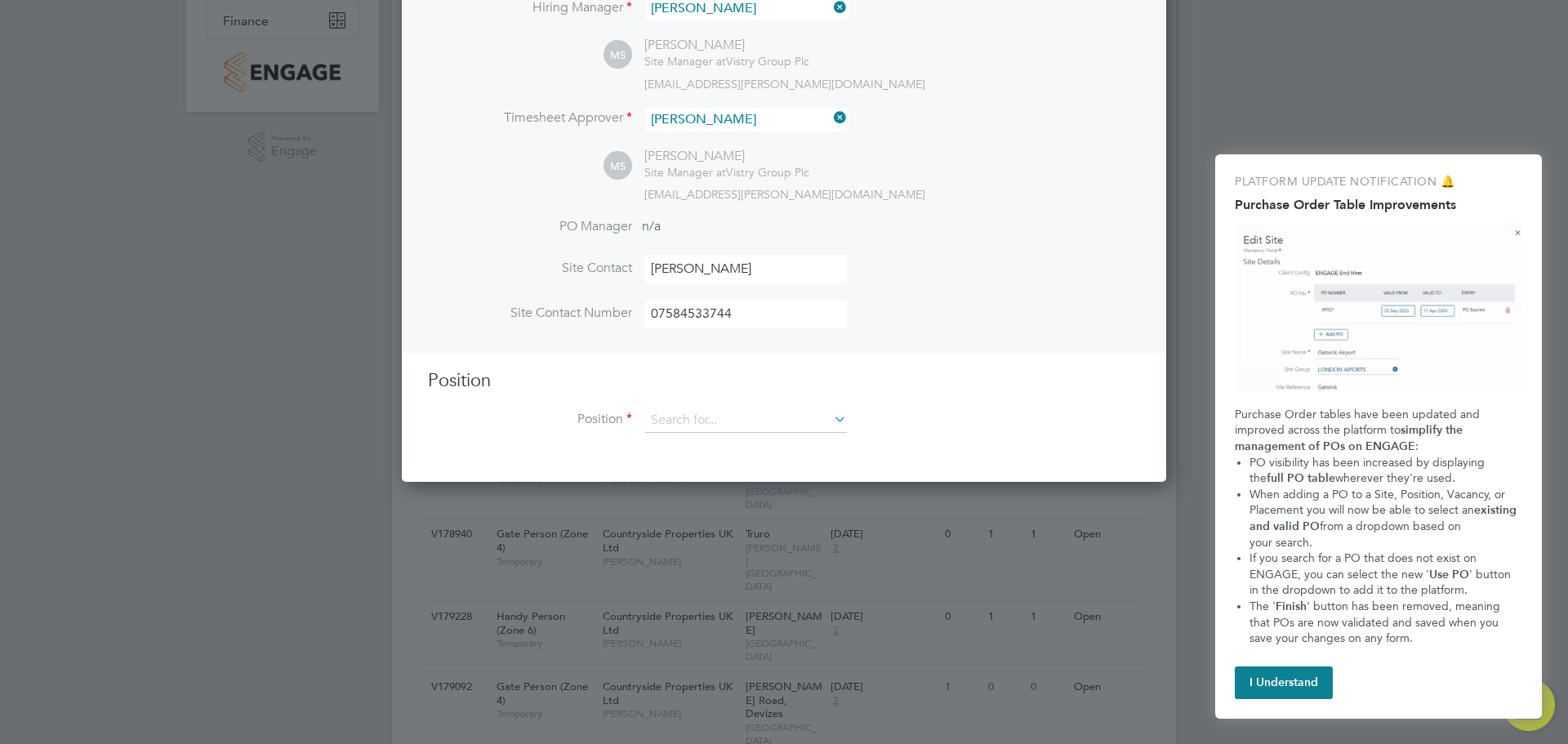
scroll to position [327, 0]
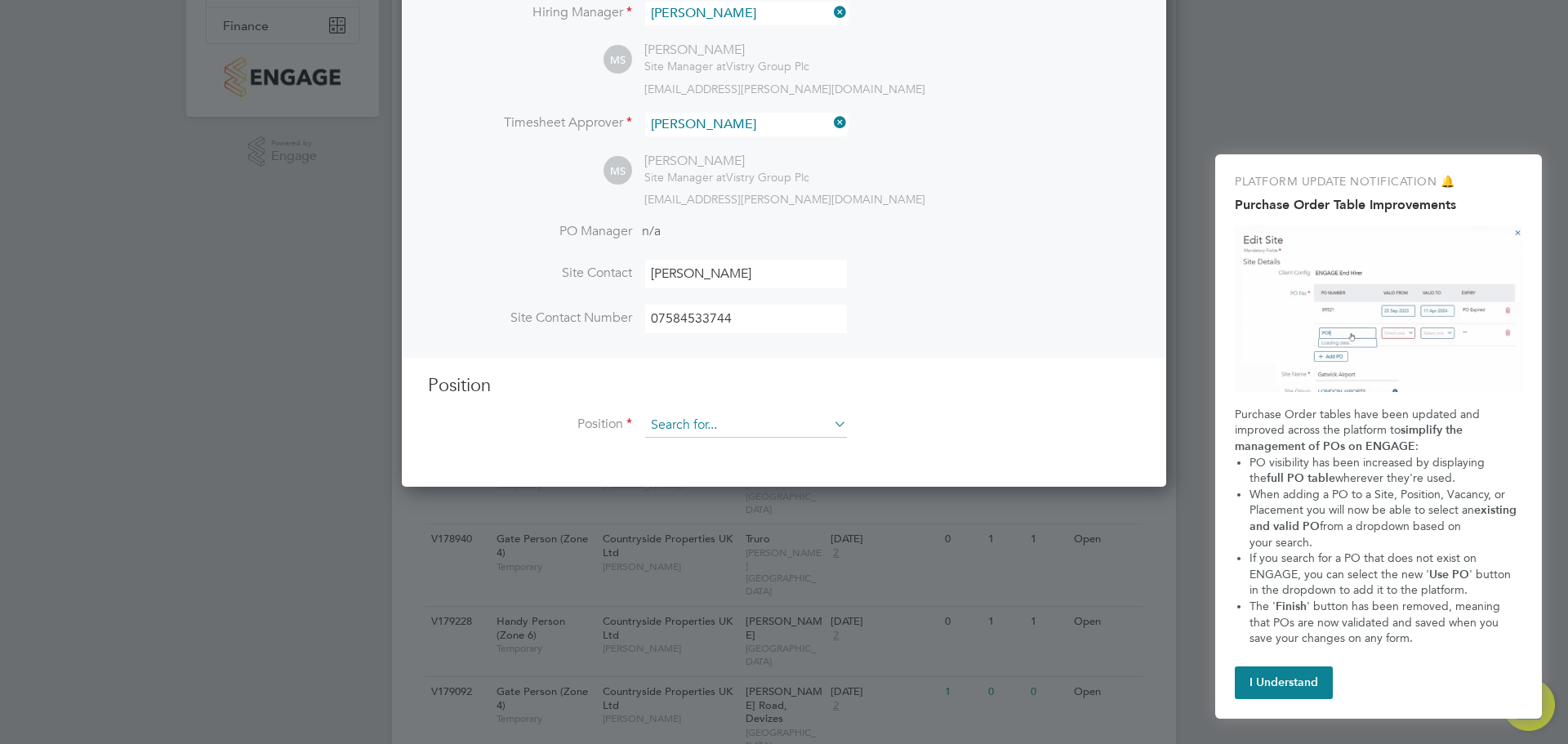
click at [766, 431] on input at bounding box center [746, 426] width 202 height 25
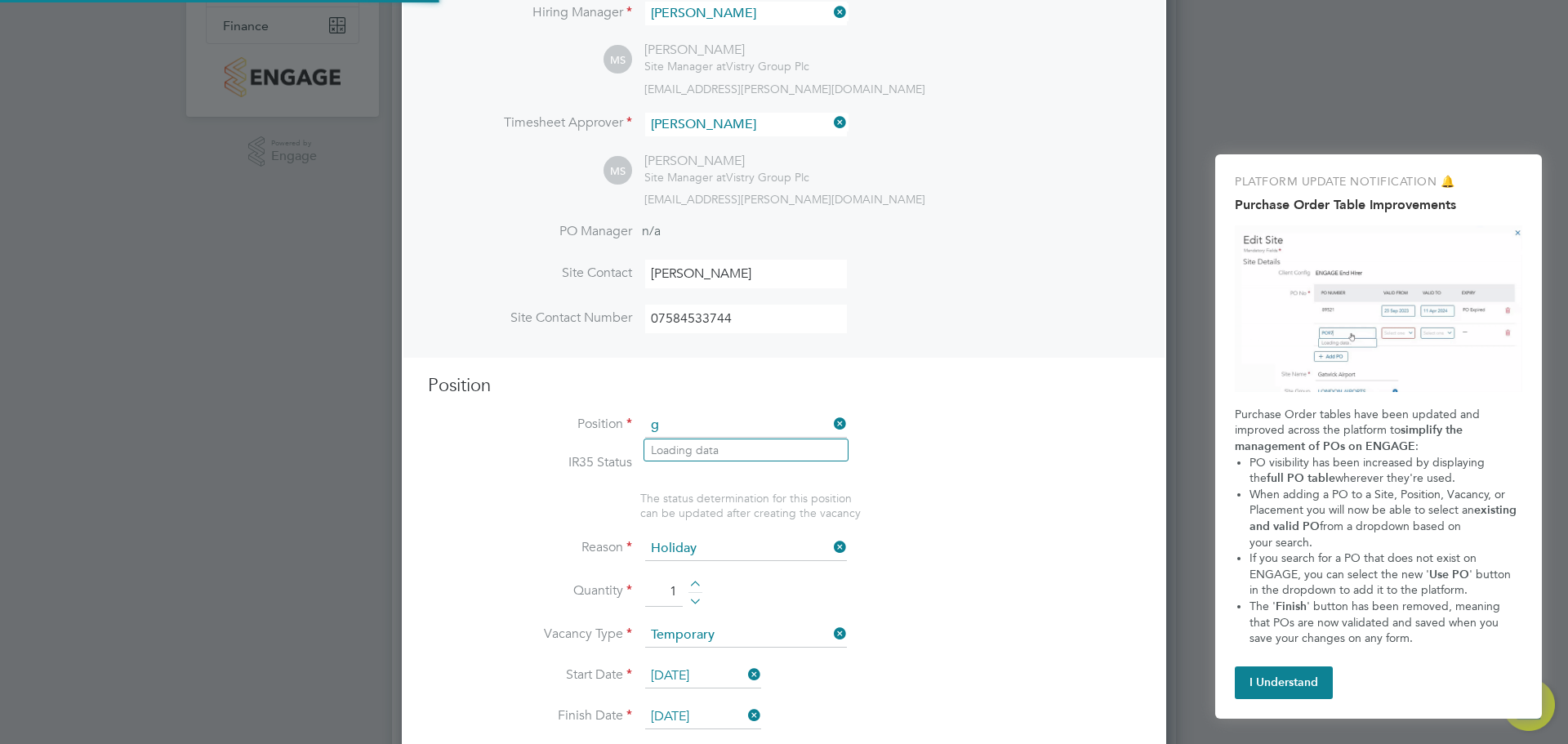
scroll to position [8, 8]
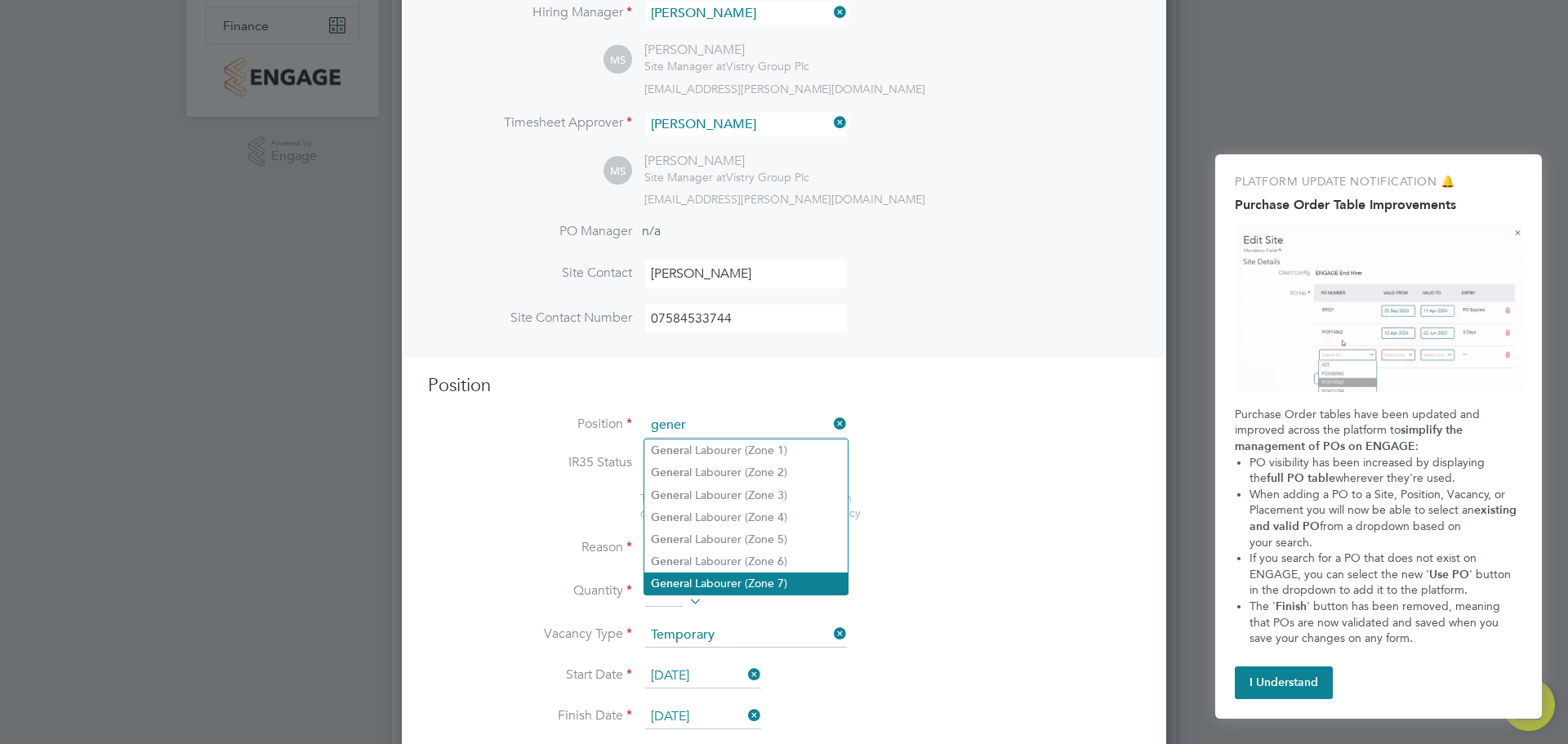
click at [715, 579] on li "Gener al Labourer (Zone 7)" at bounding box center [746, 583] width 204 height 22
type input "General Labourer (Zone 7)"
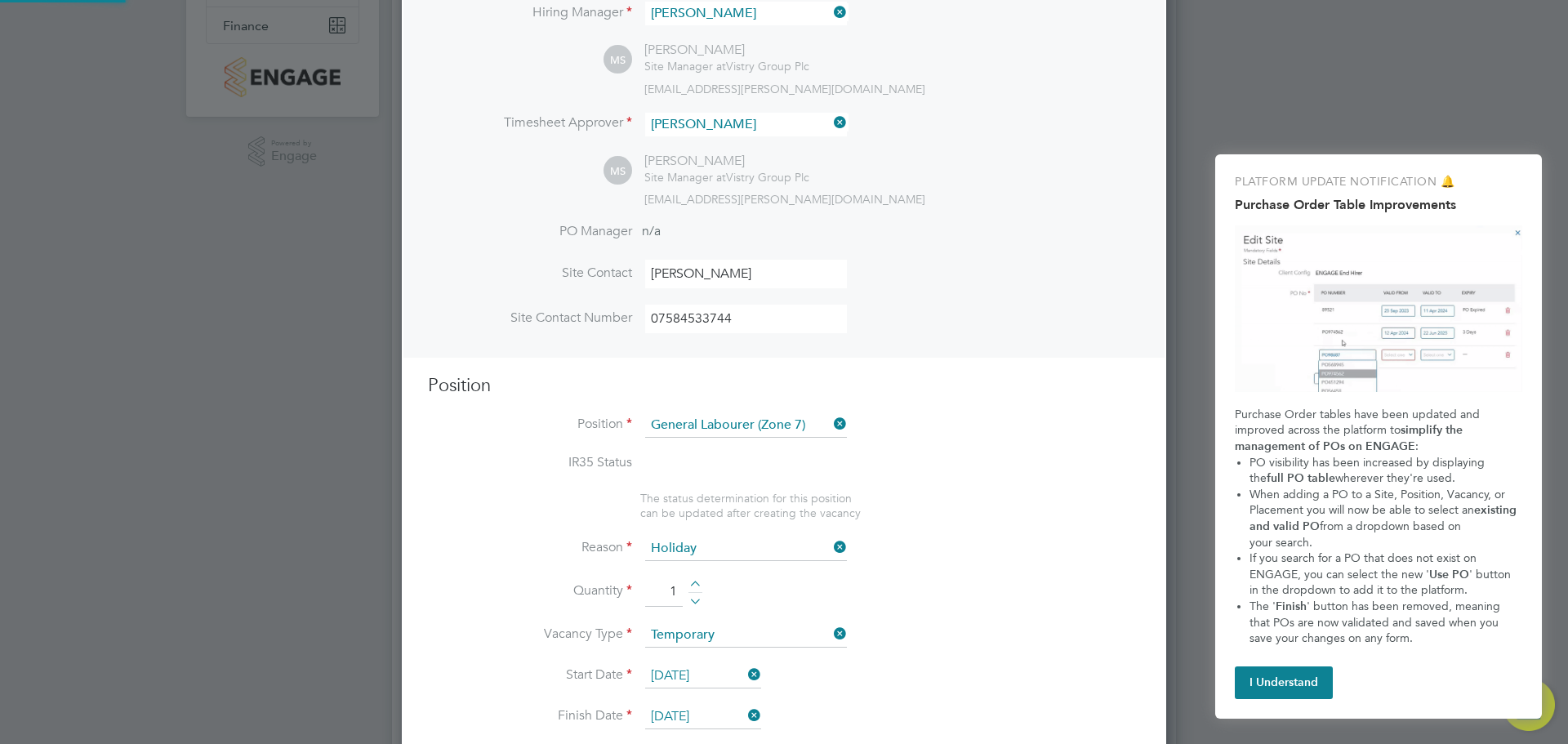
type textarea "• General labouring duties • Supporting the trades on site • Moving materials a…"
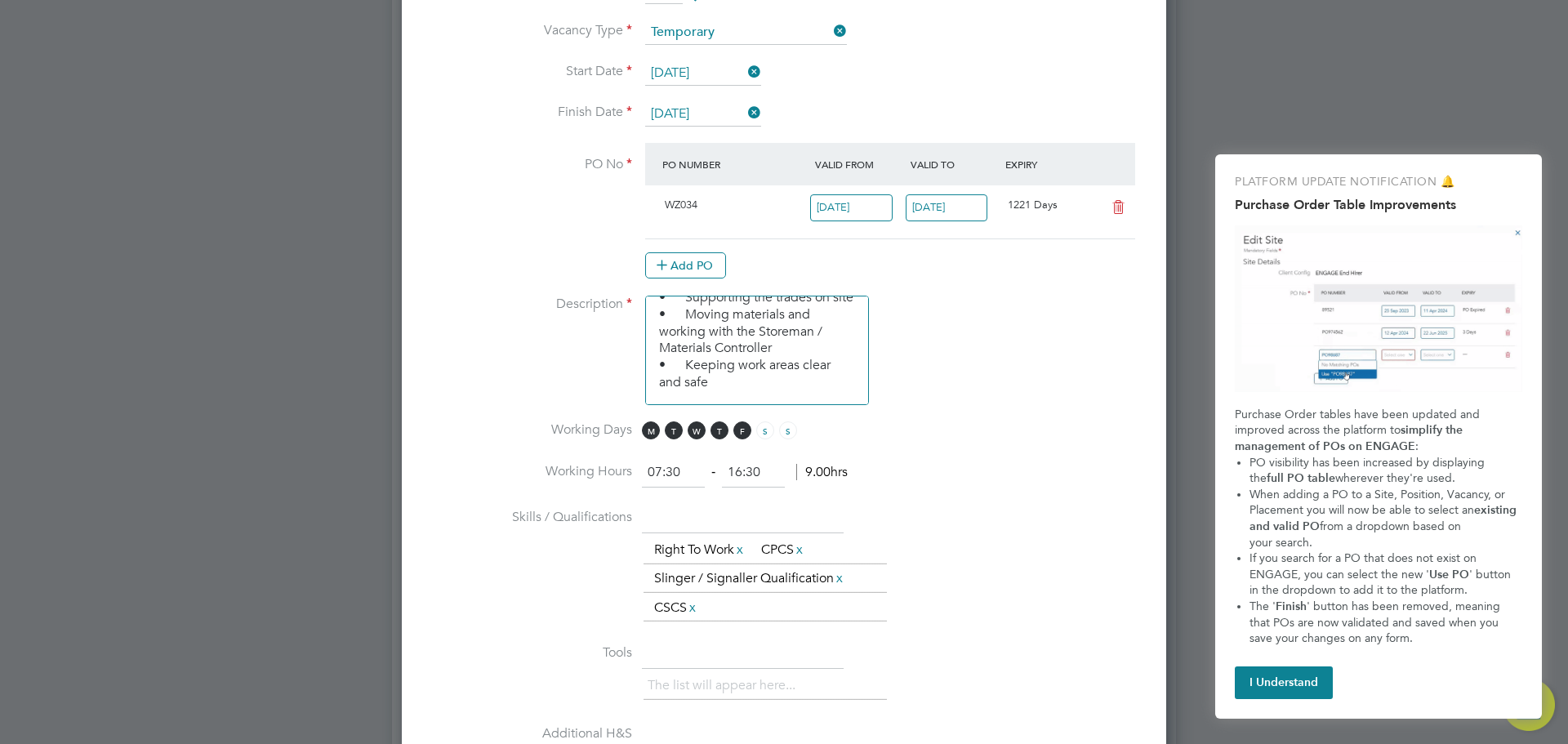
scroll to position [981, 0]
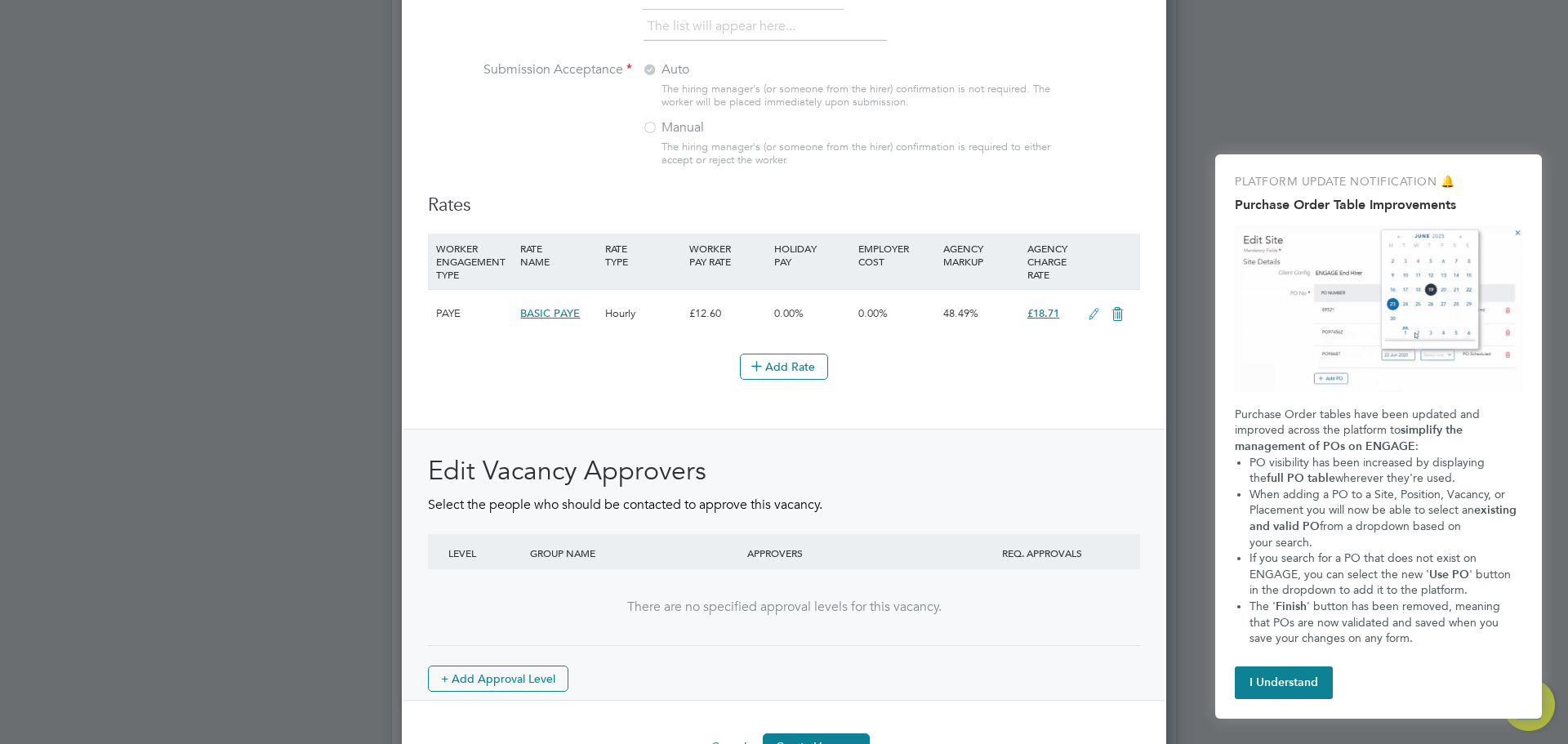
click at [1044, 316] on span "£18.71" at bounding box center [1043, 313] width 32 height 14
click at [1079, 378] on div "Add Rate" at bounding box center [784, 367] width 712 height 26
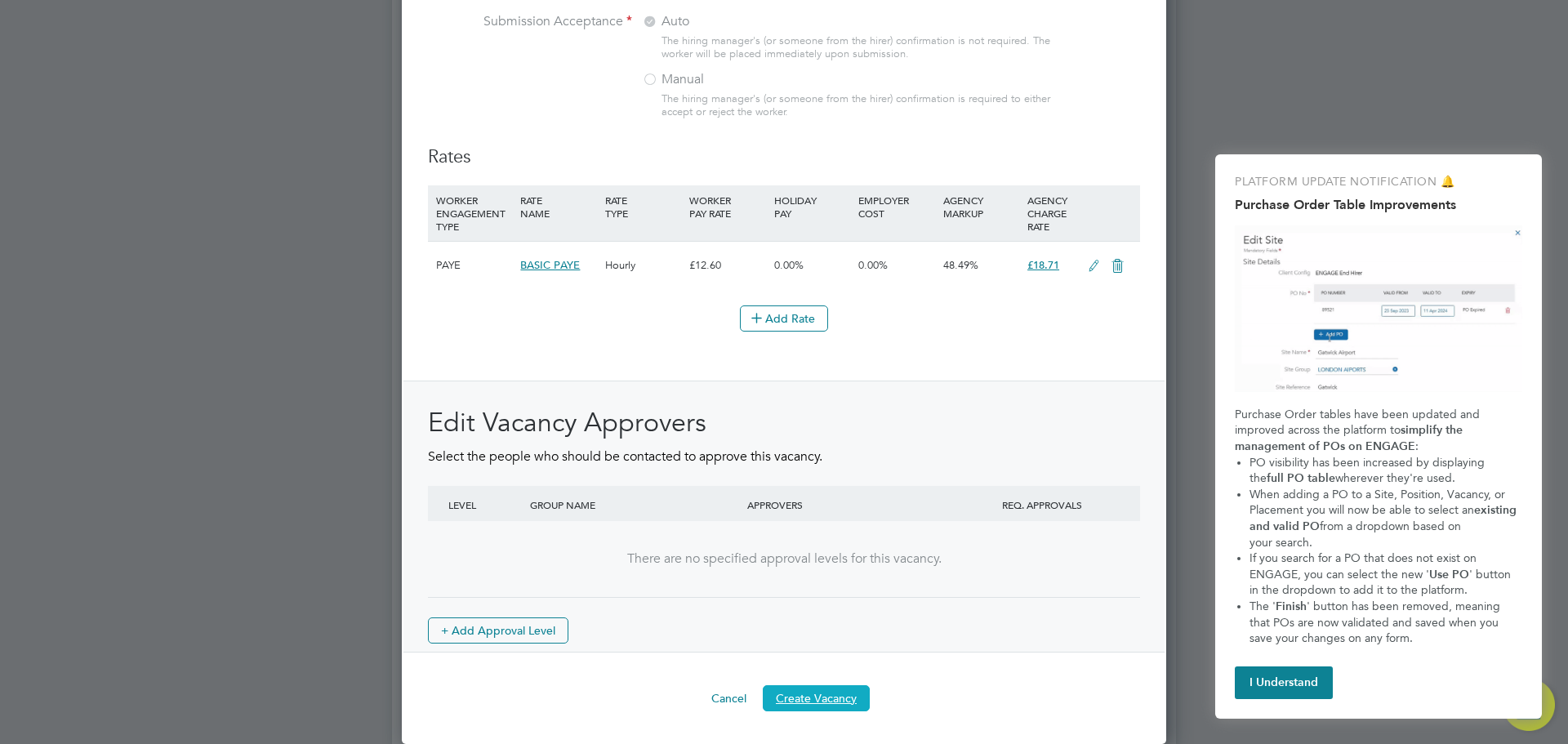
click at [837, 701] on button "Create Vacancy" at bounding box center [816, 698] width 107 height 26
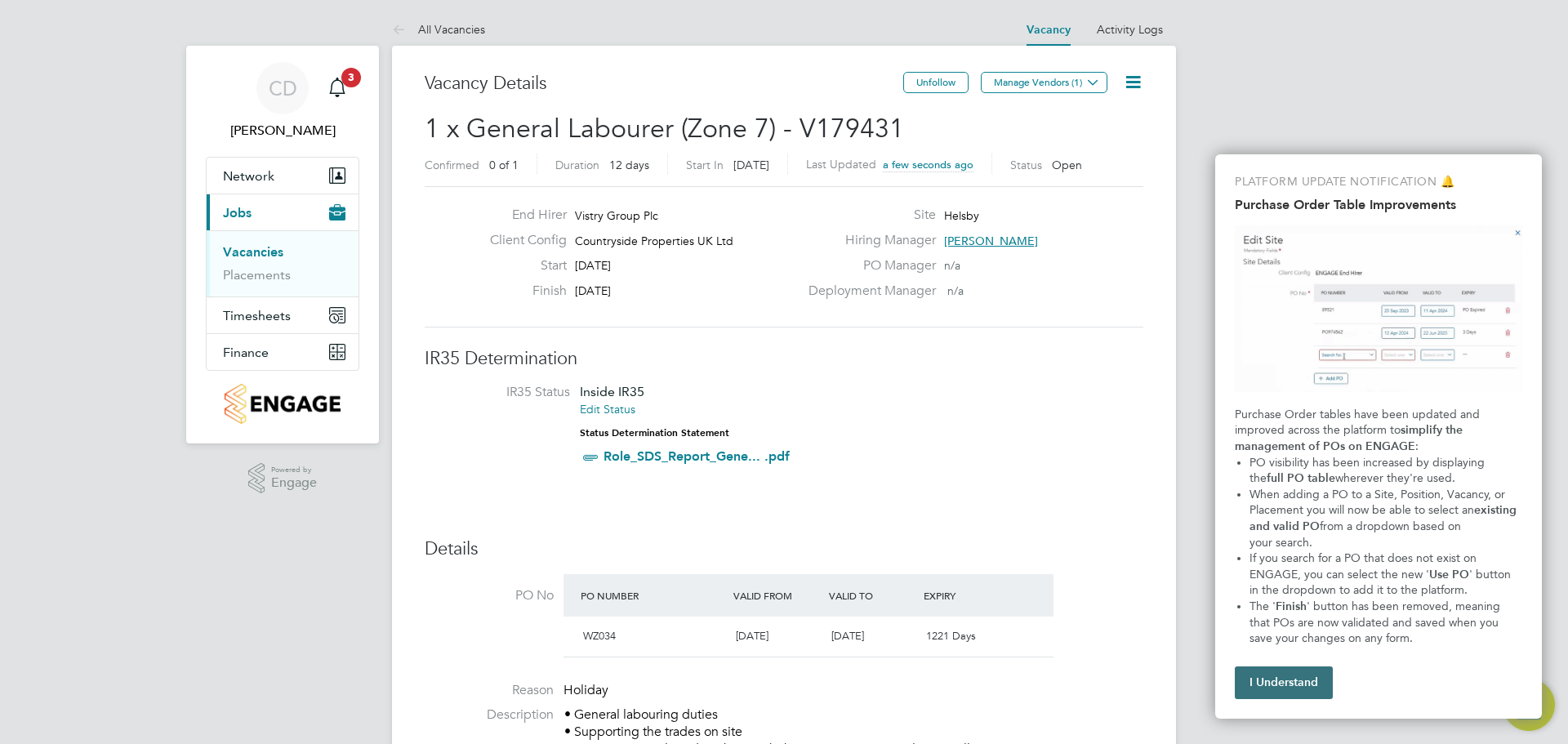
click at [1271, 686] on button "I Understand" at bounding box center [1283, 683] width 98 height 33
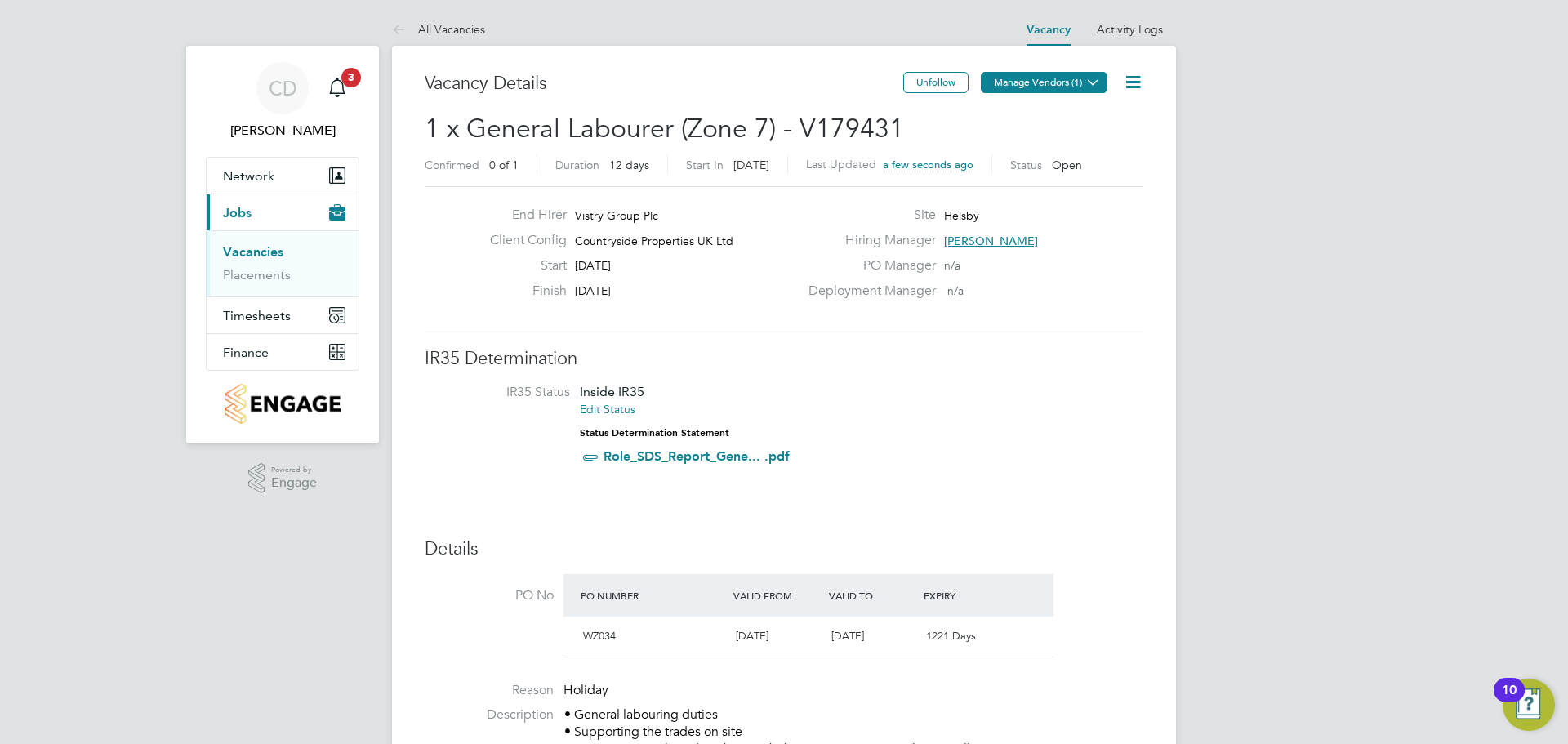
click at [1052, 83] on button "Manage Vendors (1)" at bounding box center [1044, 82] width 127 height 21
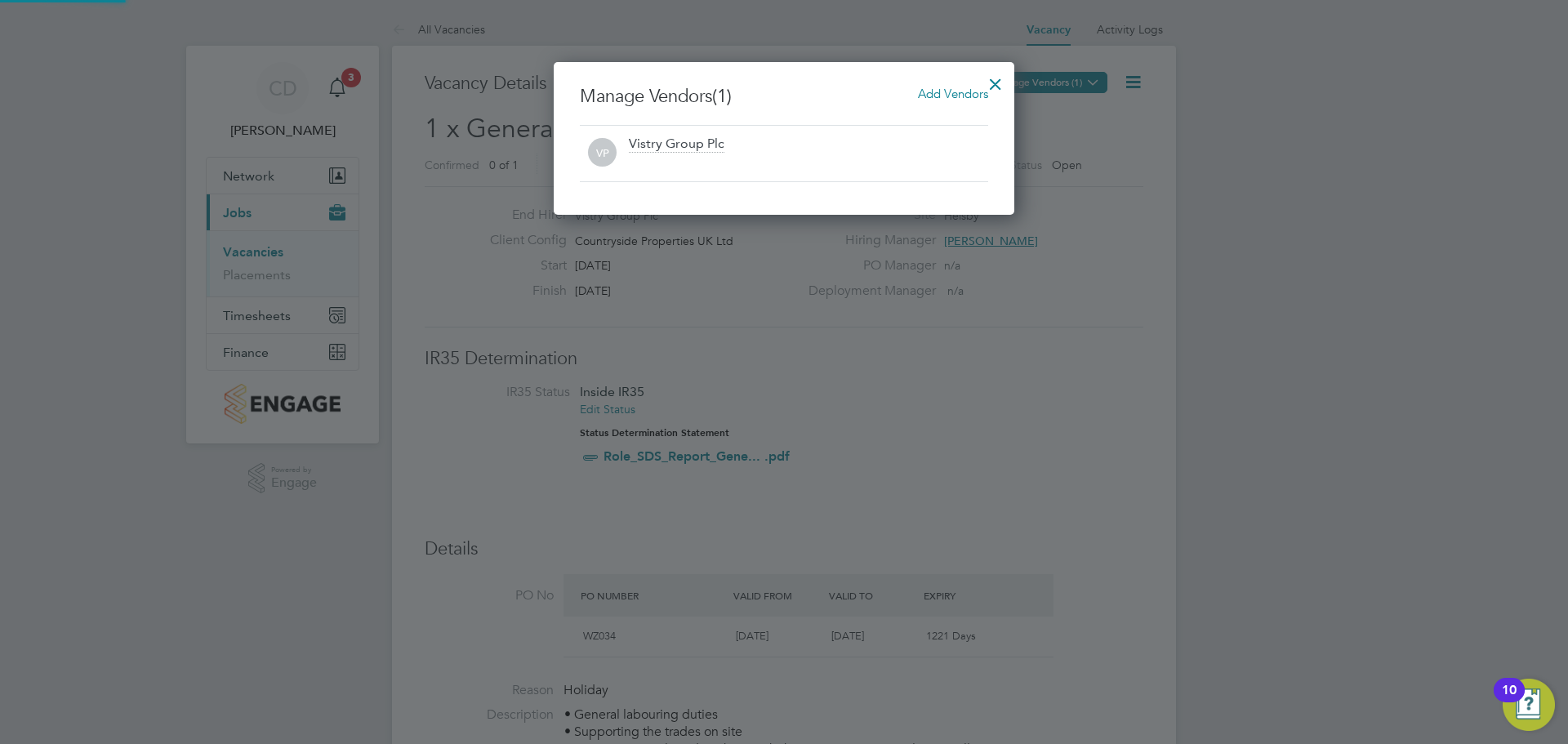
scroll to position [153, 461]
click at [1003, 82] on div at bounding box center [996, 80] width 29 height 29
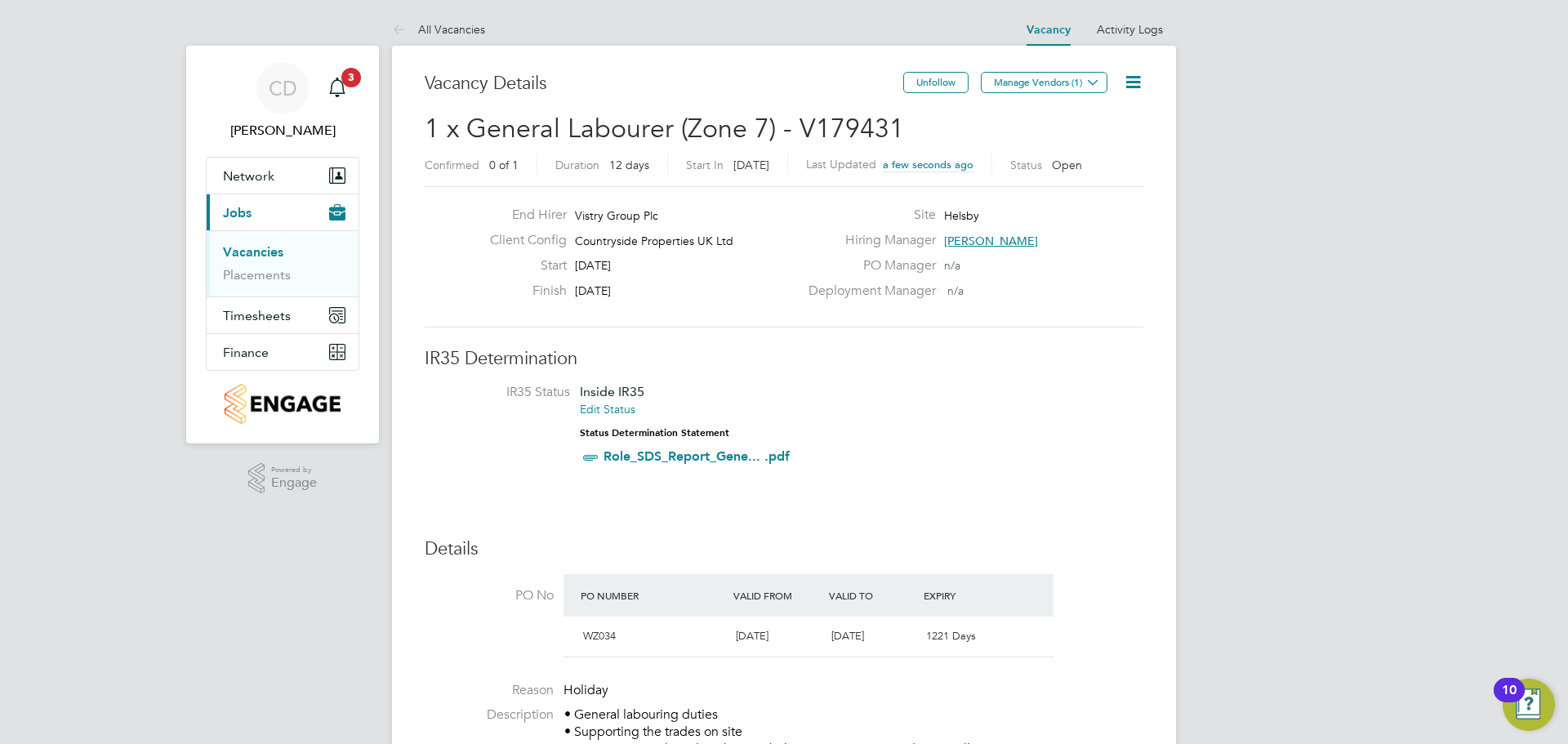
click at [1003, 82] on button "Manage Vendors (1)" at bounding box center [1044, 82] width 127 height 21
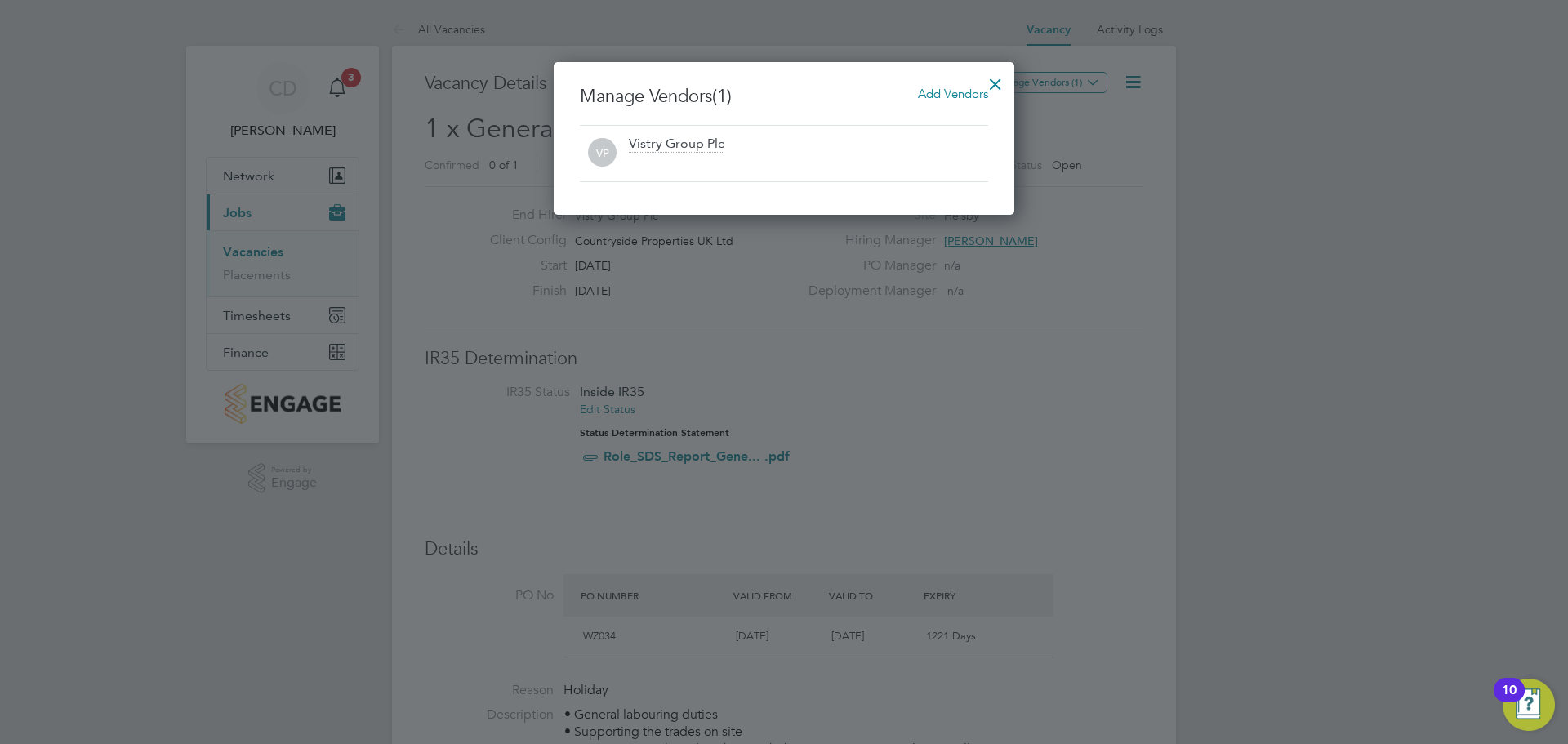
click at [949, 96] on span "Add Vendors" at bounding box center [953, 94] width 71 height 16
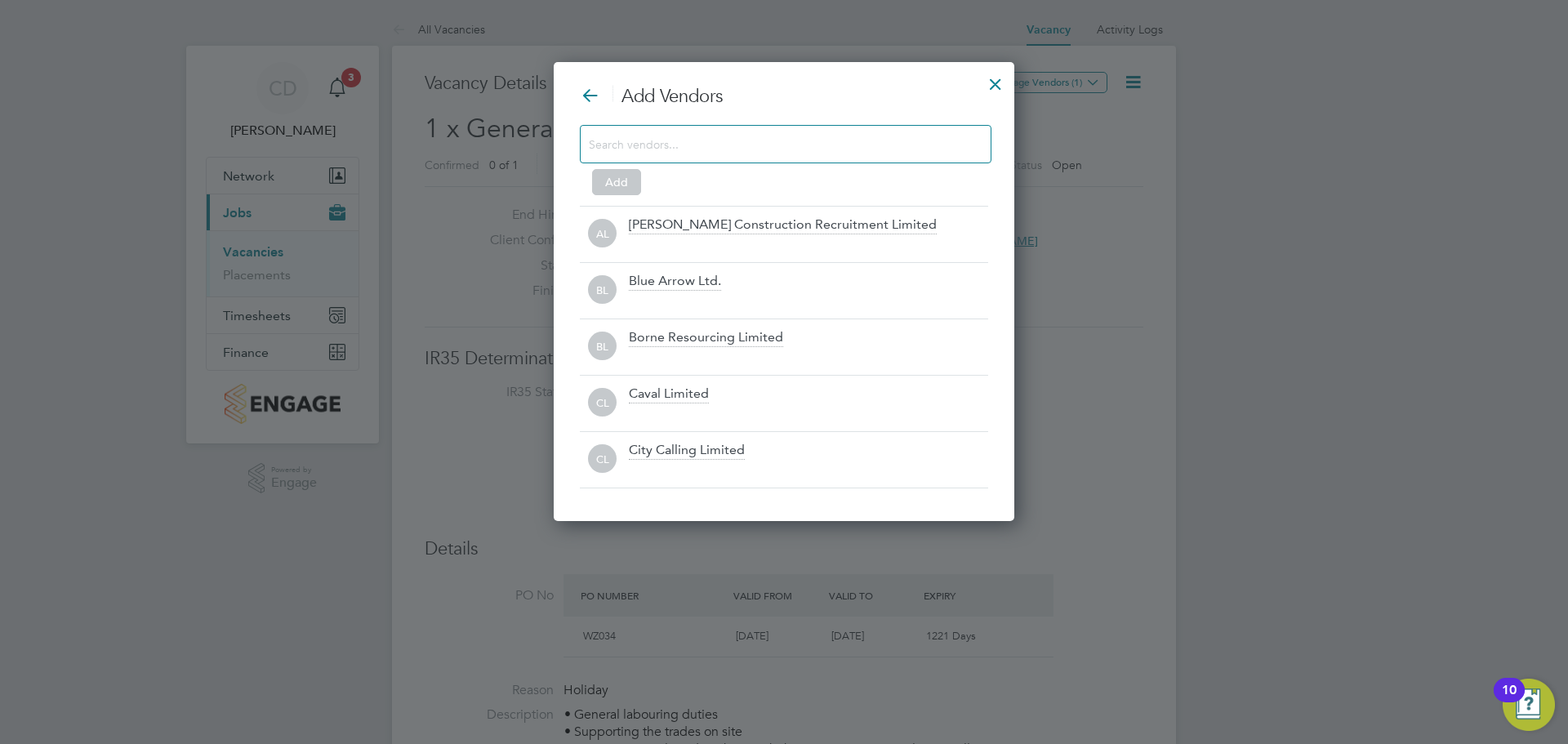
scroll to position [460, 461]
click at [891, 144] on input at bounding box center [772, 143] width 368 height 21
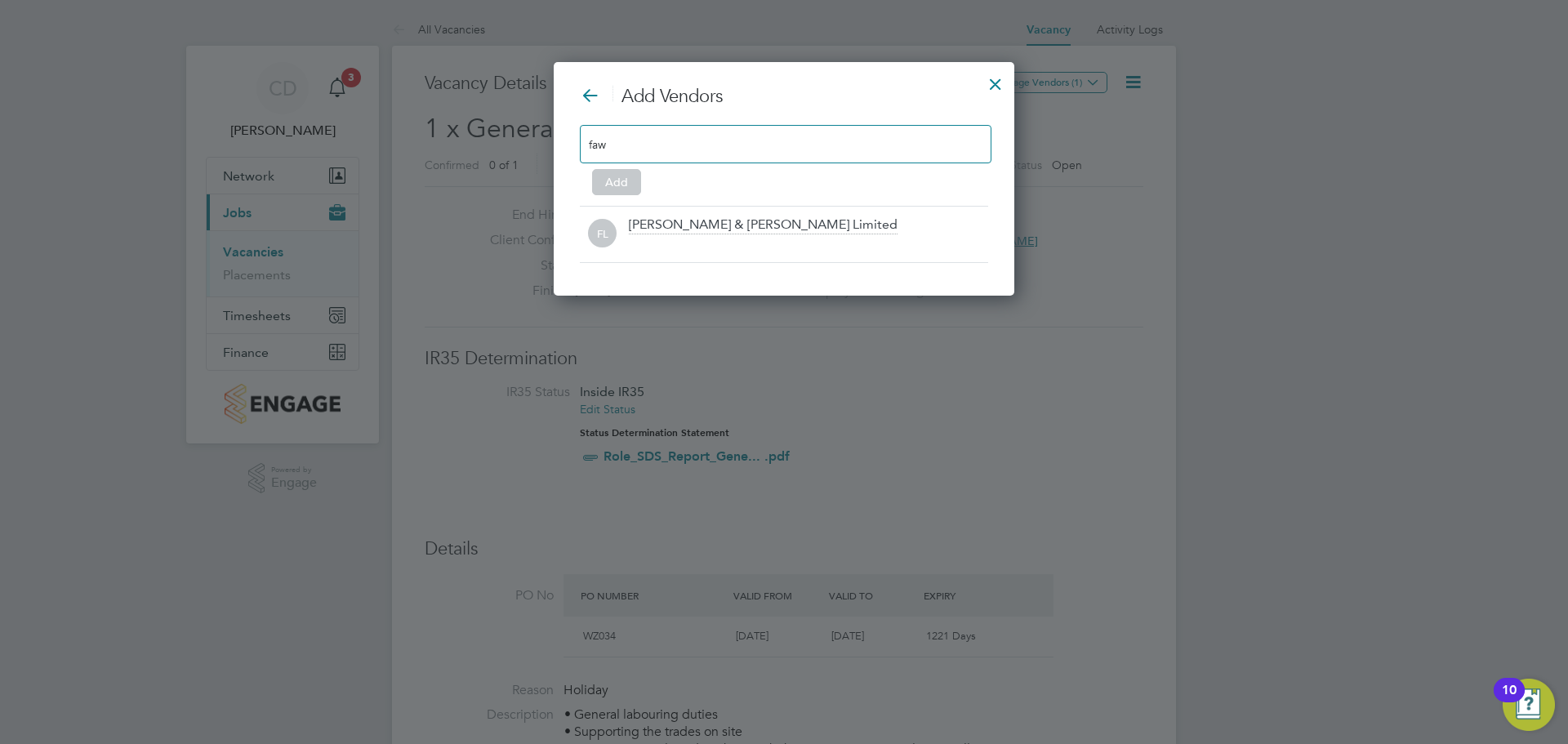
scroll to position [235, 461]
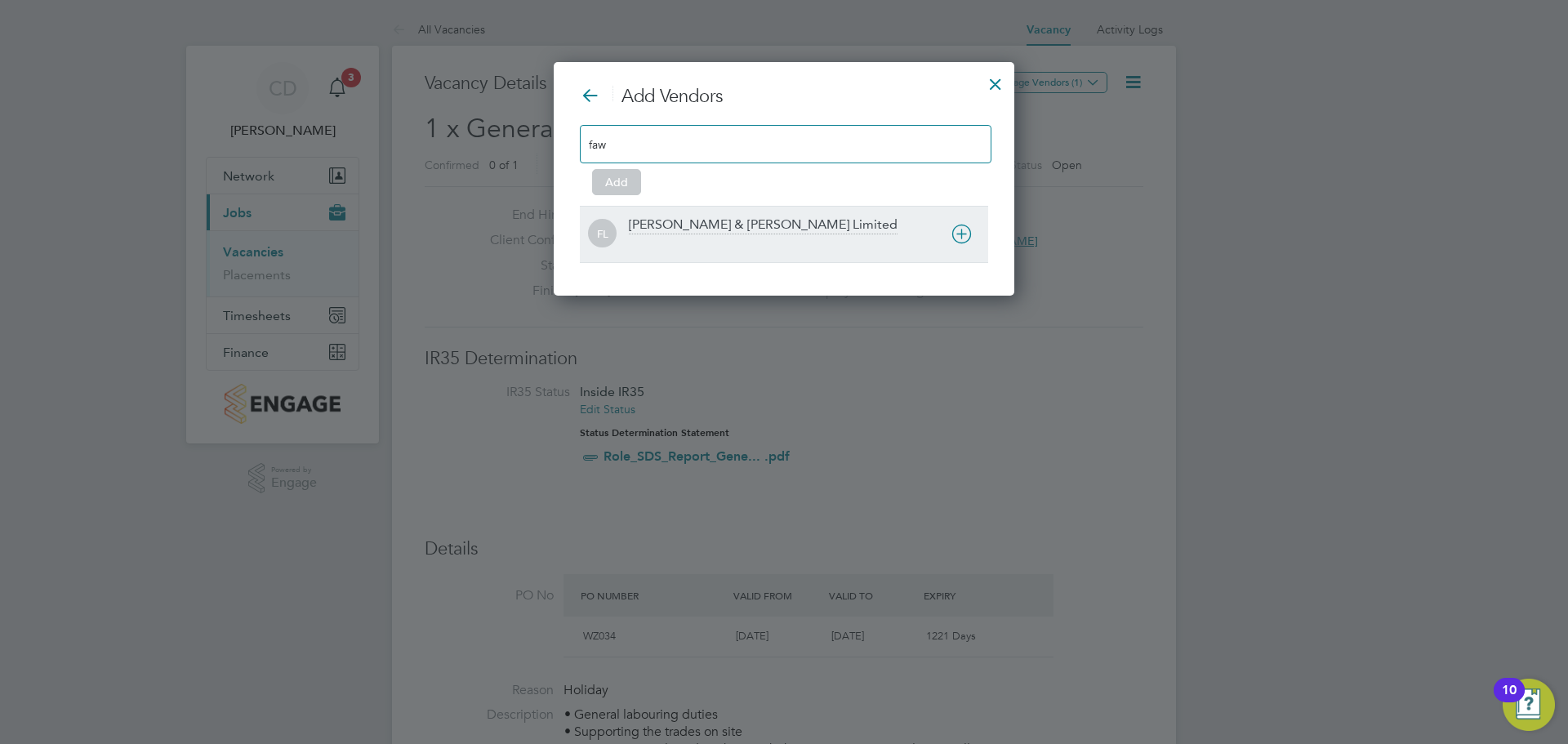
type input "faw"
click at [752, 222] on div "[PERSON_NAME] & [PERSON_NAME] Limited" at bounding box center [763, 226] width 269 height 18
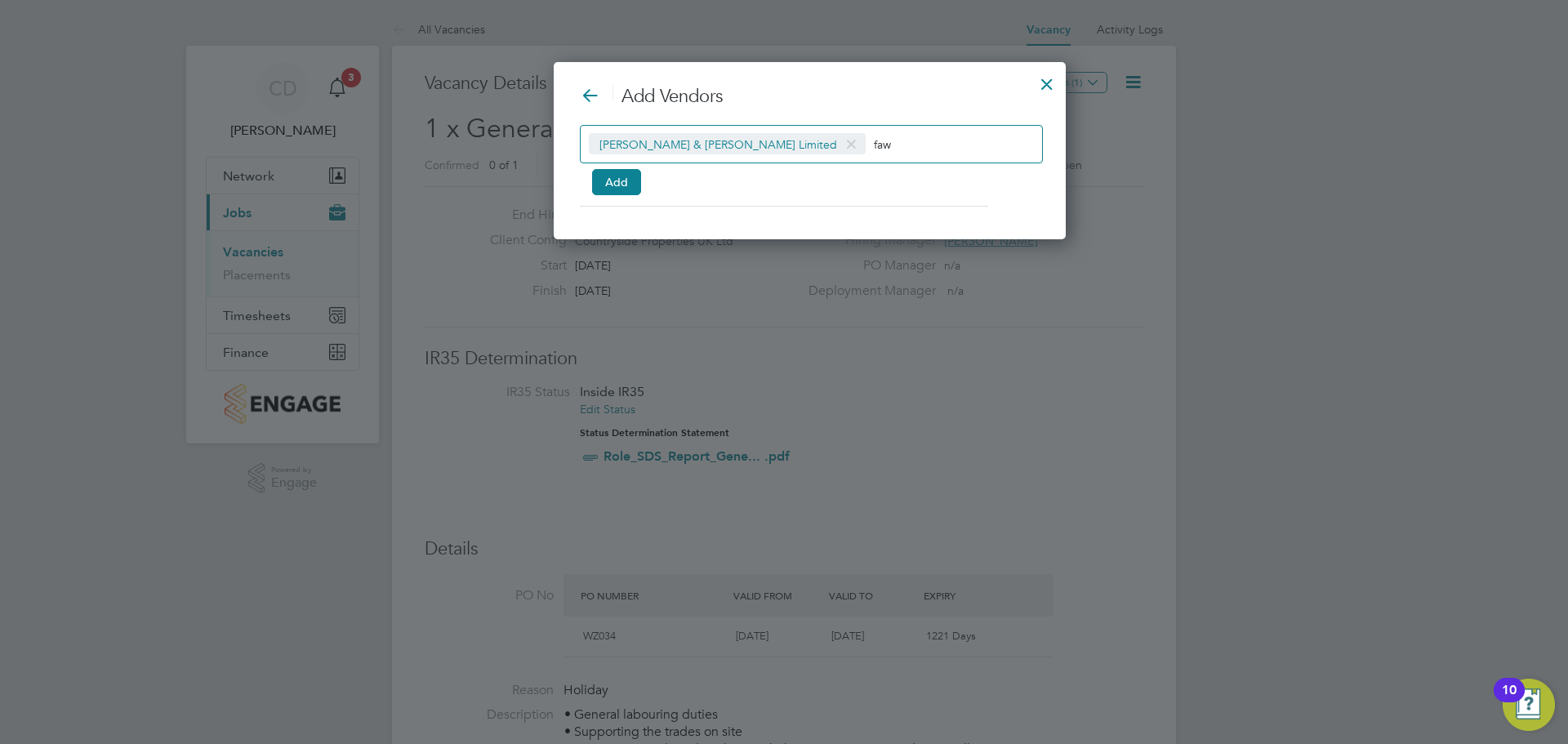
scroll to position [178, 461]
click at [618, 183] on button "Add" at bounding box center [616, 182] width 49 height 26
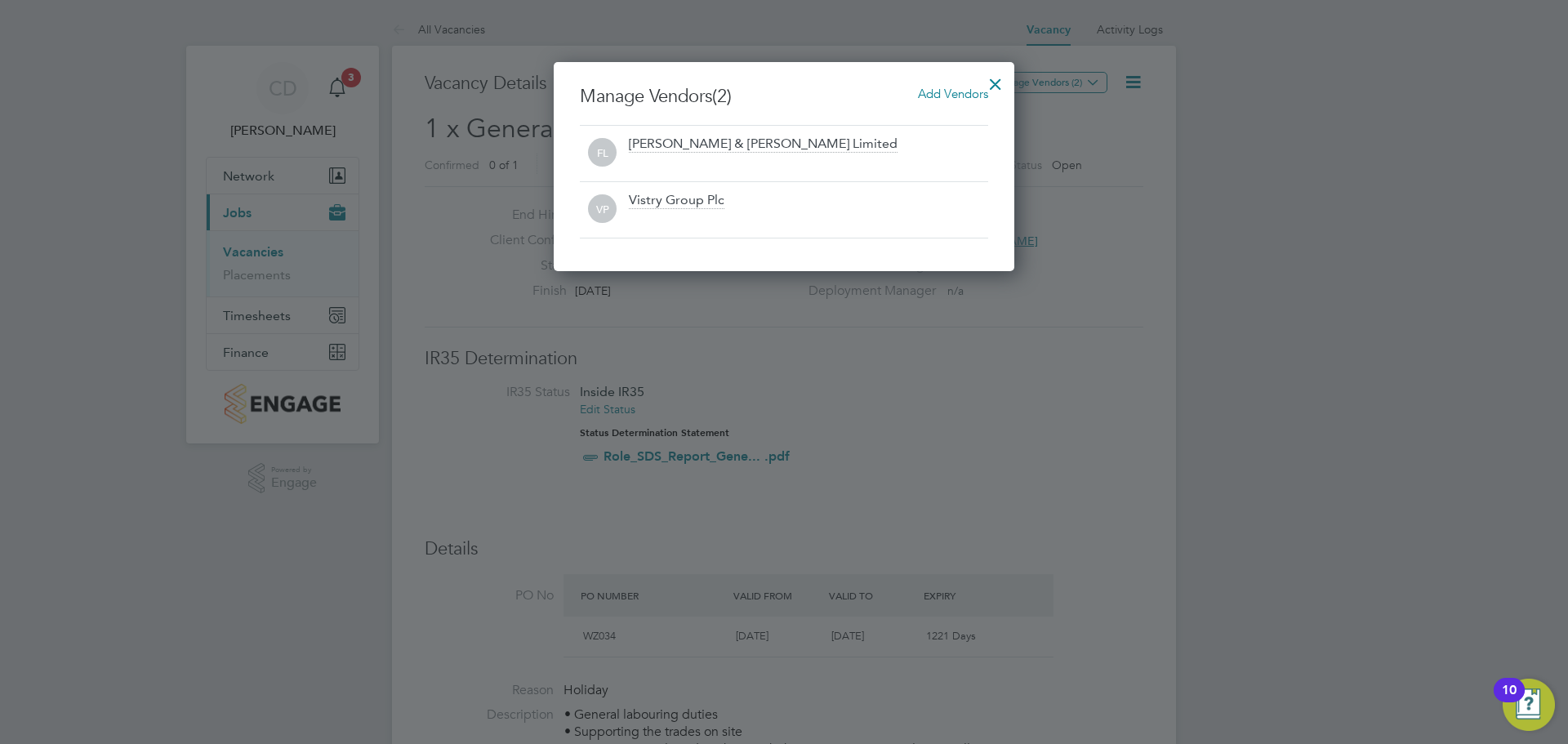
click at [1007, 78] on div at bounding box center [996, 80] width 29 height 29
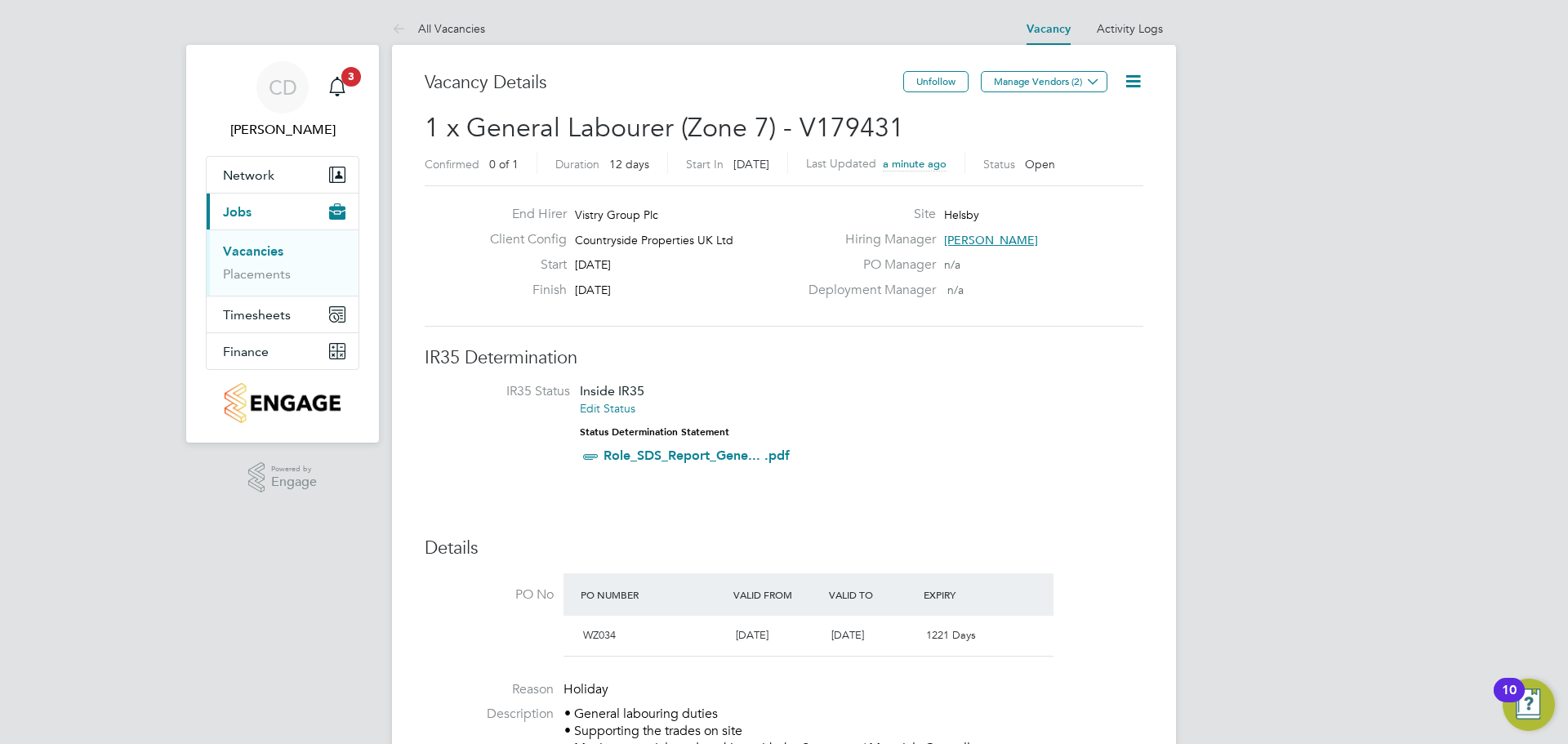
scroll to position [0, 0]
click at [262, 251] on link "Vacancies" at bounding box center [253, 251] width 61 height 16
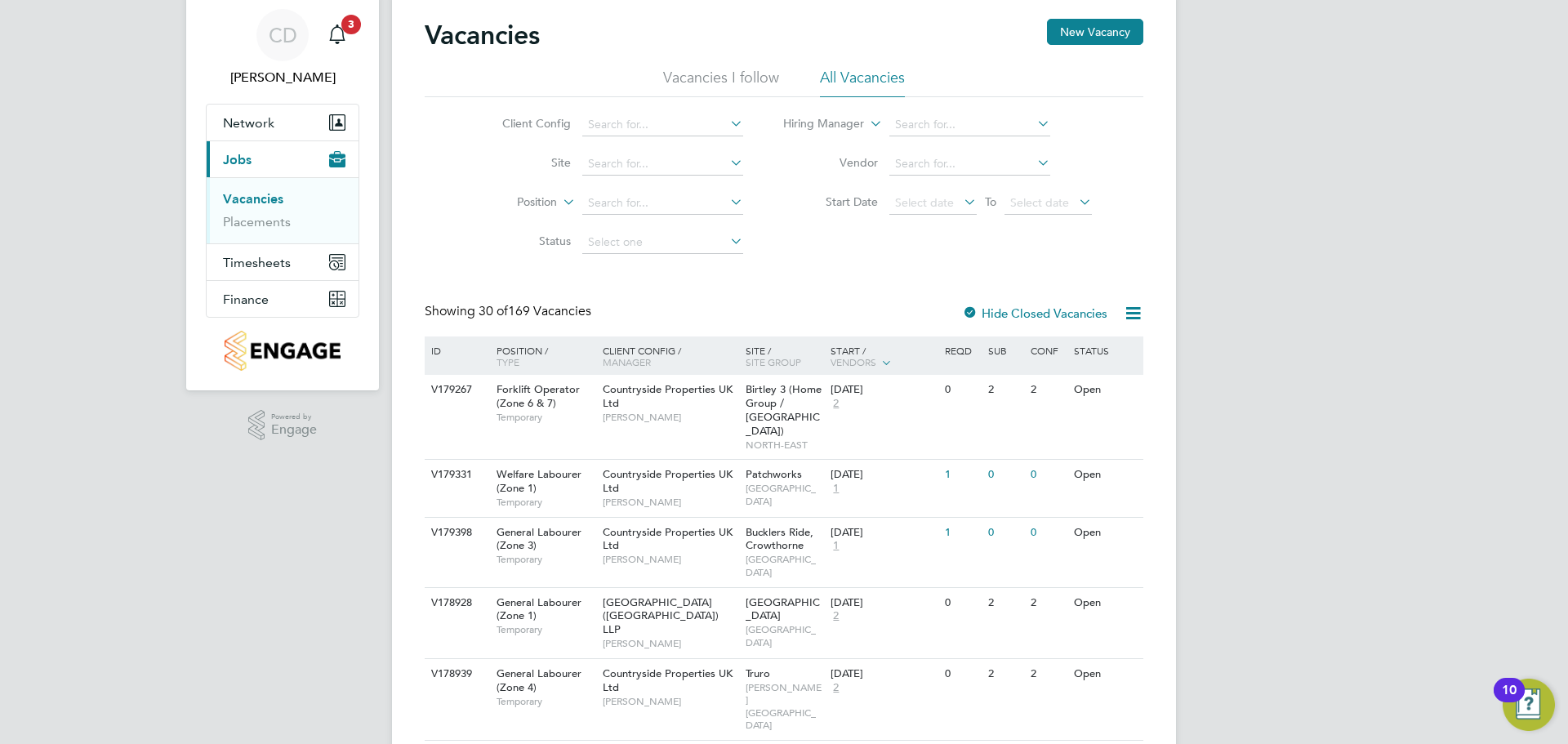
scroll to position [82, 0]
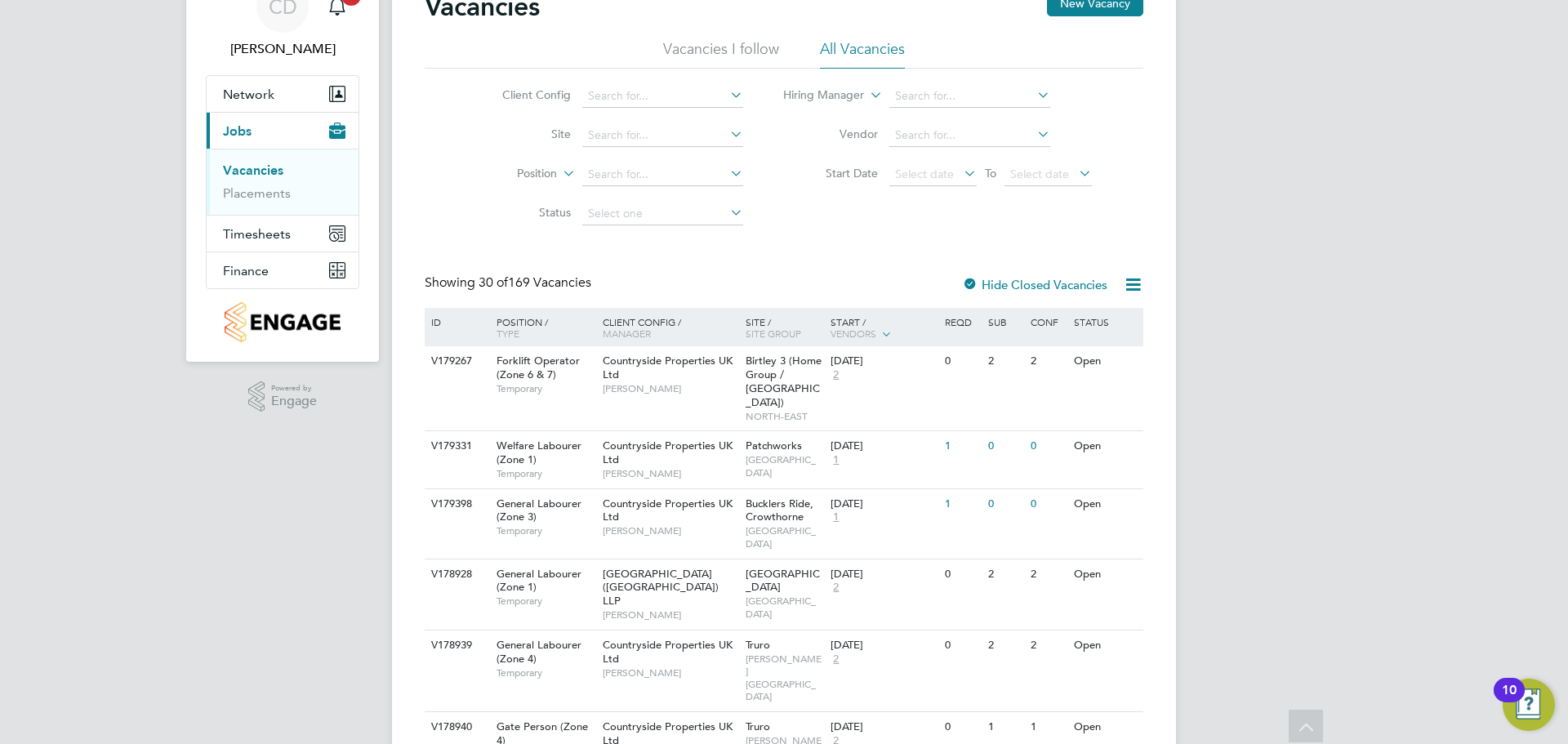
click at [1129, 282] on icon at bounding box center [1132, 284] width 20 height 20
click at [727, 138] on icon at bounding box center [727, 134] width 0 height 23
click at [681, 161] on li "Helsby" at bounding box center [661, 158] width 162 height 22
type input "Helsby"
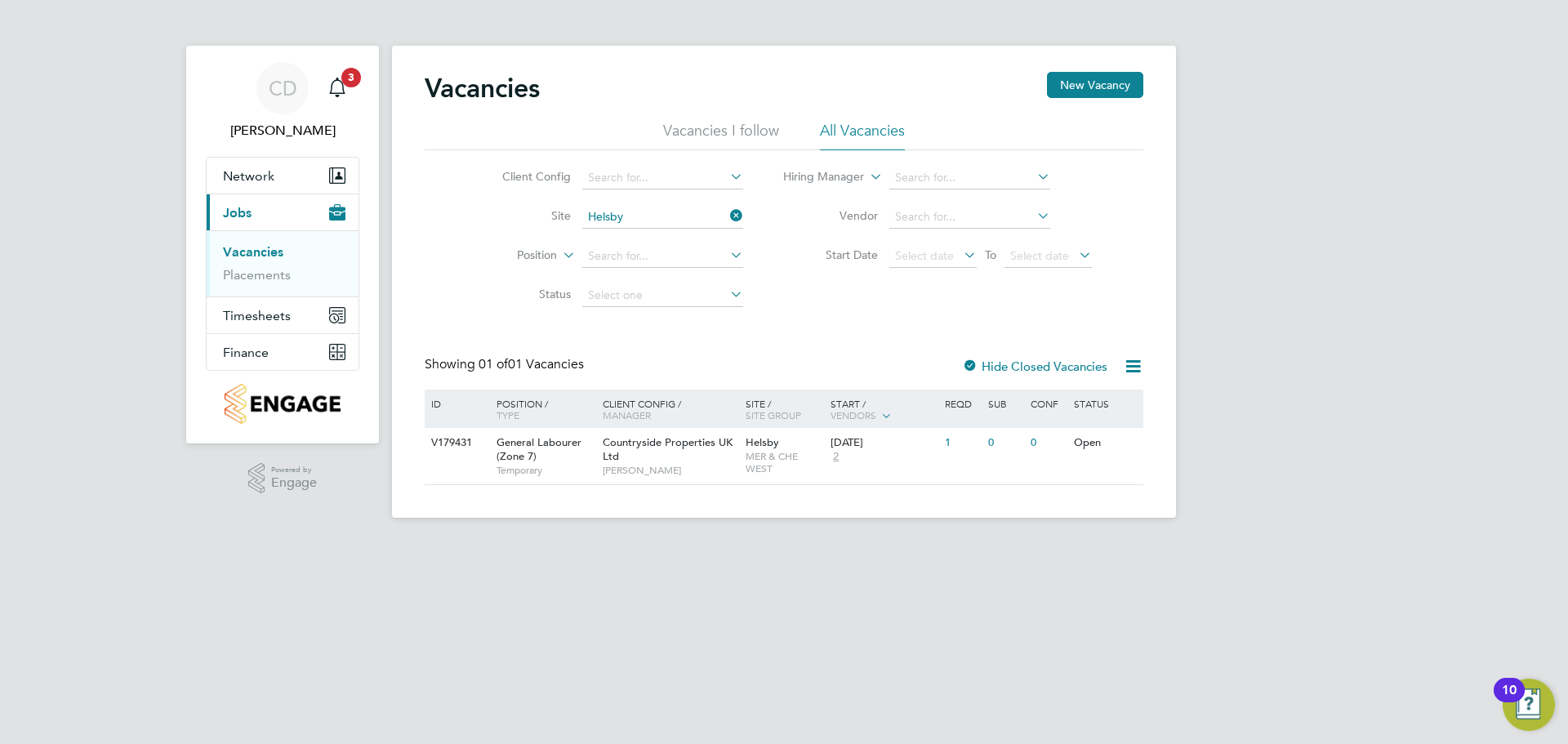
drag, startPoint x: 525, startPoint y: 38, endPoint x: 561, endPoint y: 2, distance: 50.9
click at [558, 2] on app-barbie "Vacancies New Vacancy Vacancies I follow All Vacancies Client Config Site Helsb…" at bounding box center [783, 259] width 784 height 518
